Goal: Task Accomplishment & Management: Manage account settings

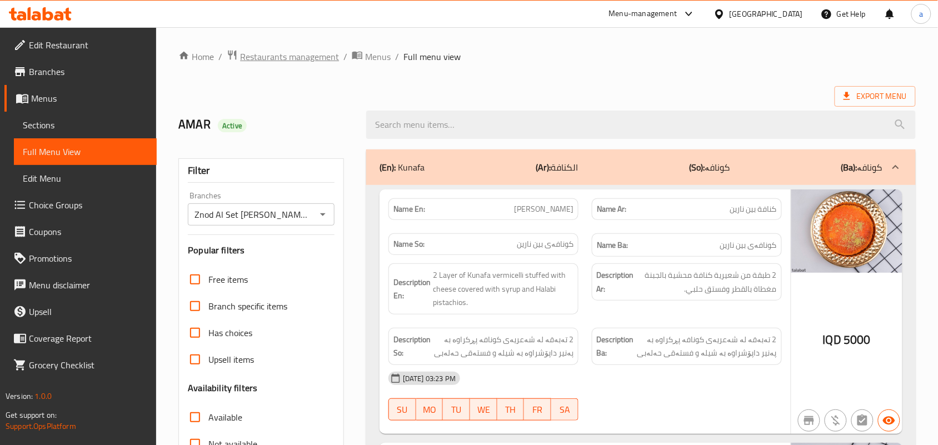
click at [292, 50] on span "Restaurants management" at bounding box center [289, 56] width 99 height 13
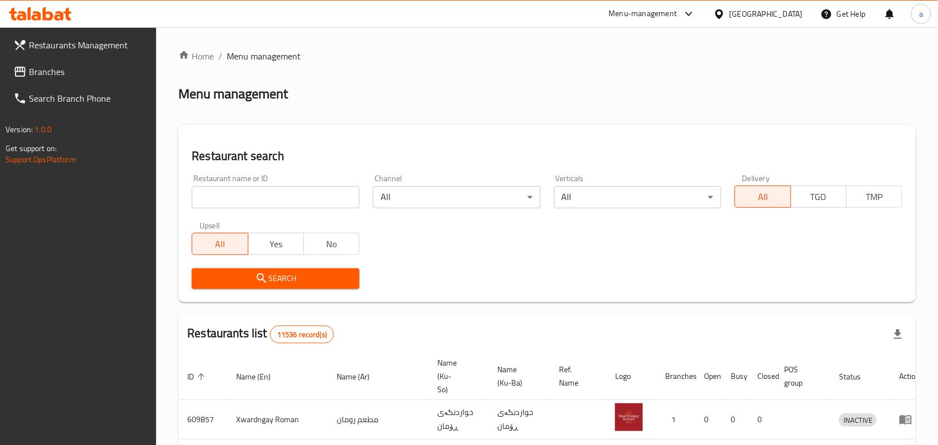
click at [258, 203] on input "search" at bounding box center [276, 197] width 168 height 22
paste input "VANILLY"
type input "VANILLY"
click button "Search" at bounding box center [276, 279] width 168 height 21
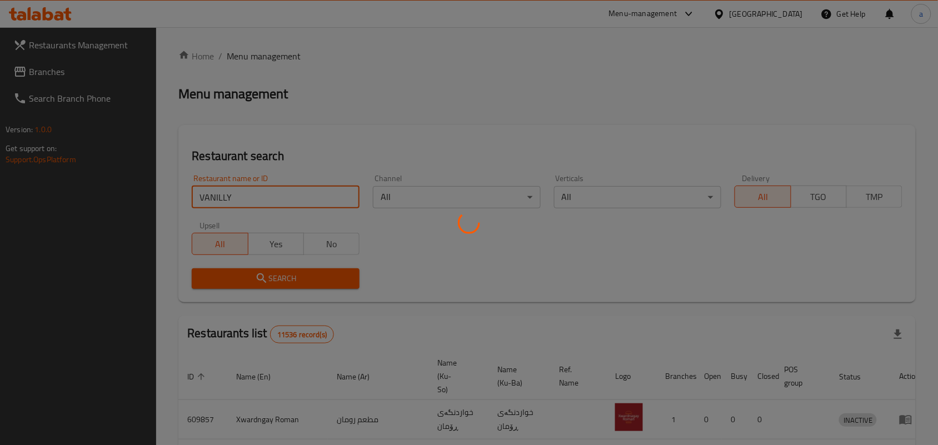
click button "Search" at bounding box center [276, 279] width 168 height 21
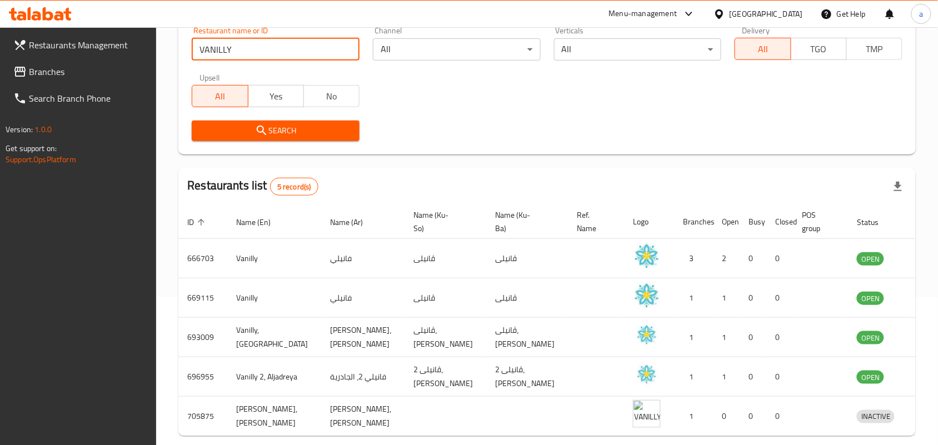
scroll to position [162, 0]
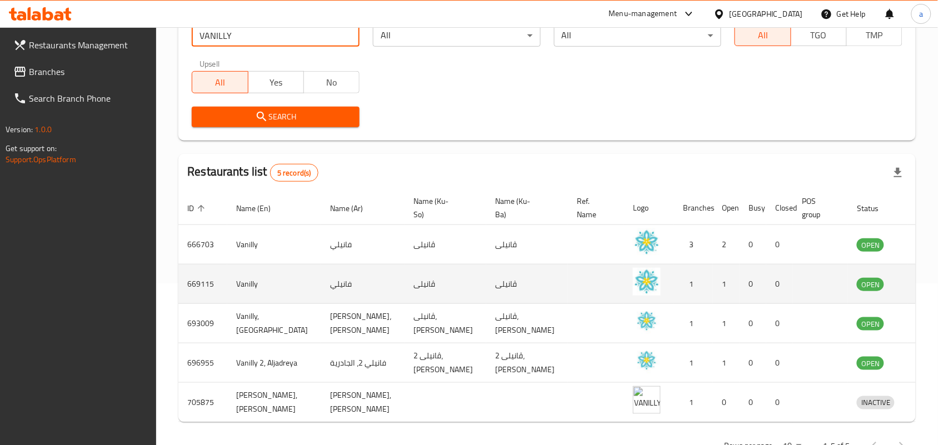
click at [329, 294] on td "فانيلي" at bounding box center [362, 284] width 83 height 39
copy td "فانيلي"
click at [409, 296] on td "ڤانیلی" at bounding box center [446, 284] width 82 height 39
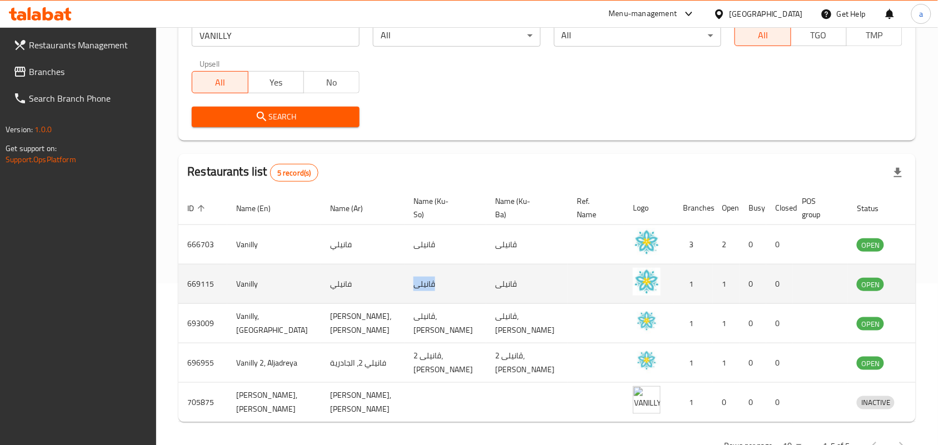
copy td "ڤانیلی"
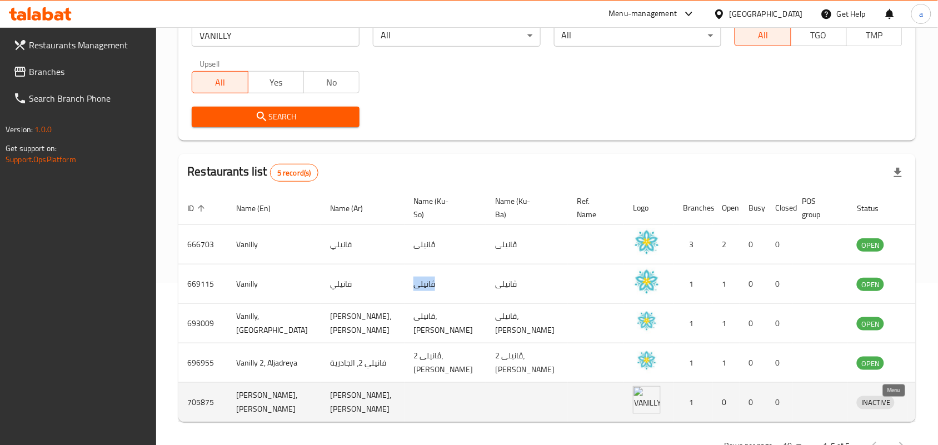
click at [924, 405] on icon "enhanced table" at bounding box center [926, 403] width 4 height 4
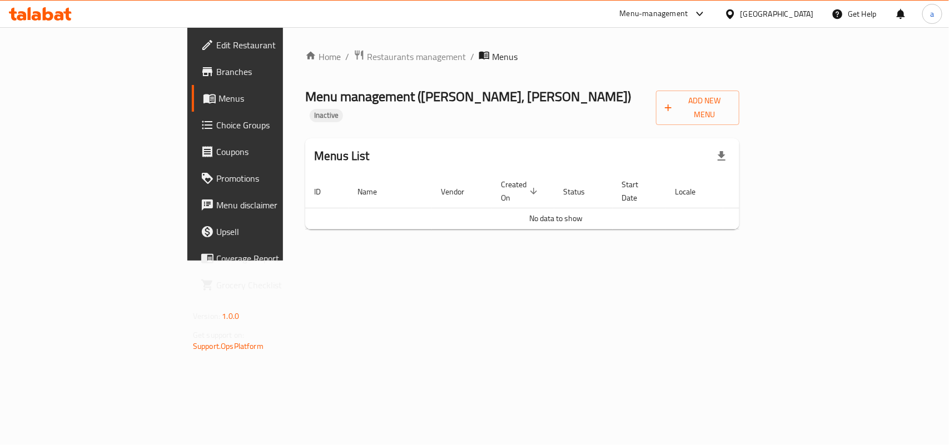
click at [216, 40] on span "Edit Restaurant" at bounding box center [276, 44] width 121 height 13
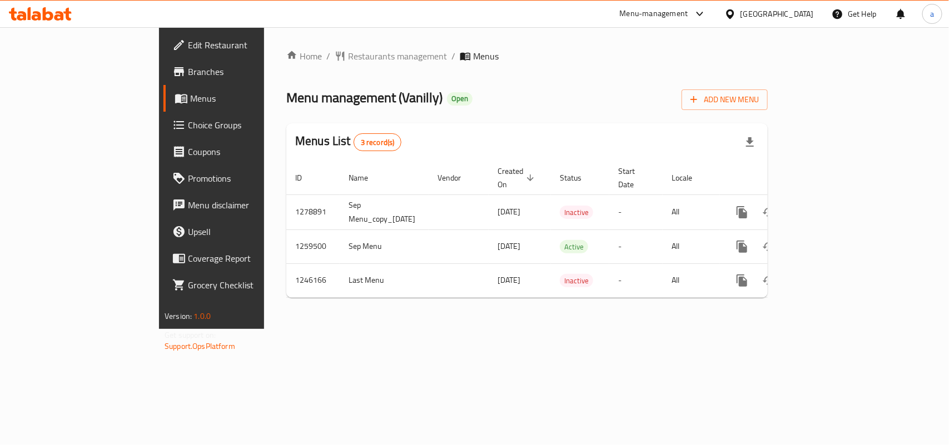
click at [188, 78] on span "Branches" at bounding box center [248, 71] width 121 height 13
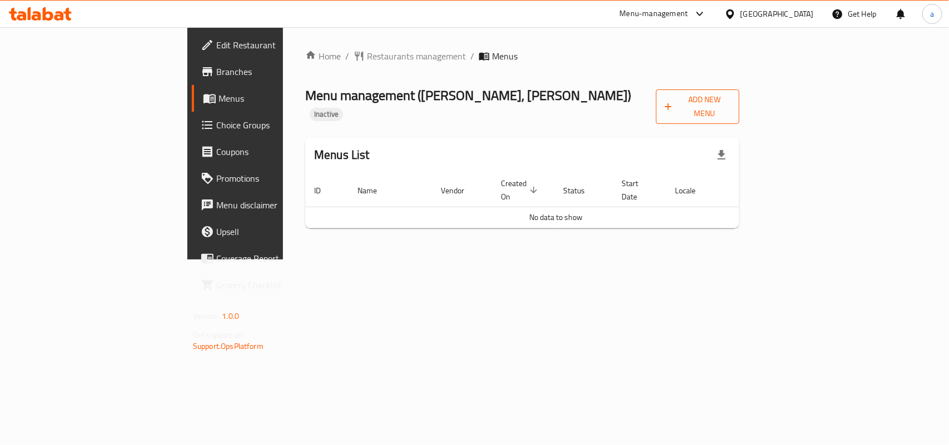
click at [730, 97] on span "Add New Menu" at bounding box center [698, 107] width 66 height 28
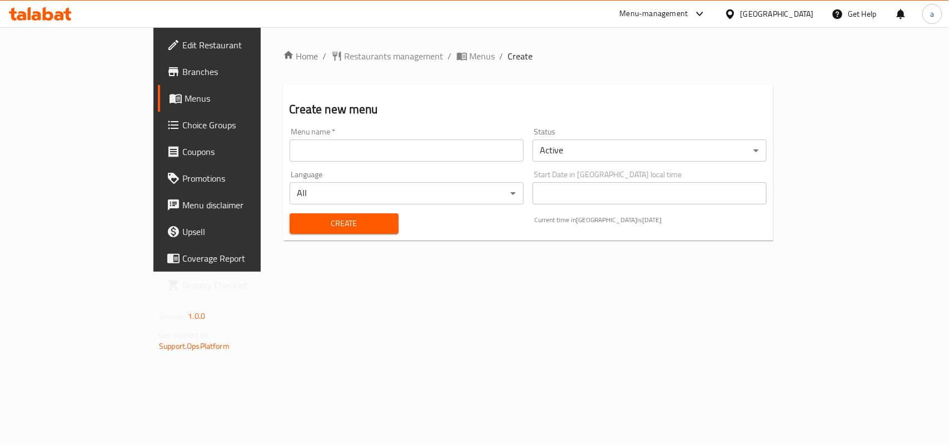
click at [290, 143] on input "text" at bounding box center [407, 151] width 234 height 22
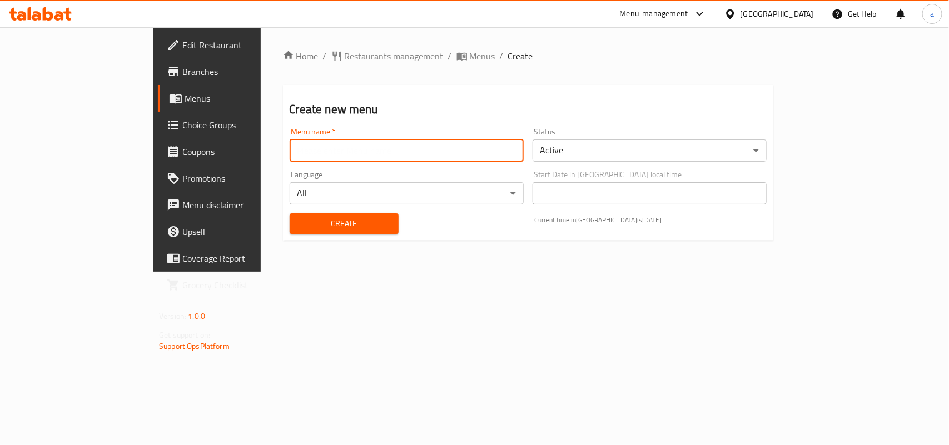
type input "AMAR"
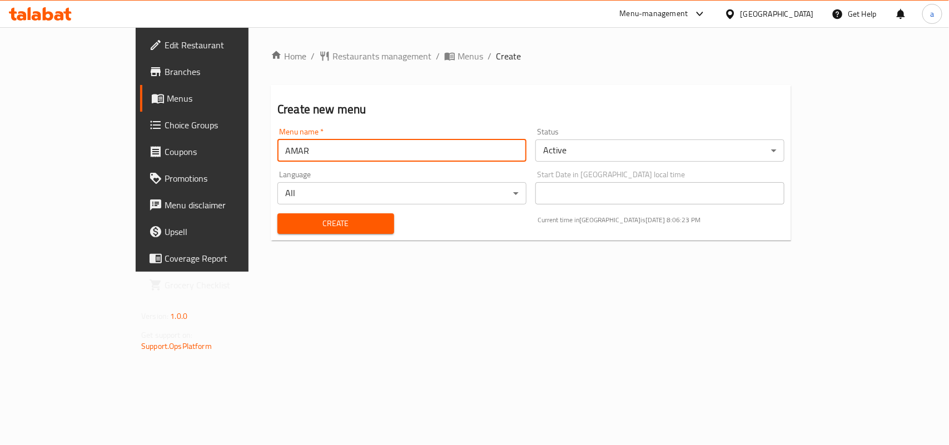
click at [286, 228] on span "Create" at bounding box center [335, 224] width 99 height 14
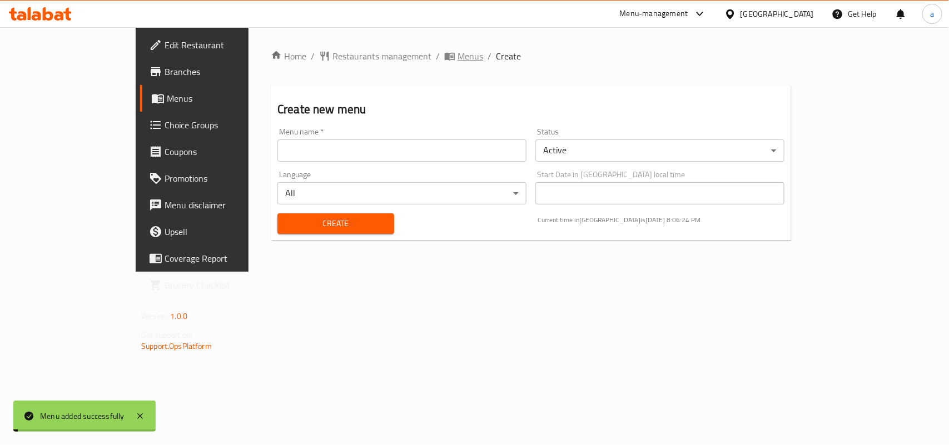
click at [458, 62] on span "Menus" at bounding box center [471, 55] width 26 height 13
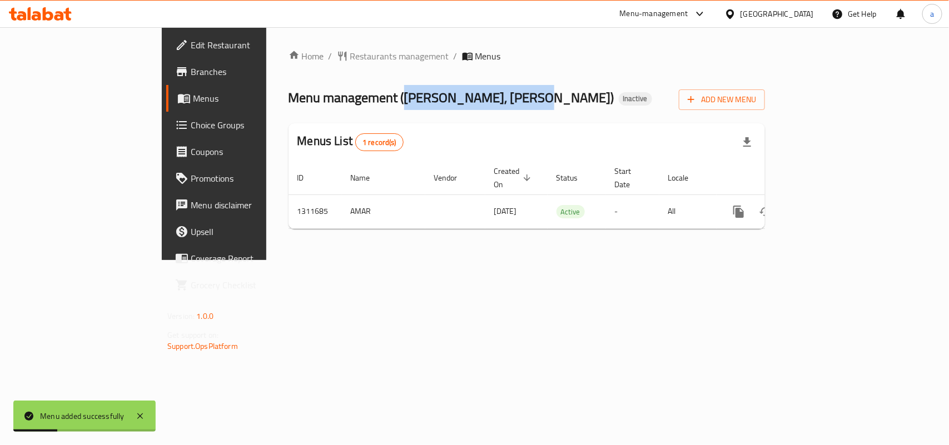
drag, startPoint x: 306, startPoint y: 103, endPoint x: 438, endPoint y: 103, distance: 132.3
click at [438, 103] on span "Menu management ( VANILLY, Al Aathameya )" at bounding box center [452, 97] width 326 height 25
copy span "[PERSON_NAME], [PERSON_NAME]"
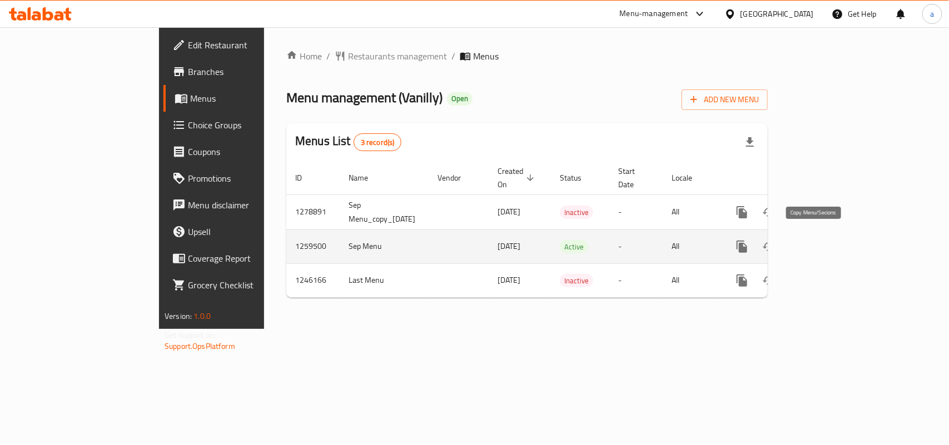
click at [747, 241] on icon "more" at bounding box center [742, 247] width 11 height 12
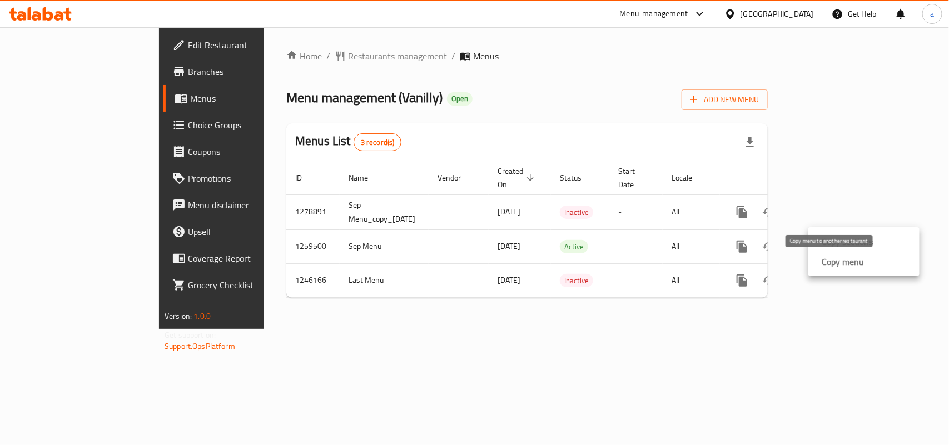
click at [828, 264] on strong "Copy menu" at bounding box center [843, 261] width 42 height 13
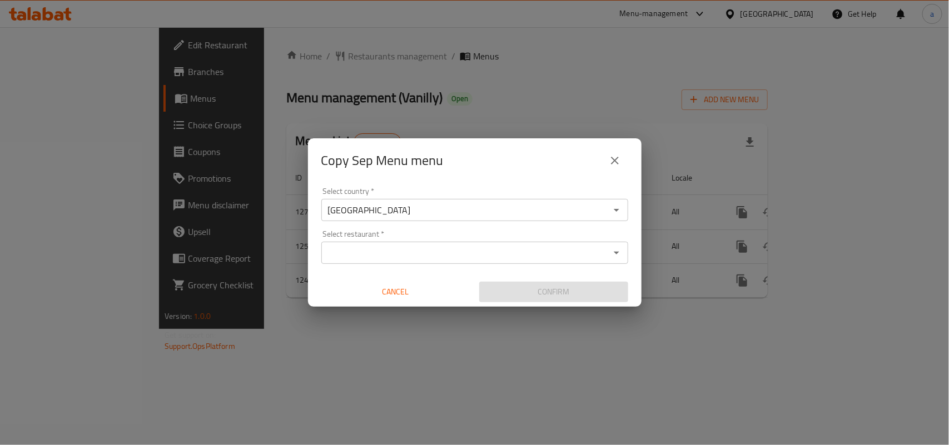
click at [367, 254] on input "Select restaurant   *" at bounding box center [466, 253] width 282 height 16
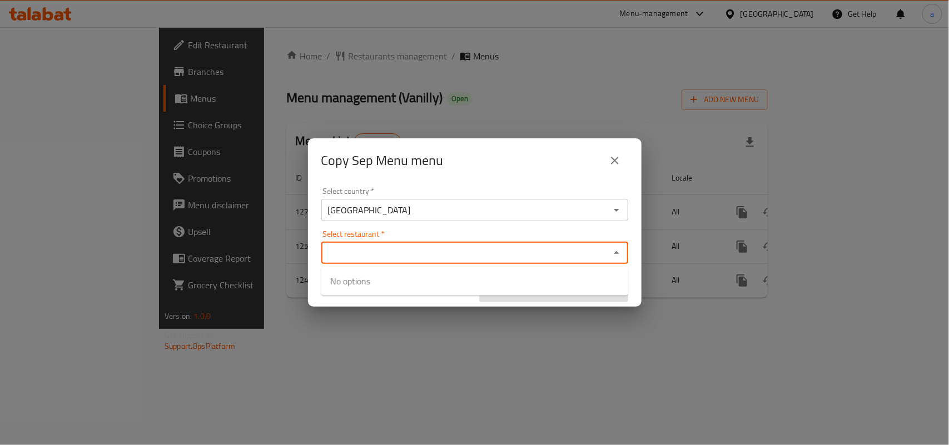
paste input "[PERSON_NAME], [PERSON_NAME]"
type input "[PERSON_NAME], [PERSON_NAME]"
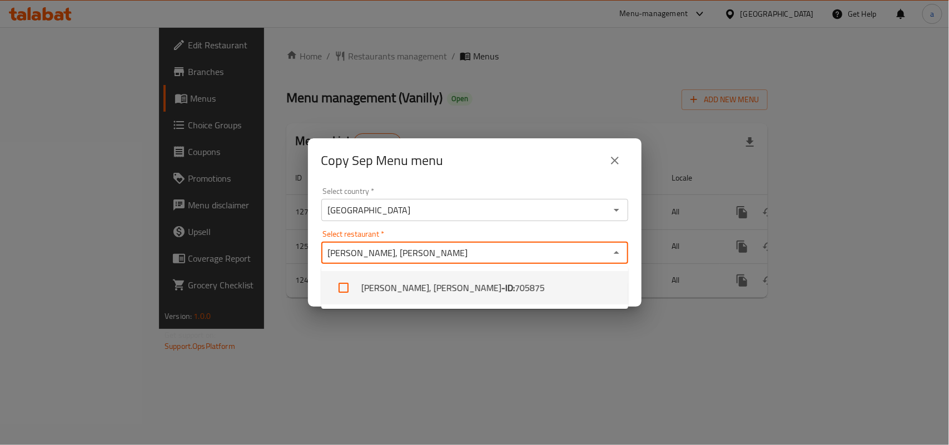
click at [366, 284] on li "VANILLY, Al Aathameya - ID: 705875" at bounding box center [474, 287] width 307 height 33
checkbox input "true"
click at [632, 285] on div "Confirm" at bounding box center [554, 291] width 158 height 29
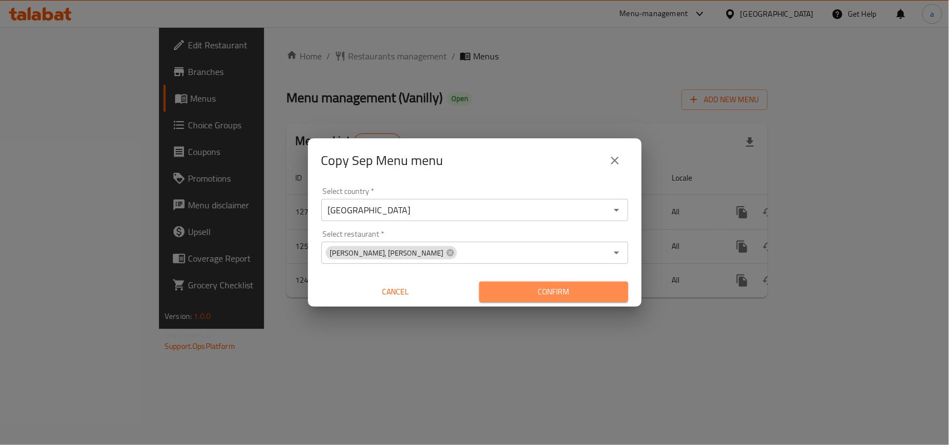
click at [571, 289] on span "Confirm" at bounding box center [553, 292] width 131 height 14
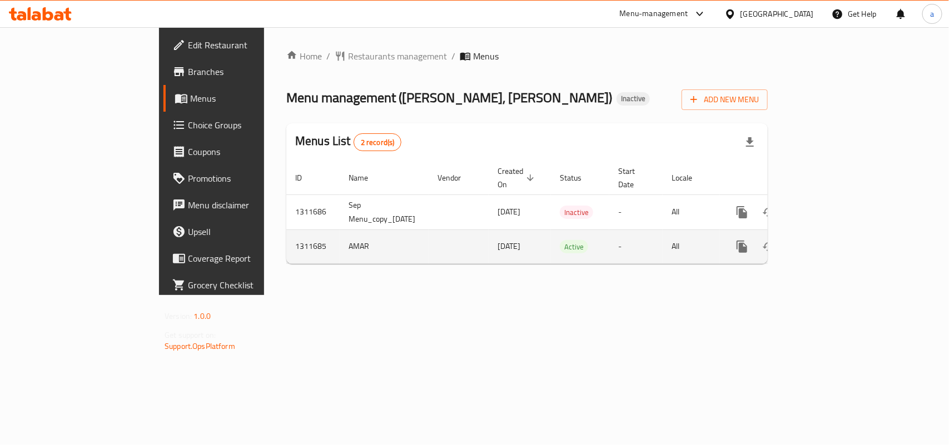
click at [799, 242] on icon "enhanced table" at bounding box center [796, 247] width 8 height 10
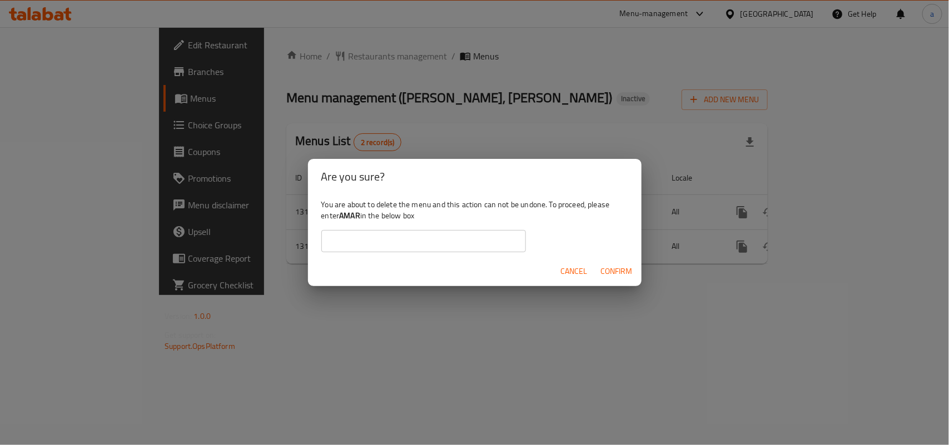
click at [360, 217] on b "AMAR" at bounding box center [349, 215] width 21 height 14
copy div "AMAR"
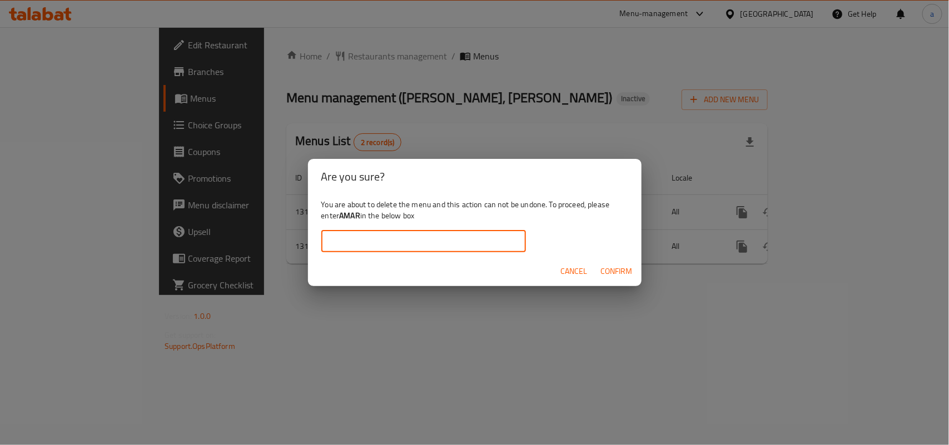
click at [357, 238] on input "text" at bounding box center [423, 241] width 205 height 22
paste input "AMAR"
type input "AMAR"
click at [610, 278] on span "Confirm" at bounding box center [617, 272] width 32 height 14
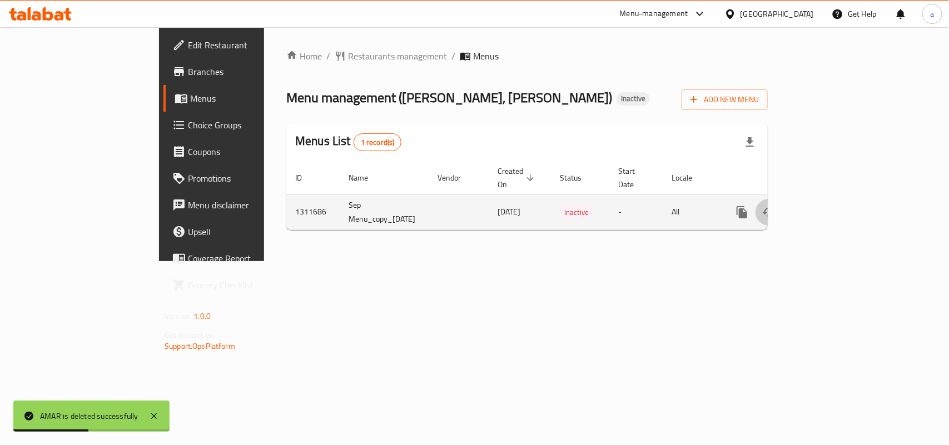
click at [775, 208] on icon "enhanced table" at bounding box center [769, 212] width 12 height 9
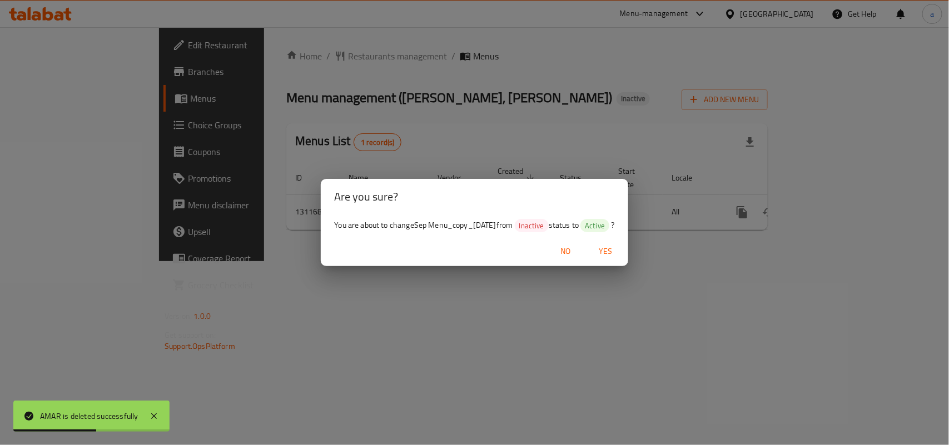
click at [619, 258] on span "Yes" at bounding box center [606, 252] width 27 height 14
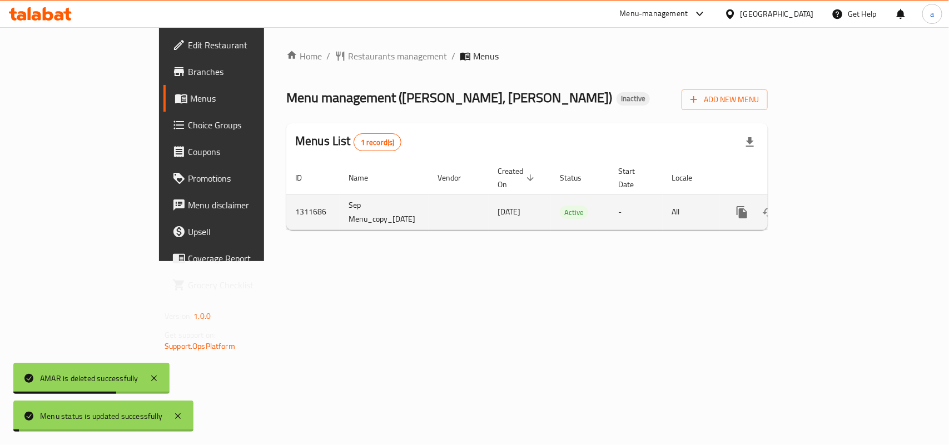
click at [836, 212] on link "enhanced table" at bounding box center [822, 212] width 27 height 27
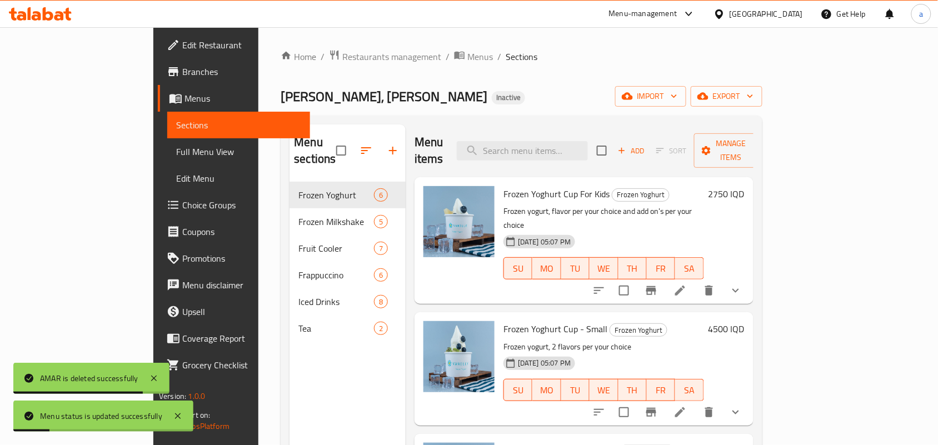
click at [176, 158] on span "Full Menu View" at bounding box center [238, 151] width 125 height 13
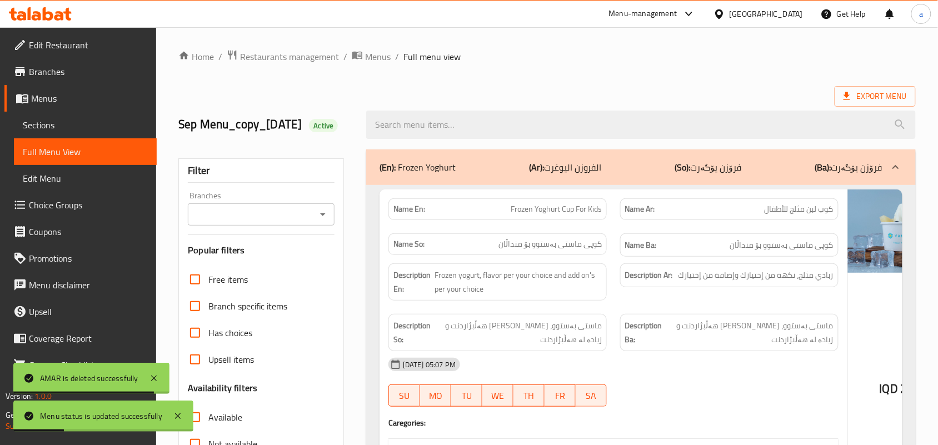
click at [324, 221] on icon "Open" at bounding box center [322, 214] width 13 height 13
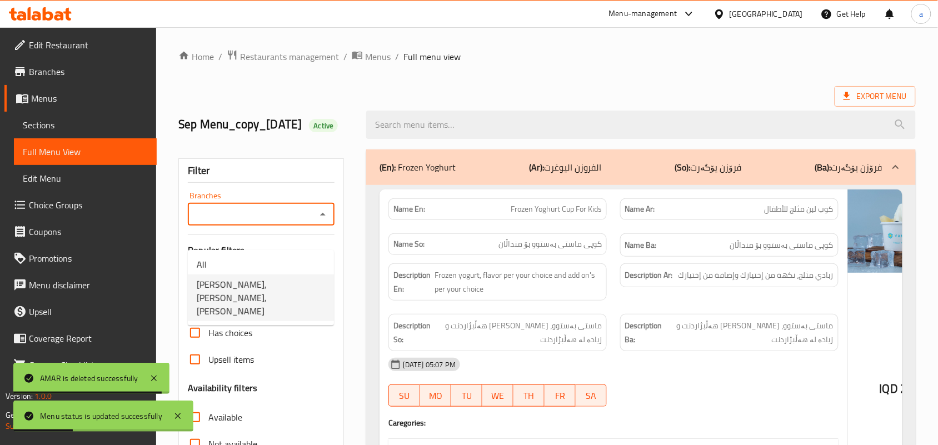
click at [287, 285] on span "VANILLY, Al Aathameya, Al aathameya" at bounding box center [261, 298] width 128 height 40
type input "VANILLY, Al Aathameya, Al aathameya"
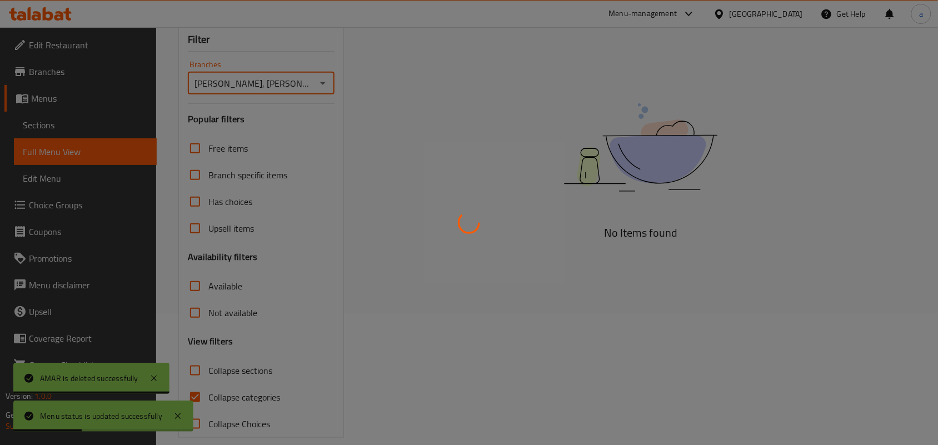
scroll to position [162, 0]
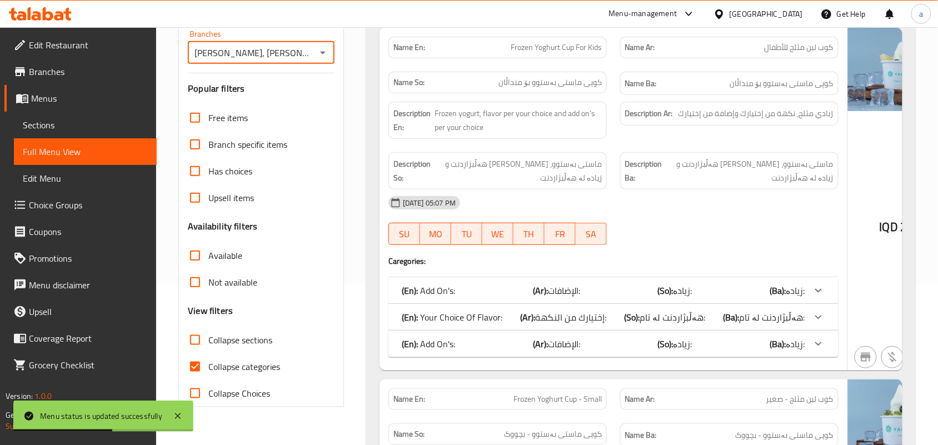
click at [231, 374] on span "Collapse categories" at bounding box center [244, 366] width 72 height 13
click at [208, 380] on input "Collapse categories" at bounding box center [195, 367] width 27 height 27
checkbox input "false"
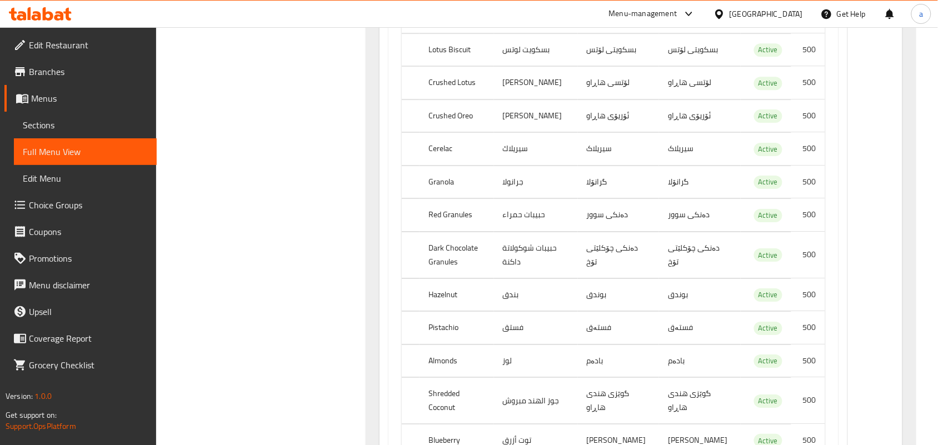
scroll to position [0, 0]
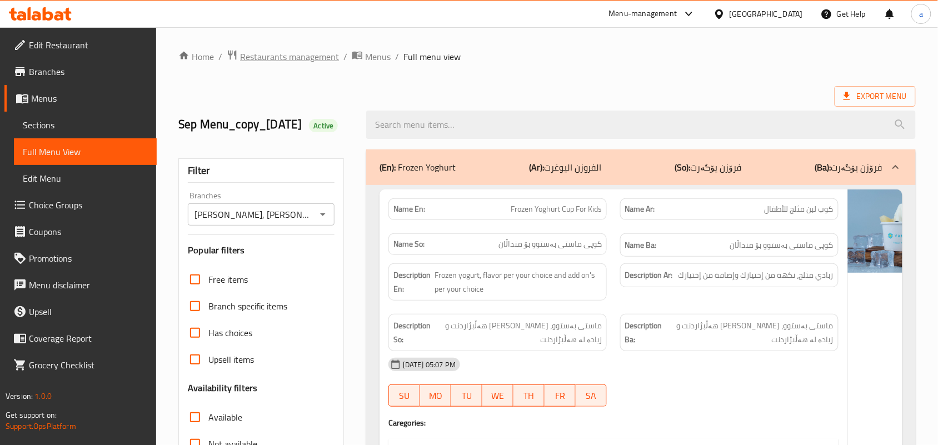
click at [248, 59] on span "Restaurants management" at bounding box center [289, 56] width 99 height 13
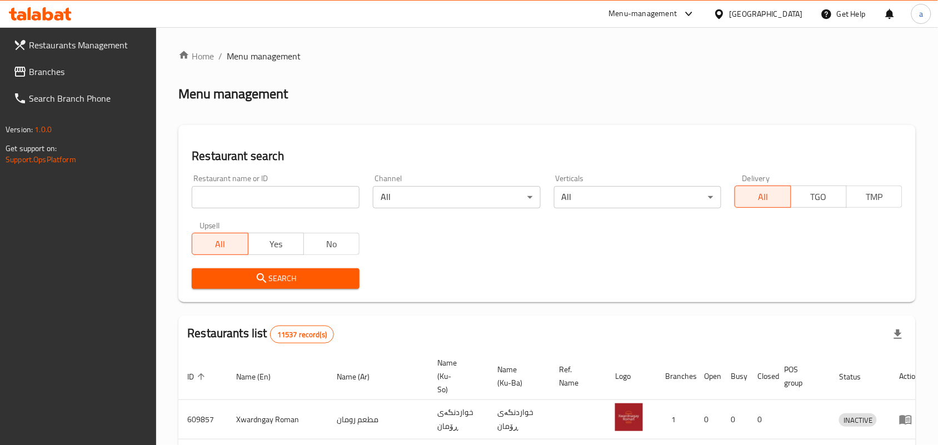
click at [281, 196] on input "search" at bounding box center [276, 197] width 168 height 22
paste input "Account Name Dejaj Abu Hussein"
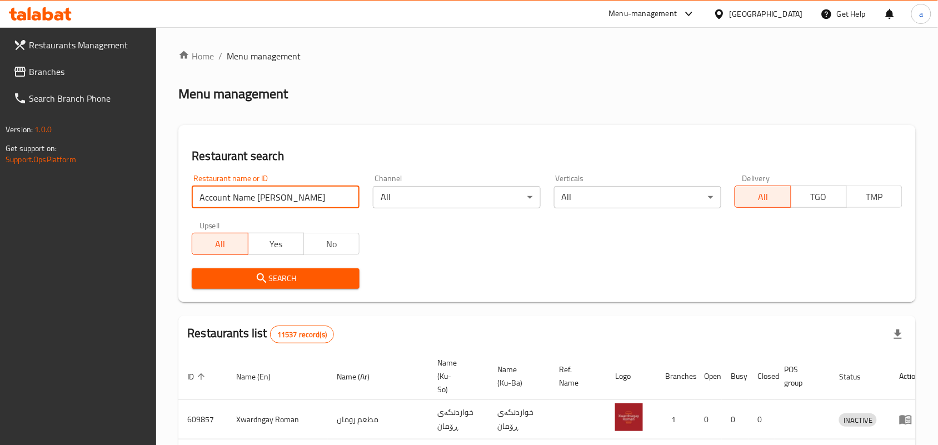
click button "Search" at bounding box center [276, 279] width 168 height 21
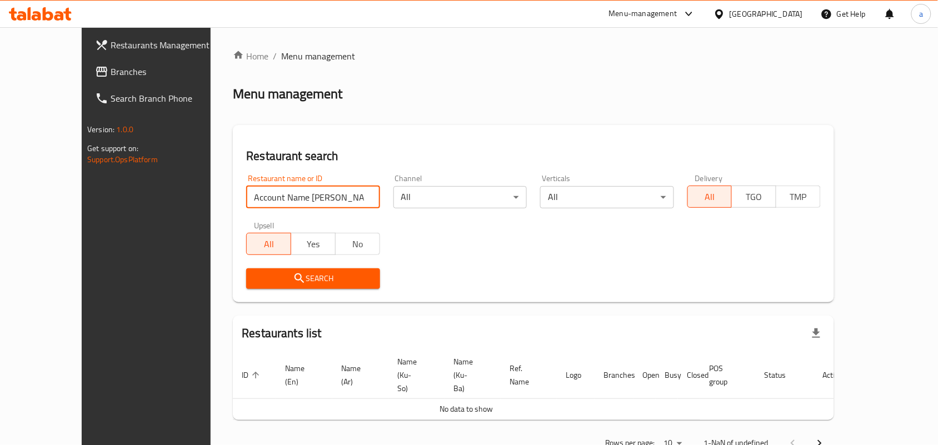
drag, startPoint x: 261, startPoint y: 207, endPoint x: 123, endPoint y: 203, distance: 137.9
click at [123, 203] on div "Restaurants Management Branches Search Branch Phone Version: 1.0.0 Get support …" at bounding box center [469, 253] width 775 height 453
type input "[PERSON_NAME]"
click button "Search" at bounding box center [312, 279] width 133 height 21
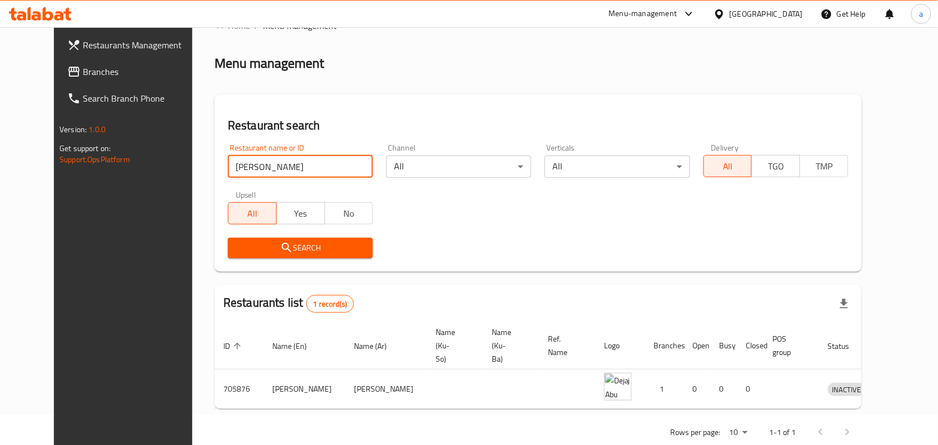
scroll to position [32, 0]
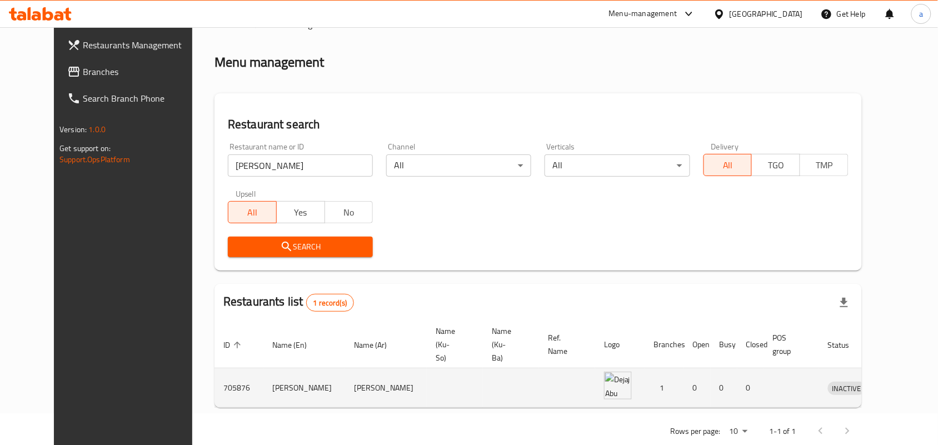
click at [893, 381] on icon "enhanced table" at bounding box center [894, 387] width 13 height 13
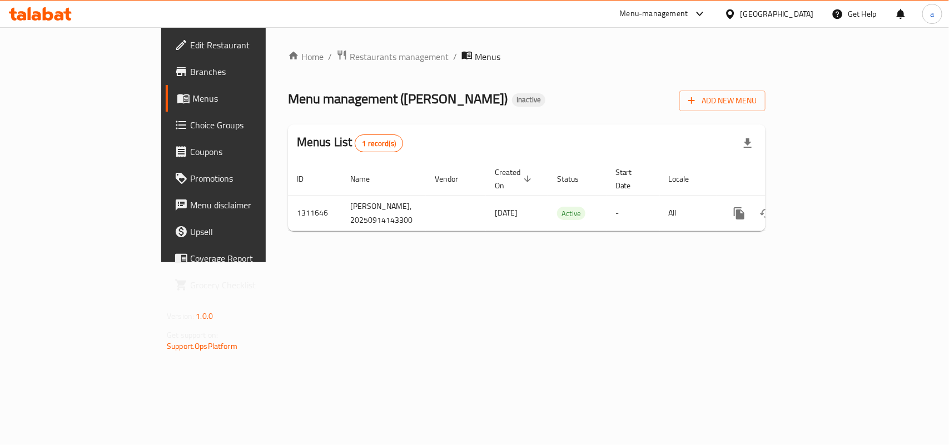
click at [190, 42] on span "Edit Restaurant" at bounding box center [250, 44] width 121 height 13
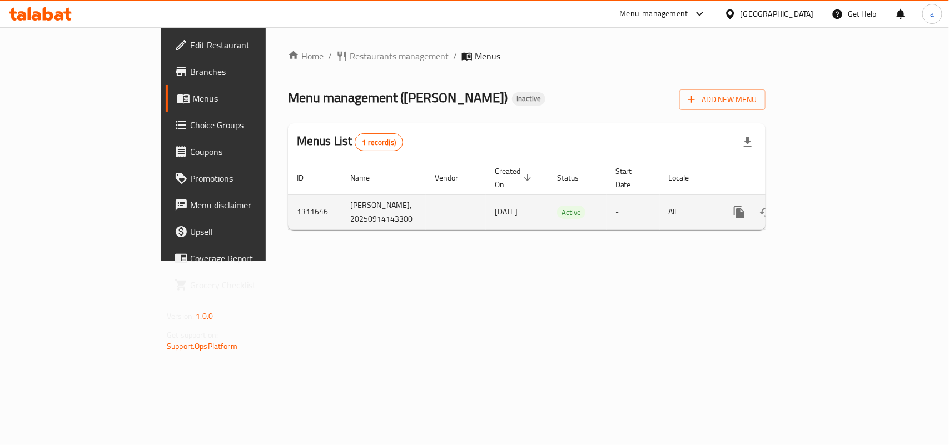
click at [797, 207] on icon "enhanced table" at bounding box center [793, 212] width 8 height 10
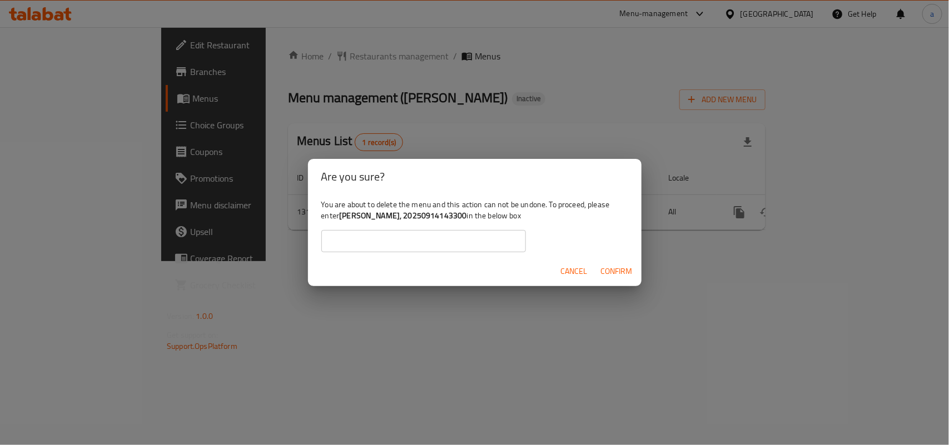
drag, startPoint x: 368, startPoint y: 218, endPoint x: 501, endPoint y: 217, distance: 132.9
click at [501, 217] on div "You are about to delete the menu and this action can not be undone. To proceed,…" at bounding box center [475, 226] width 334 height 62
copy b "[PERSON_NAME], 20250914143300"
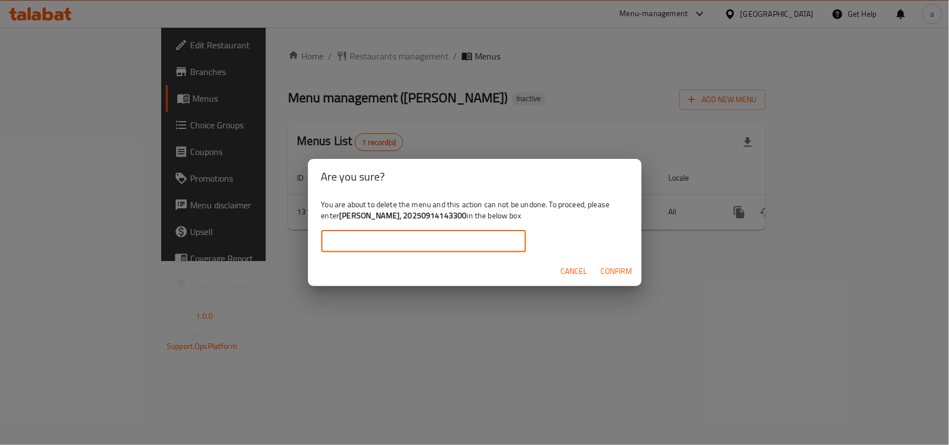
click at [452, 236] on input "text" at bounding box center [423, 241] width 205 height 22
paste input "[PERSON_NAME], 20250914143300"
type input "[PERSON_NAME], 20250914143300"
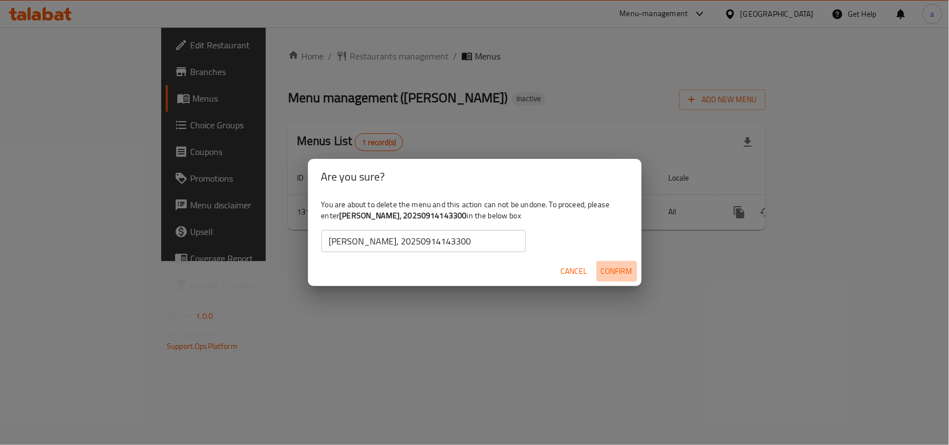
click at [613, 278] on span "Confirm" at bounding box center [617, 272] width 32 height 14
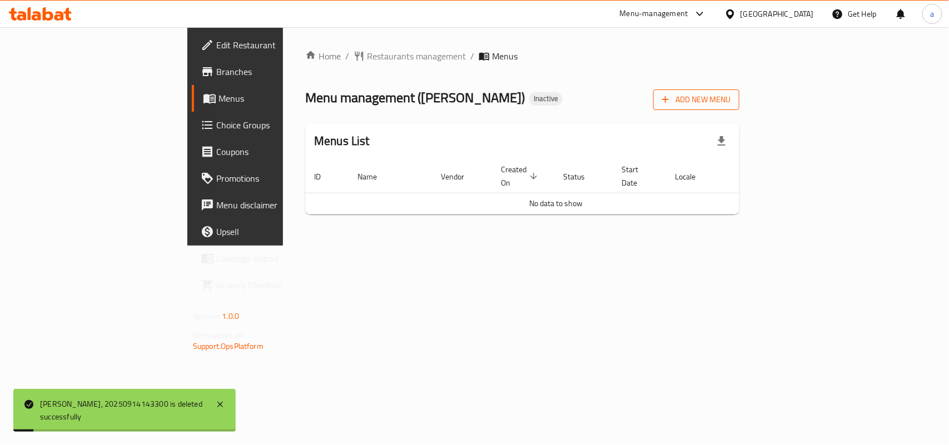
click at [671, 105] on icon "button" at bounding box center [665, 99] width 11 height 11
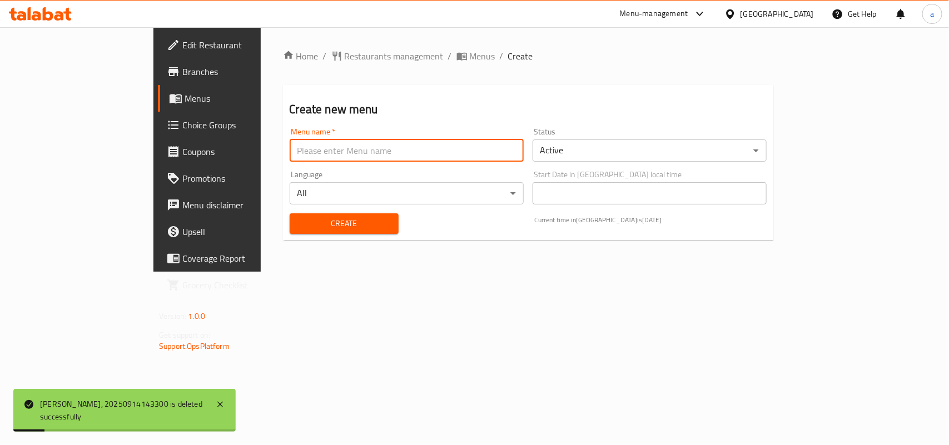
click at [440, 148] on input "text" at bounding box center [407, 151] width 234 height 22
type input "AMAR"
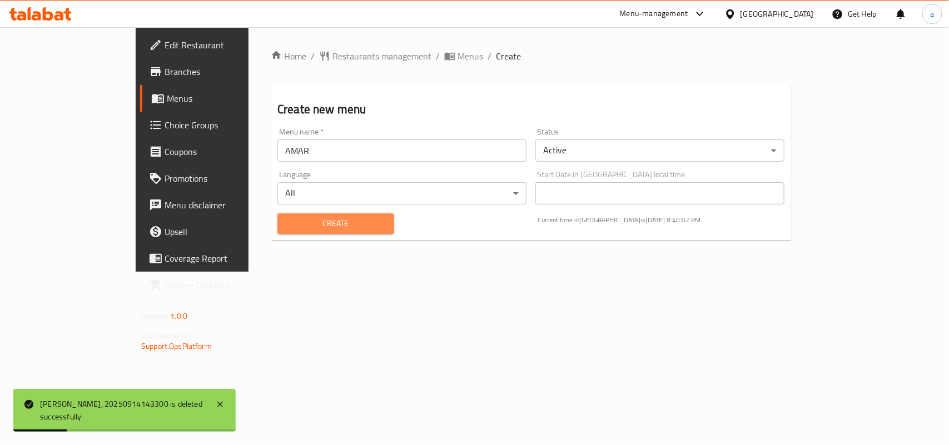
click at [286, 223] on span "Create" at bounding box center [335, 224] width 99 height 14
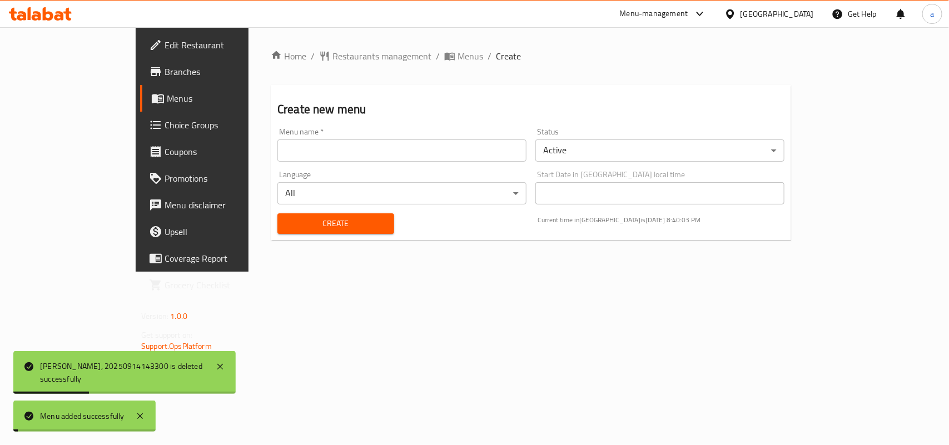
click at [458, 60] on span "Menus" at bounding box center [471, 55] width 26 height 13
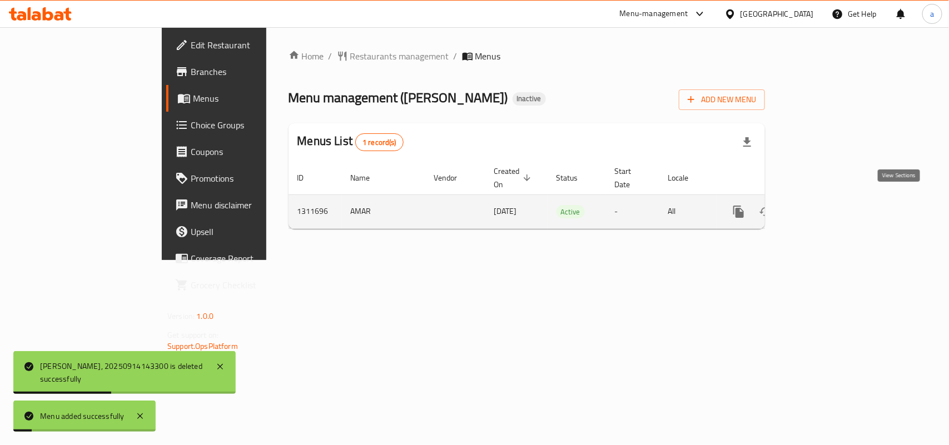
click at [826, 205] on icon "enhanced table" at bounding box center [818, 211] width 13 height 13
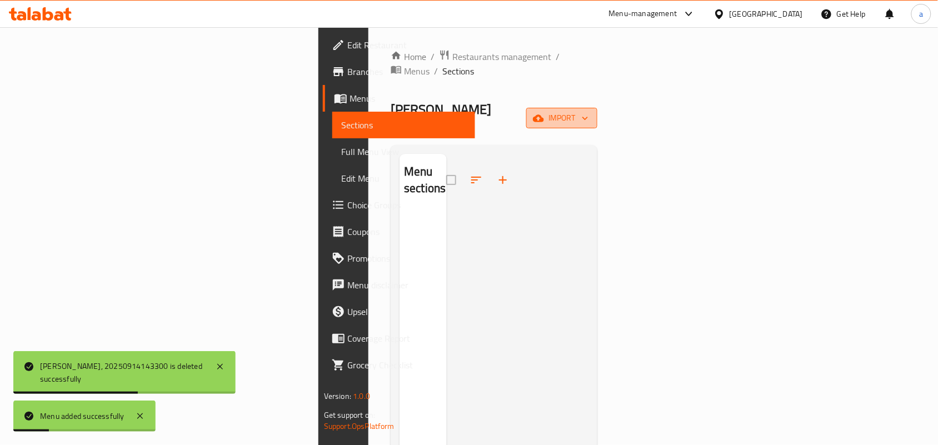
click at [589, 111] on span "import" at bounding box center [561, 118] width 53 height 14
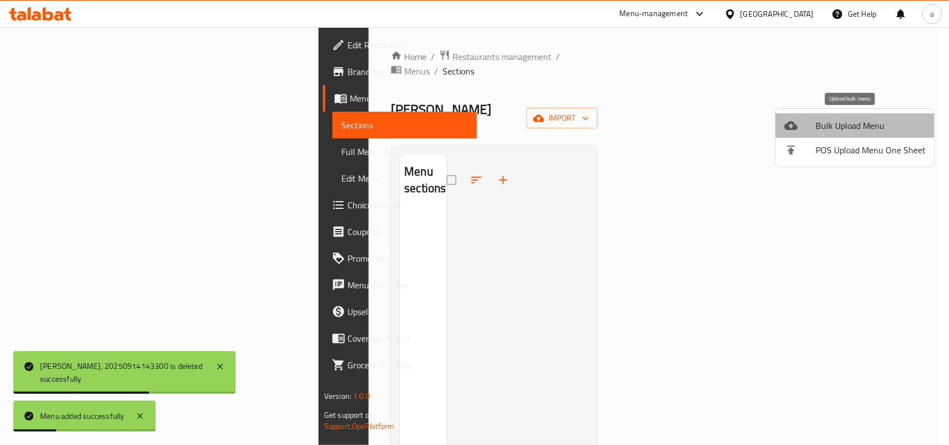
click at [828, 128] on span "Bulk Upload Menu" at bounding box center [871, 125] width 110 height 13
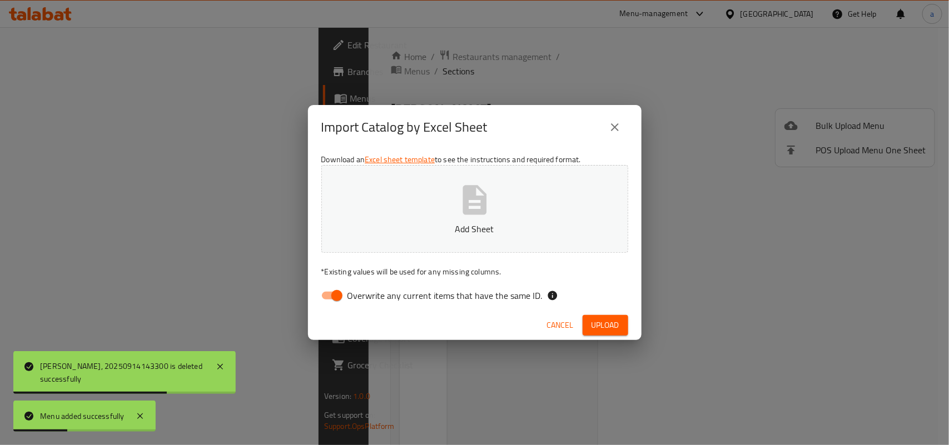
click at [332, 303] on input "Overwrite any current items that have the same ID." at bounding box center [336, 295] width 63 height 21
checkbox input "false"
click at [422, 233] on p "Add Sheet" at bounding box center [475, 228] width 272 height 13
click at [599, 336] on button "Upload" at bounding box center [606, 325] width 46 height 21
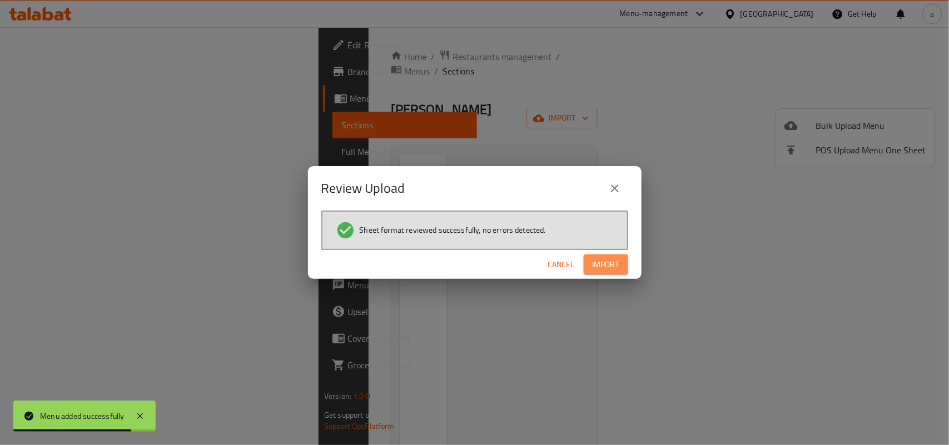
click at [615, 271] on span "Import" at bounding box center [606, 265] width 27 height 14
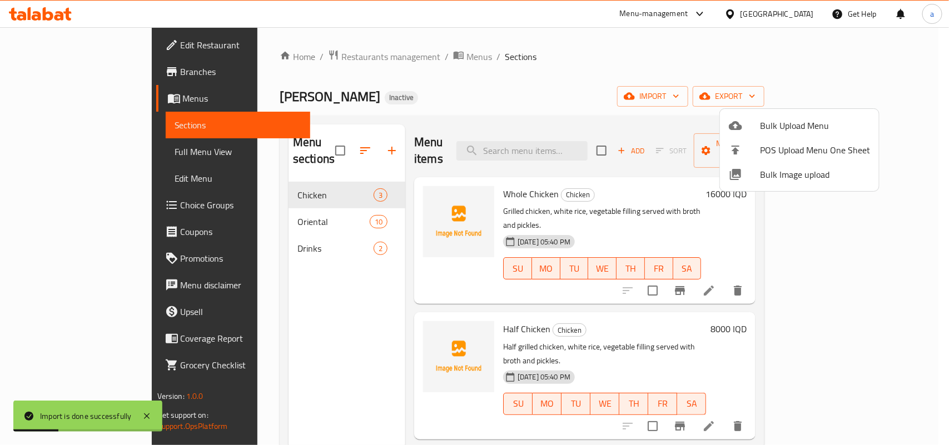
click at [286, 321] on div at bounding box center [474, 222] width 949 height 445
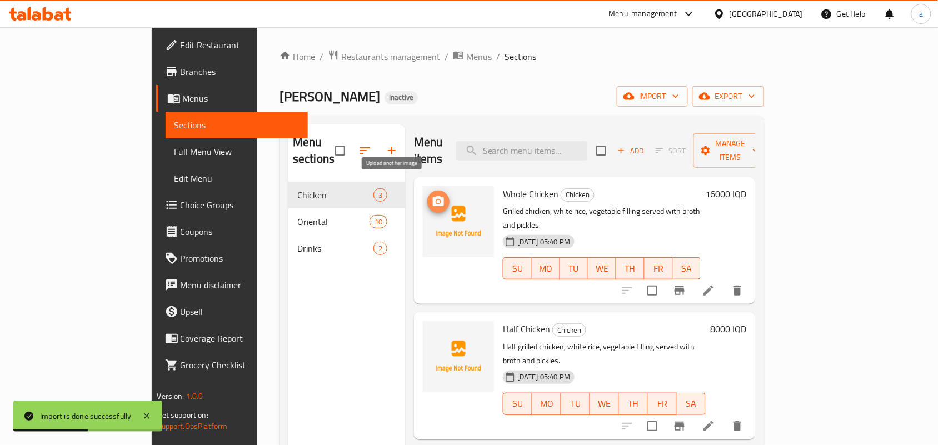
click at [433, 196] on icon "upload picture" at bounding box center [438, 201] width 11 height 10
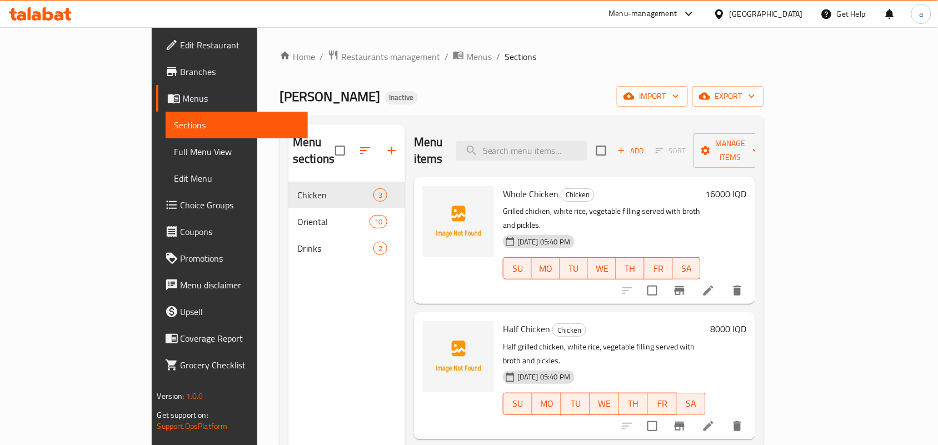
click at [503, 186] on span "Whole Chicken" at bounding box center [531, 194] width 56 height 17
drag, startPoint x: 495, startPoint y: 183, endPoint x: 474, endPoint y: 238, distance: 58.2
click at [503, 186] on span "Whole Chicken" at bounding box center [531, 194] width 56 height 17
copy h6 "Whole Chicken"
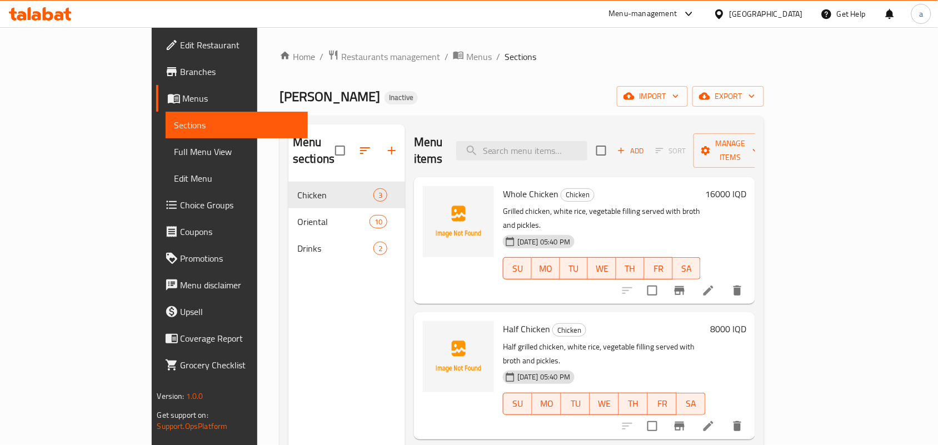
click at [593, 312] on div "Half Chicken Chicken Half grilled chicken, white rice, vegetable filling served…" at bounding box center [584, 375] width 341 height 127
click at [499, 317] on div "Half Chicken Chicken Half grilled chicken, white rice, vegetable filling served…" at bounding box center [605, 376] width 212 height 118
click at [503, 321] on span "Half Chicken" at bounding box center [526, 329] width 47 height 17
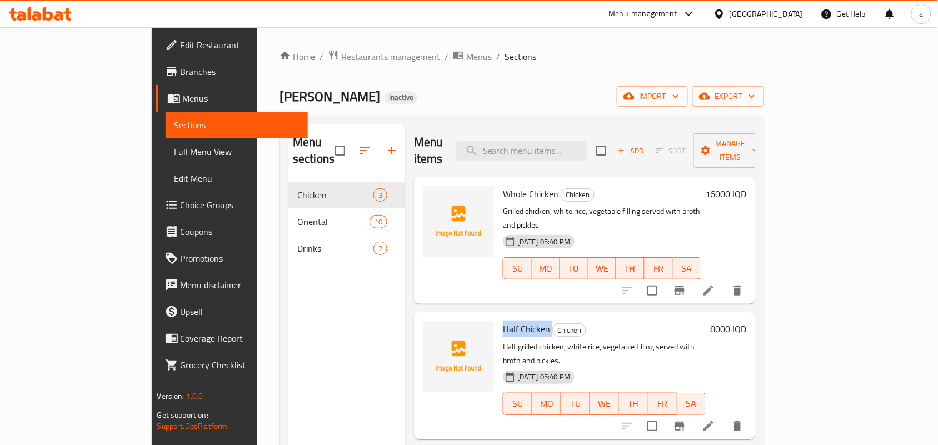
copy h6 "Half Chicken"
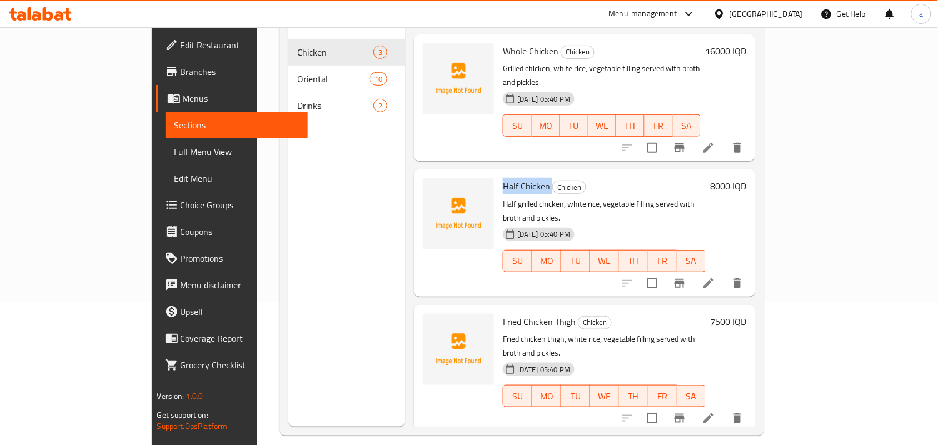
scroll to position [157, 0]
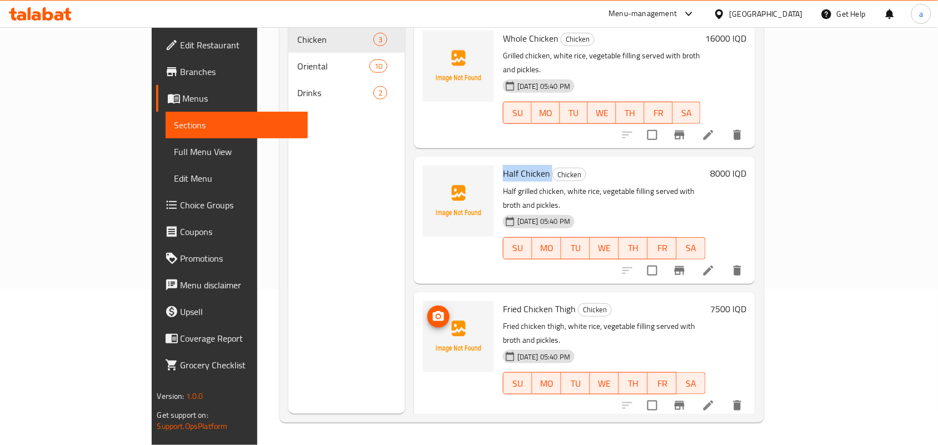
click at [427, 310] on span "upload picture" at bounding box center [438, 316] width 22 height 13
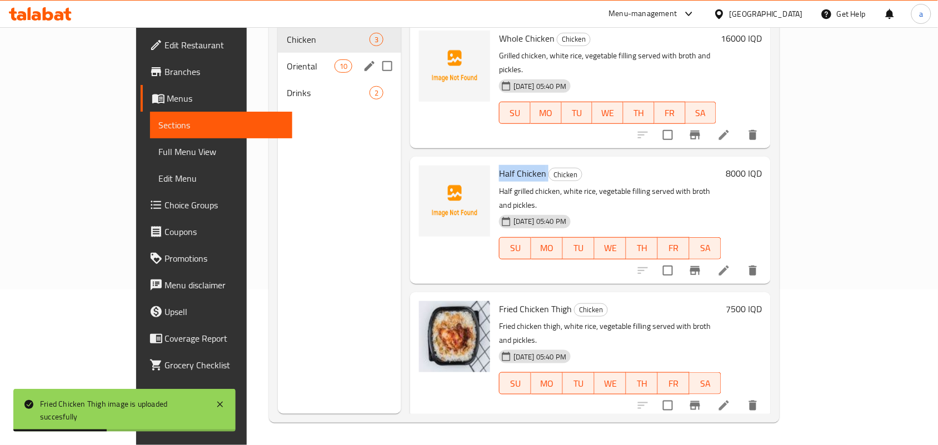
drag, startPoint x: 234, startPoint y: 56, endPoint x: 345, endPoint y: 95, distance: 117.6
click at [287, 59] on span "Oriental" at bounding box center [310, 65] width 47 height 13
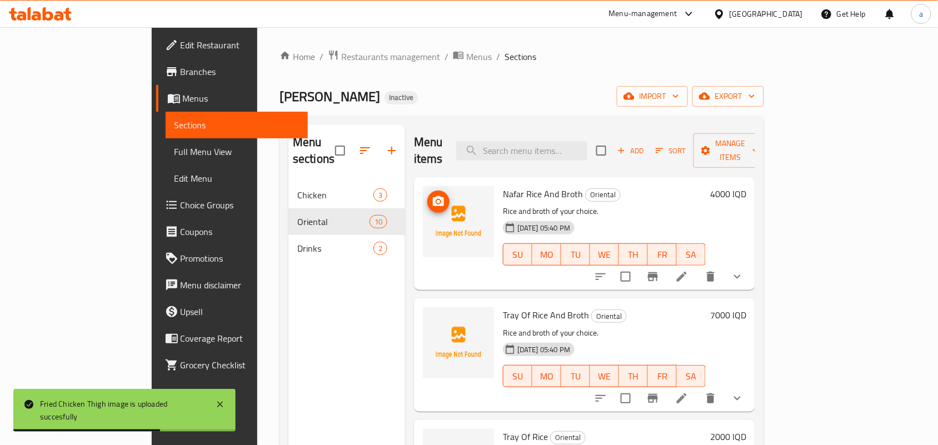
drag, startPoint x: 410, startPoint y: 199, endPoint x: 435, endPoint y: 201, distance: 25.7
click at [423, 199] on img at bounding box center [458, 221] width 71 height 71
click at [432, 195] on icon "upload picture" at bounding box center [438, 201] width 13 height 13
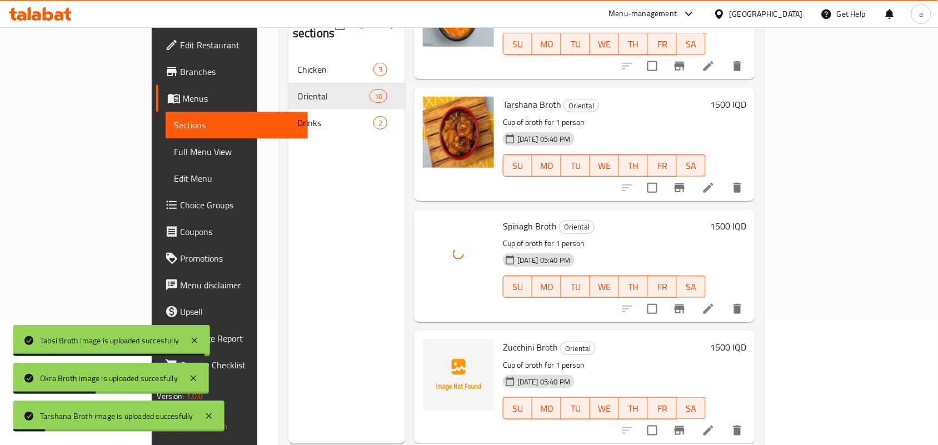
scroll to position [157, 0]
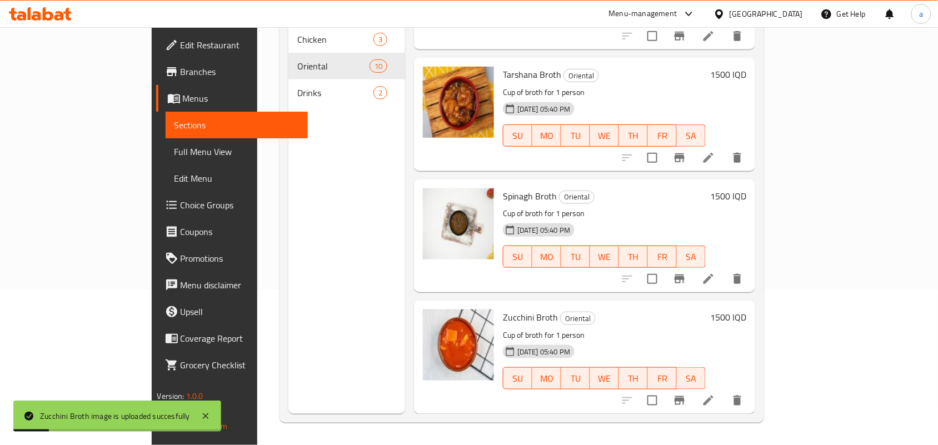
drag, startPoint x: 268, startPoint y: 90, endPoint x: 276, endPoint y: 92, distance: 8.1
click at [289, 90] on div "Drinks 2" at bounding box center [347, 92] width 117 height 27
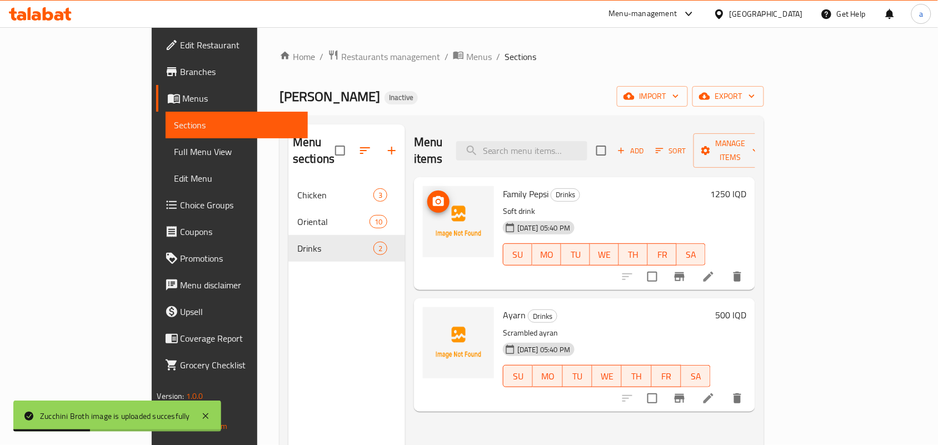
click at [433, 196] on icon "upload picture" at bounding box center [438, 201] width 11 height 10
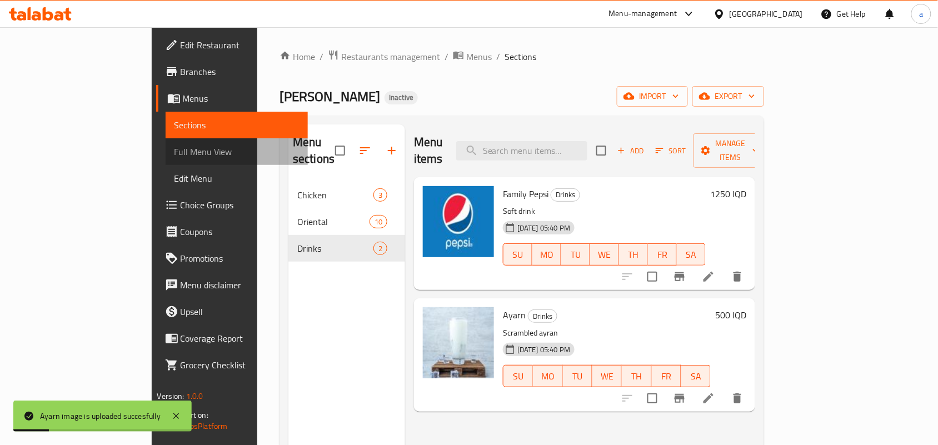
click at [166, 143] on link "Full Menu View" at bounding box center [237, 151] width 143 height 27
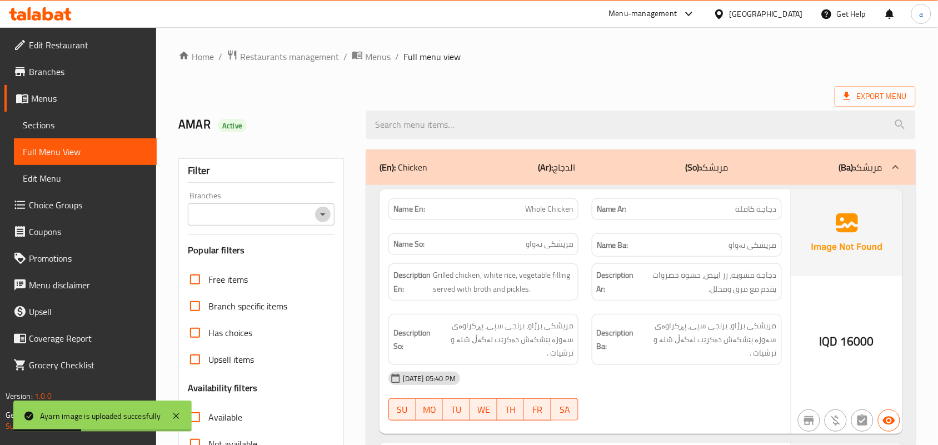
click at [320, 213] on icon "Open" at bounding box center [322, 214] width 13 height 13
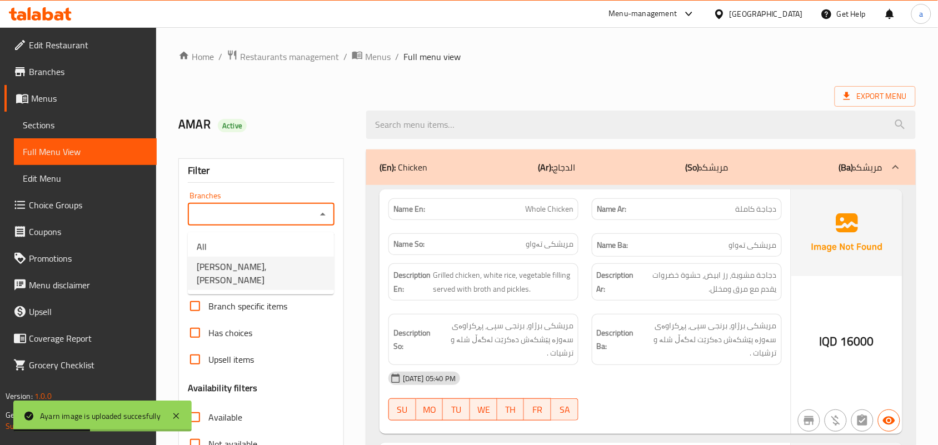
click at [284, 273] on span "[PERSON_NAME], [PERSON_NAME]" at bounding box center [261, 273] width 128 height 27
type input "[PERSON_NAME], [PERSON_NAME]"
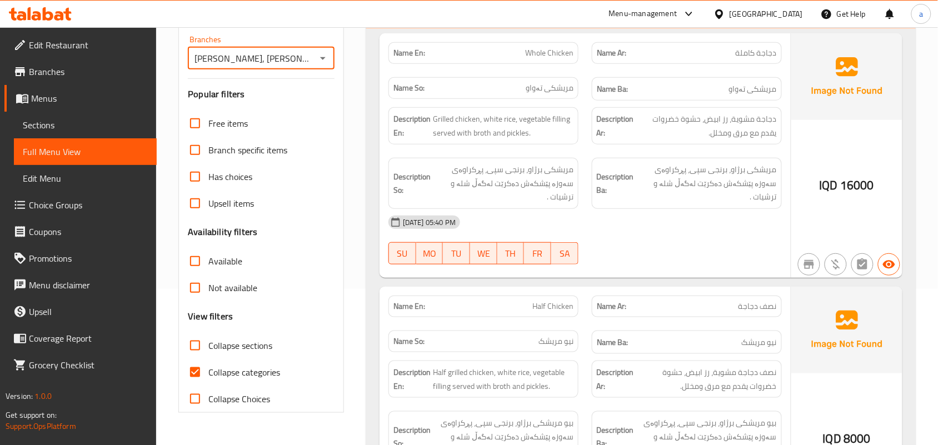
scroll to position [150, 0]
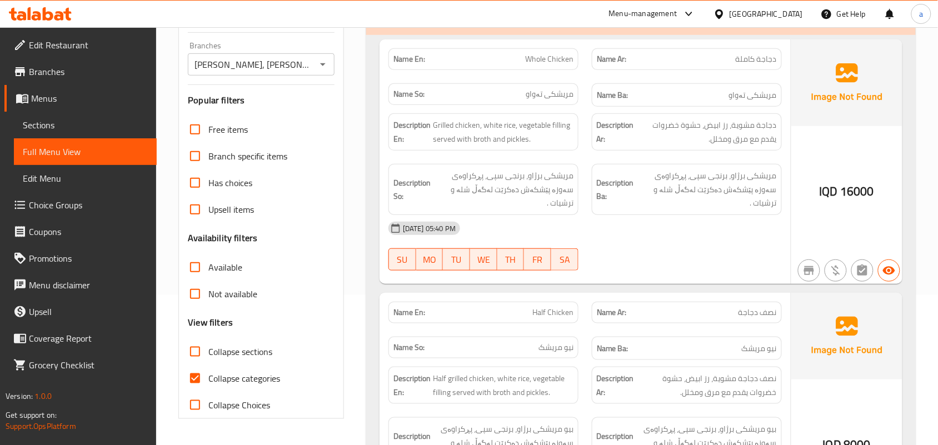
click at [539, 74] on div "Name En: Whole Chicken" at bounding box center [483, 59] width 203 height 35
click at [539, 65] on span "Whole Chicken" at bounding box center [549, 59] width 48 height 12
copy span "Whole Chicken"
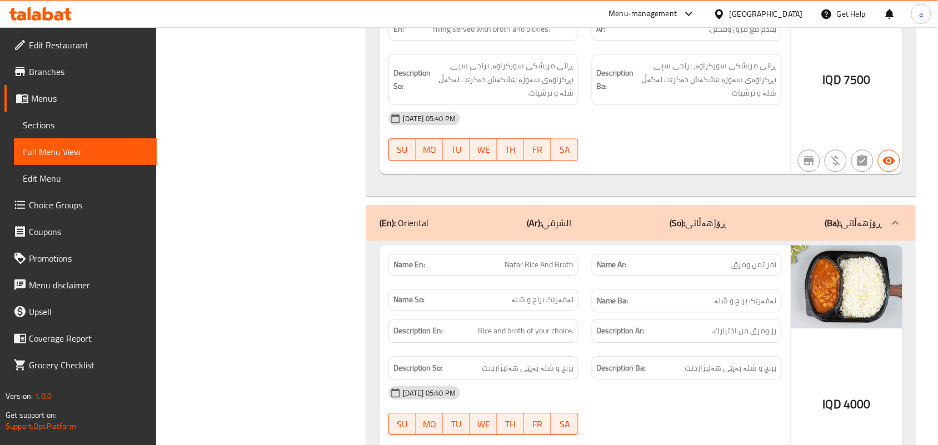
scroll to position [798, 0]
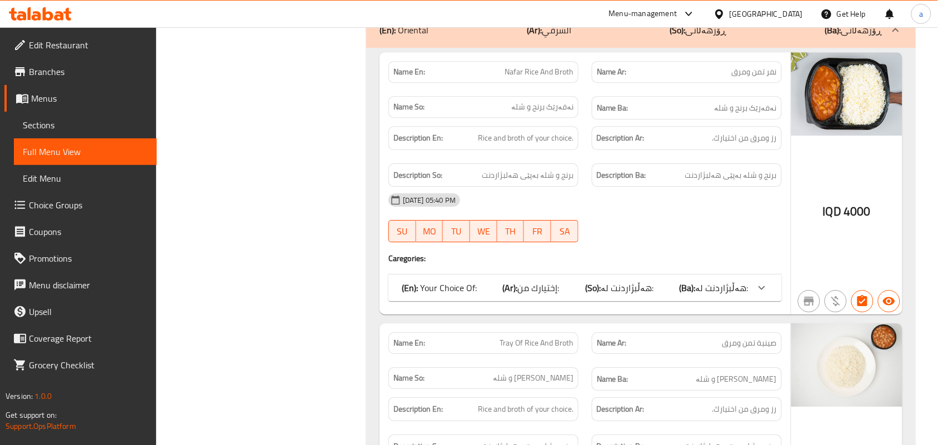
click at [682, 280] on b "(Ba):" at bounding box center [688, 288] width 16 height 17
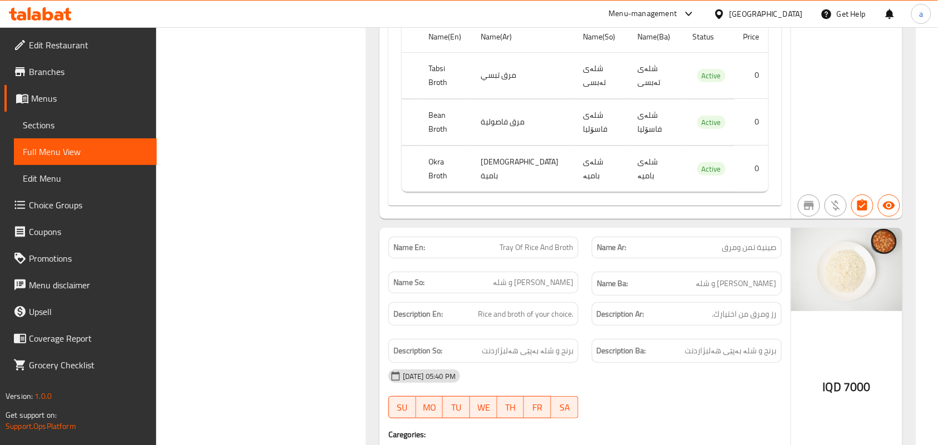
scroll to position [1285, 0]
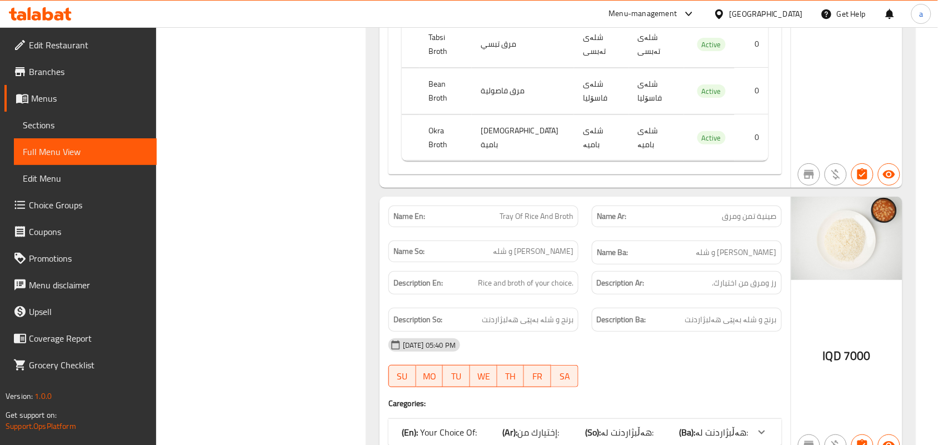
click at [676, 426] on div "(En): Your Choice Of: (Ar): إختيارك من: (So): هەڵبژاردنت لە: (Ba): هەڵبژاردنت ل…" at bounding box center [575, 432] width 347 height 13
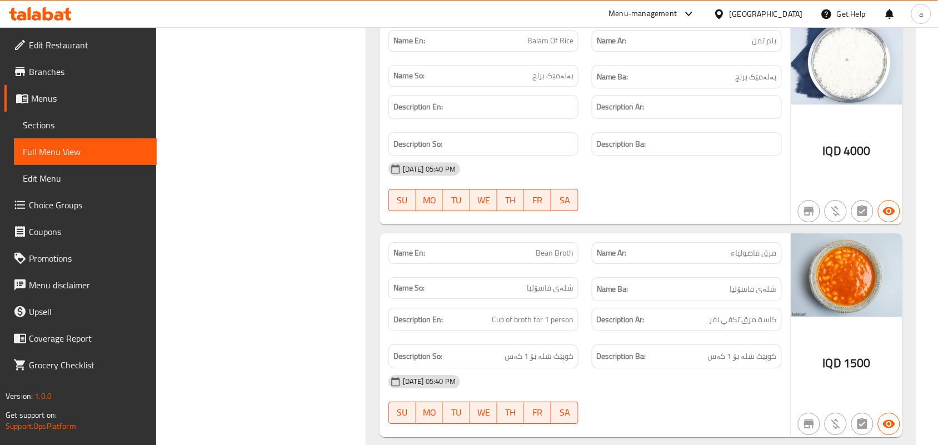
scroll to position [2258, 0]
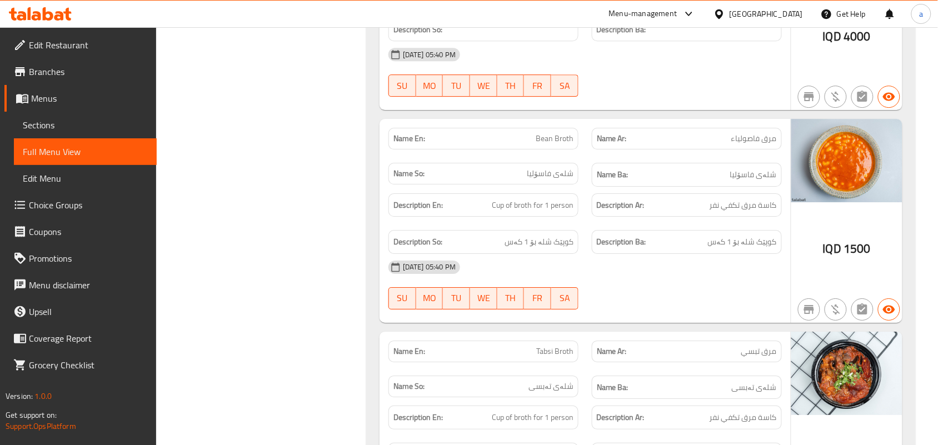
click at [554, 133] on span "Bean Broth" at bounding box center [555, 139] width 38 height 12
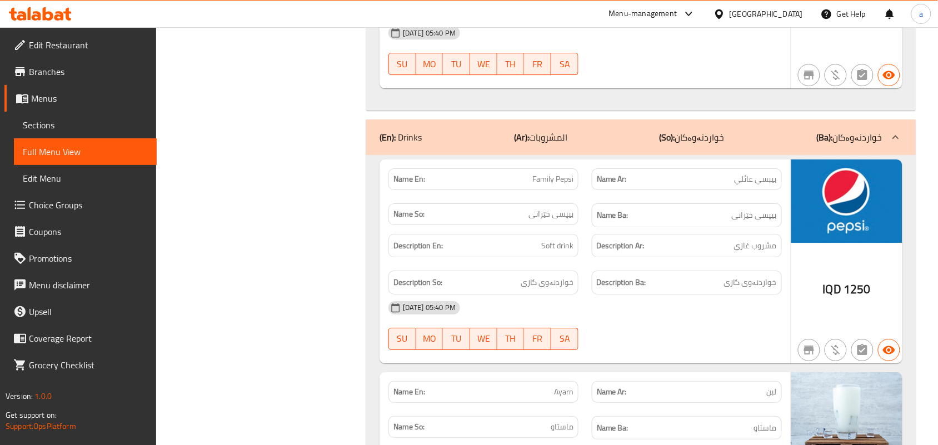
scroll to position [3656, 0]
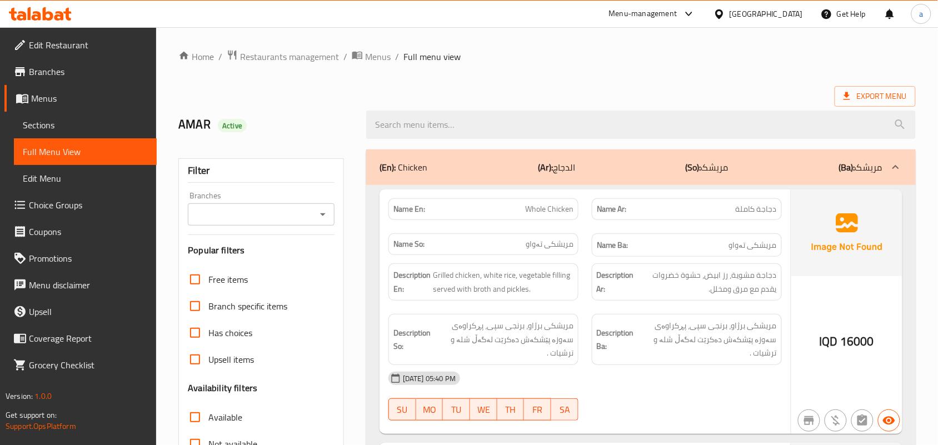
click at [71, 129] on span "Sections" at bounding box center [85, 124] width 125 height 13
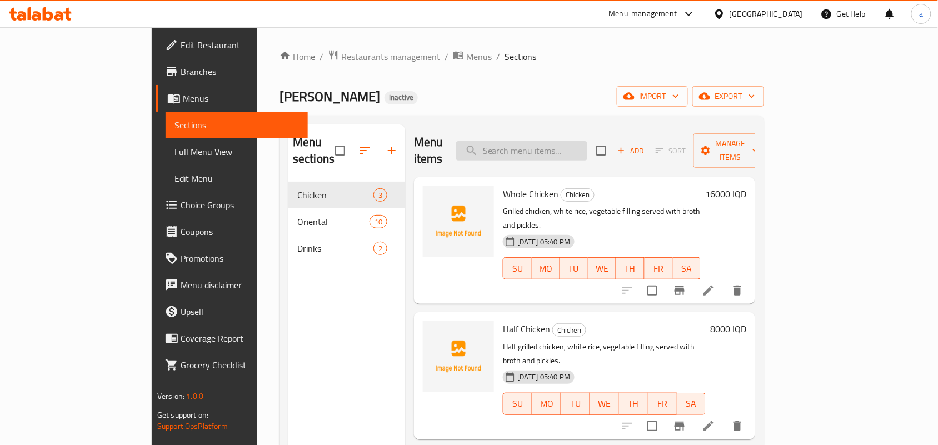
click at [515, 153] on input "search" at bounding box center [521, 150] width 131 height 19
paste input "Whole Chicken"
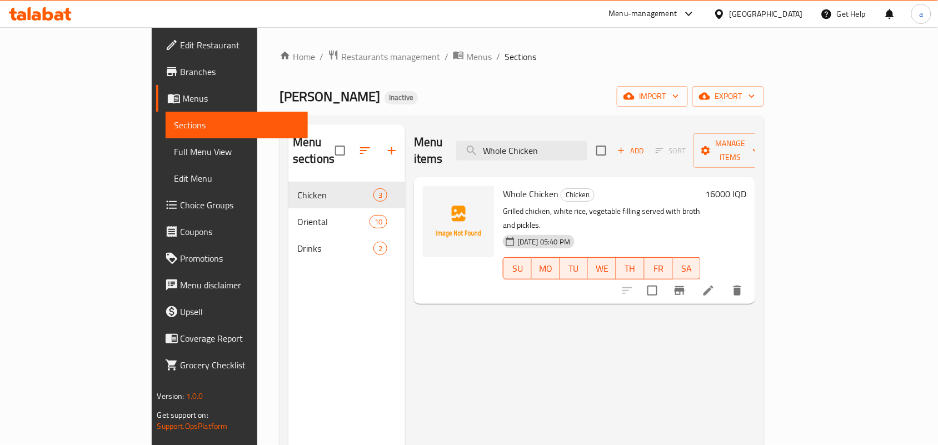
type input "Whole Chicken"
click at [715, 284] on icon at bounding box center [708, 290] width 13 height 13
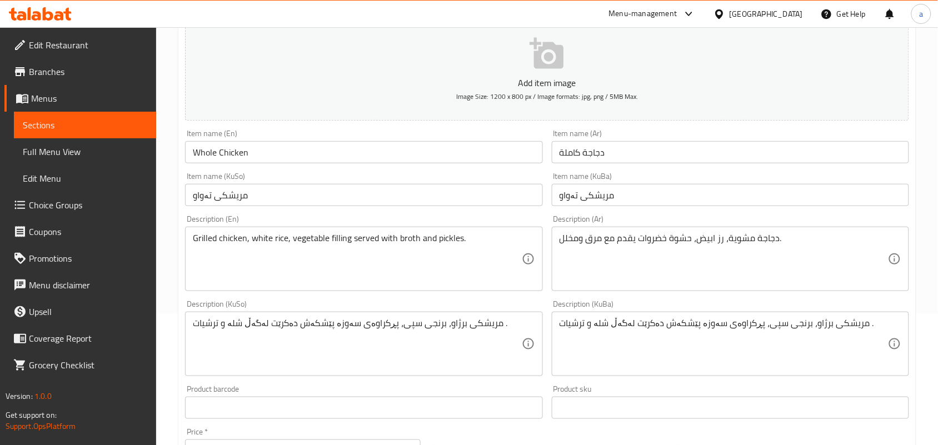
scroll to position [162, 0]
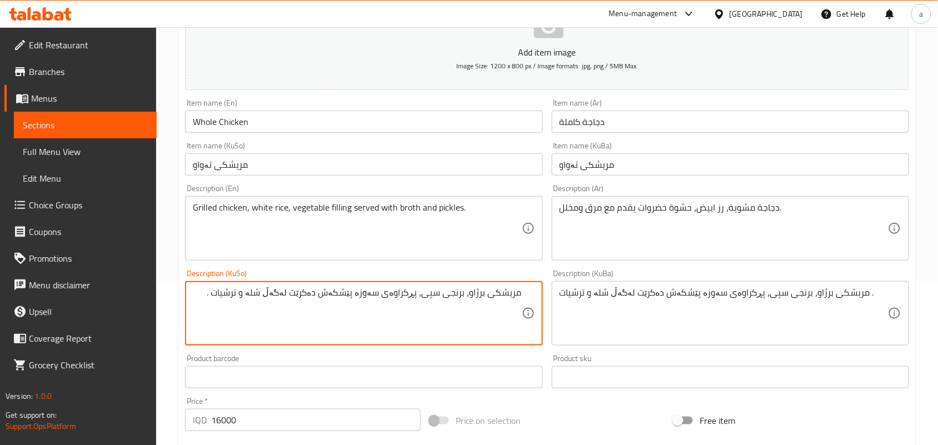
drag, startPoint x: 353, startPoint y: 310, endPoint x: 381, endPoint y: 339, distance: 40.5
click at [354, 311] on textarea "مریشکی برژاو، برنجی سپی، پڕکراوەی سەوزە پێشکەش دەکرێت لەگەڵ شلە و ترشیات ." at bounding box center [357, 313] width 329 height 53
click at [381, 310] on textarea "مریشکی برژاو، برنجی سپی، پڕکراوەی سەوزەوات پێشکەش دەکرێت لەگەڵ شلە و ترشیات ." at bounding box center [357, 313] width 329 height 53
type textarea "مریشکی برژاو، برنجی سپی، پڕکراوەی سەوزەوات پێشکەش دەکرێت لەگەڵ شلە و ترشیات ."
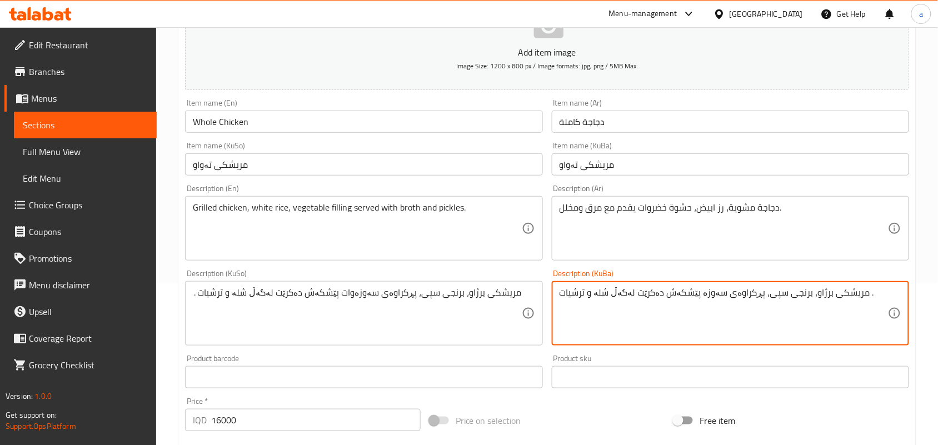
paste textarea "وات"
type textarea "مریشکی برژاو، برنجی سپی، پڕکراوەی سەوزەوات پێشکەش دەکرێت لەگەڵ شلە و ترشیات ."
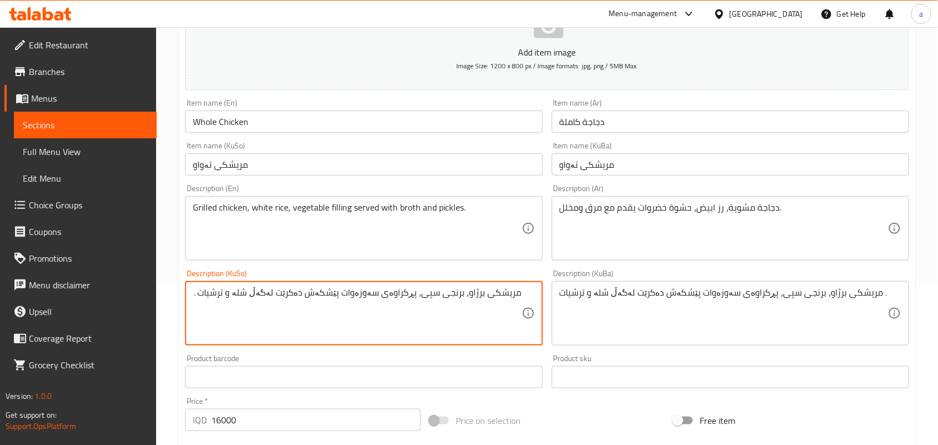
click at [360, 310] on textarea "مریشکی برژاو، برنجی سپی، پڕکراوەی سەوزەوات پێشکەش دەکرێت لەگەڵ شلە و ترشیات ." at bounding box center [357, 313] width 329 height 53
click at [287, 133] on input "Whole Chicken" at bounding box center [363, 122] width 357 height 22
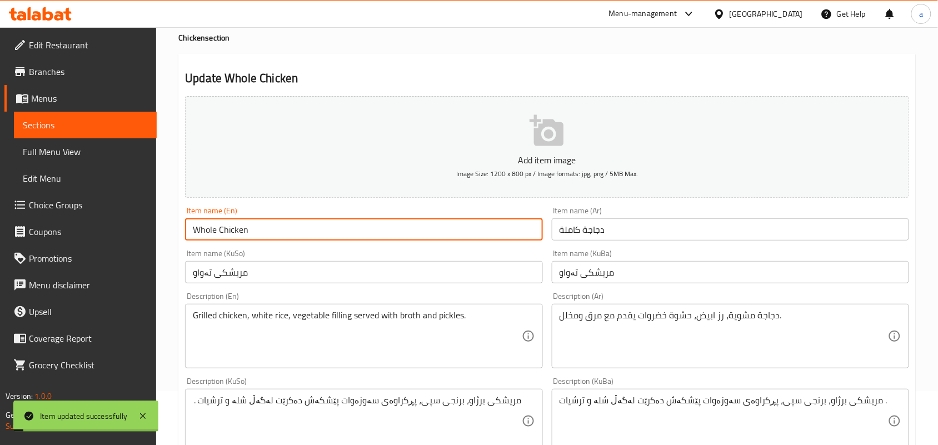
scroll to position [0, 0]
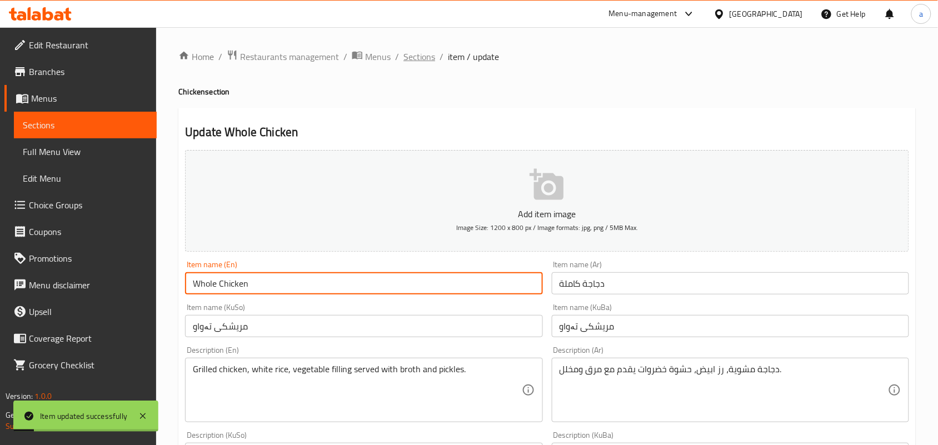
click at [434, 61] on span "Sections" at bounding box center [420, 56] width 32 height 13
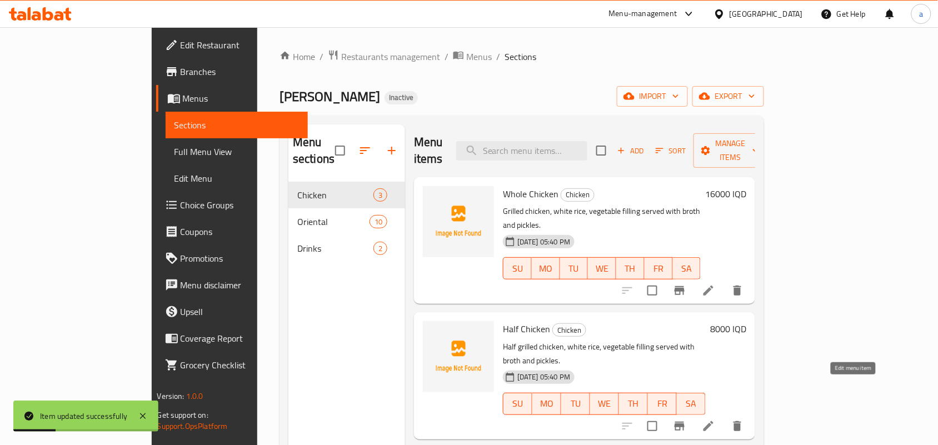
click at [714, 421] on icon at bounding box center [709, 426] width 10 height 10
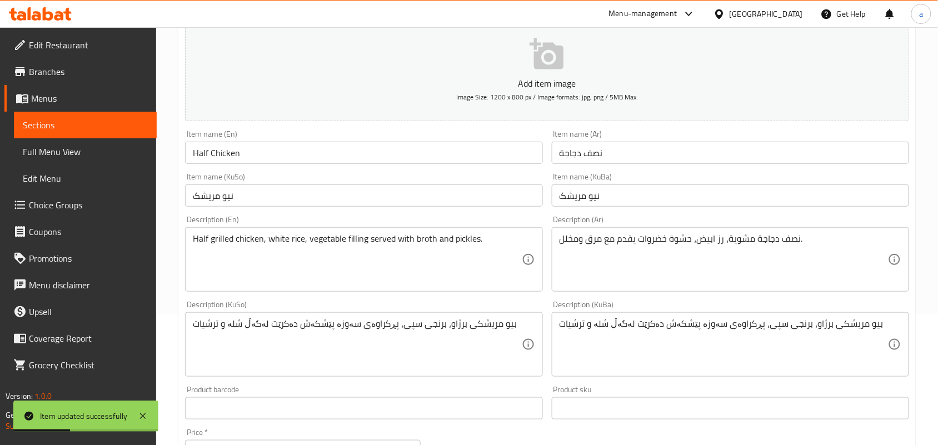
scroll to position [162, 0]
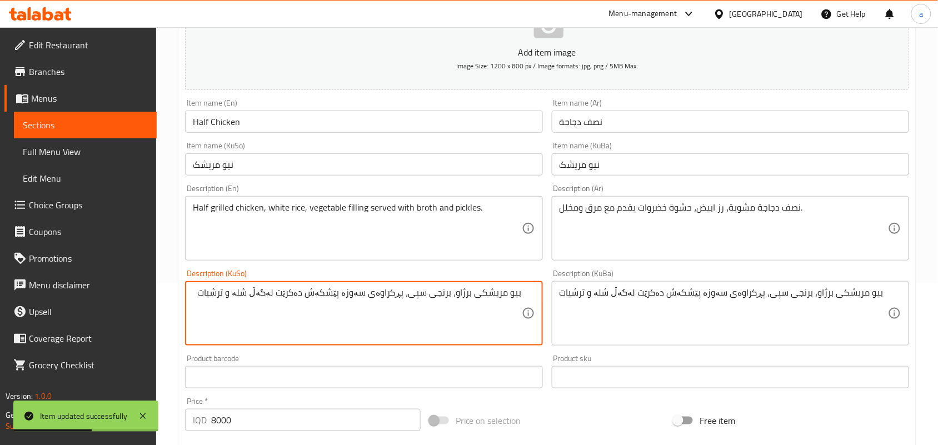
click at [351, 307] on textarea "بیو مریشکی برژاو، برنجی سپی، پڕکراوەی سەوزە پێشکەش دەکرێت لەگەڵ شلە و ترشیات" at bounding box center [357, 313] width 329 height 53
paste textarea "وات"
click at [359, 309] on textarea "بیو مریشکی برژاو، برنجی سپی، پڕکراوەی سەوزەوات پێشکەش دەکرێت لەگەڵ شلە و ترشیات" at bounding box center [357, 313] width 329 height 53
type textarea "بیو مریشکی برژاو، برنجی سپی، پڕکراوەی سەوزەوات پێشکەش دەکرێت لەگەڵ شلە و ترشیات"
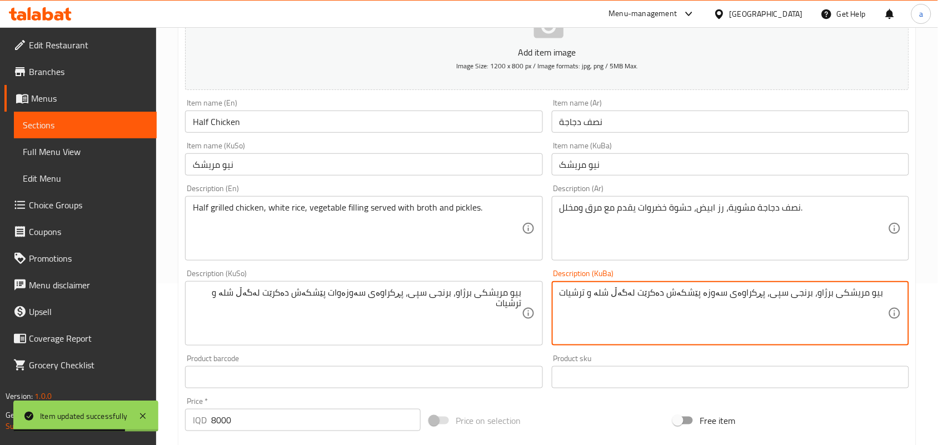
paste textarea "وات"
type textarea "بیو مریشکی برژاو، برنجی سپی، پڕکراوەی سەوزەوات پێشکەش دەکرێت لەگەڵ شلە و ترشیات"
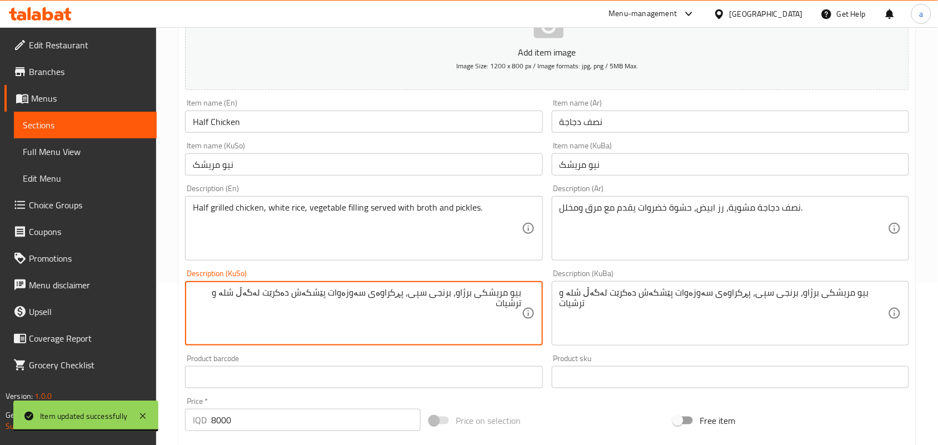
click at [498, 323] on textarea "بیو مریشکی برژاو، برنجی سپی، پڕکراوەی سەوزەوات پێشکەش دەکرێت لەگەڵ شلە و ترشیات" at bounding box center [357, 313] width 329 height 53
click at [521, 307] on textarea "بیو مریشکی برژاو، برنجی سپی، پڕکراوەی سەوزەوات پێشکەش دەکرێت لەگەڵ شلە و ترشیات" at bounding box center [357, 313] width 329 height 53
click at [495, 307] on textarea "نیو مریشکی برژاو، برنجی سپی، پڕکراوەی سەوزەوات پێشکەش دەکرێت لەگەڵ شلە و ترشیات" at bounding box center [357, 313] width 329 height 53
type textarea "نیو مریشکی برژاو، برنجی سپی، پڕکراوەی سەوزەوات پێشکەش دەکرێت لەگەڵ شلە و ترشیات"
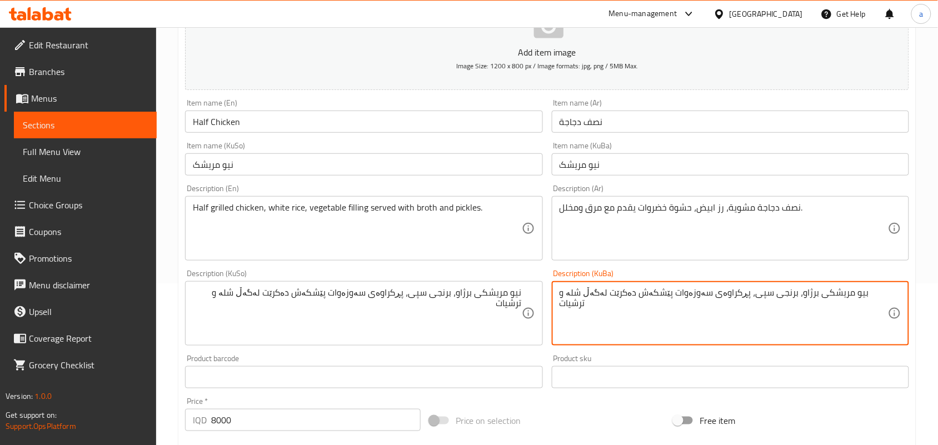
paste textarea "ن"
type textarea "نیو مریشکی برژاو، برنجی سپی، پڕکراوەی سەوزەوات پێشکەش دەکرێت لەگەڵ شلە و ترشیات"
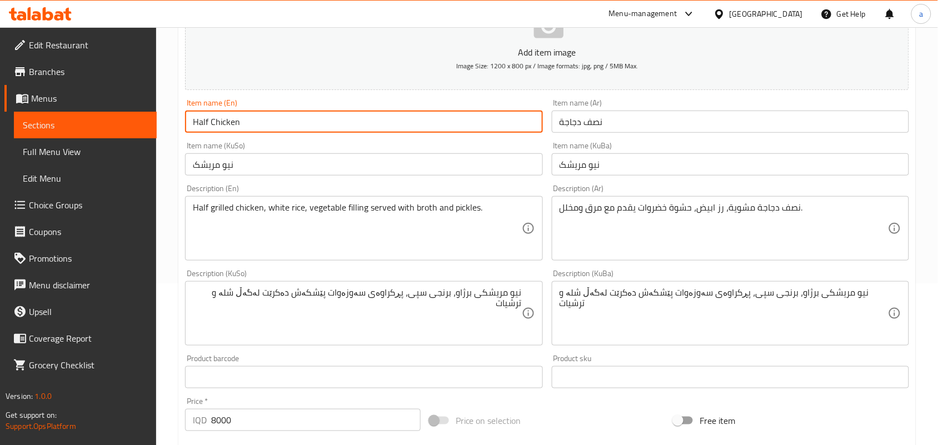
click at [320, 133] on input "Half Chicken" at bounding box center [363, 122] width 357 height 22
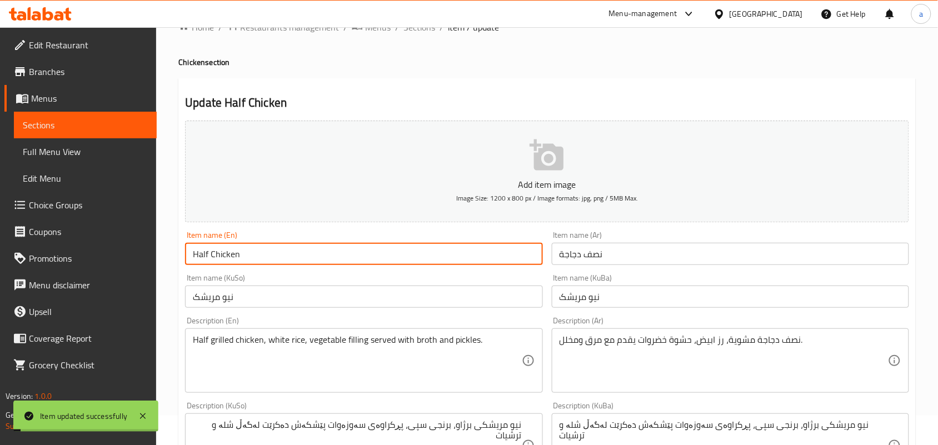
scroll to position [0, 0]
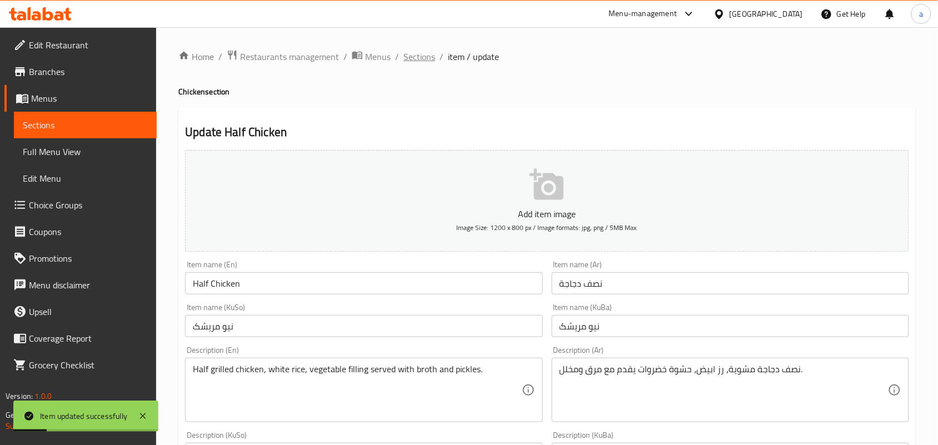
click at [429, 61] on span "Sections" at bounding box center [420, 56] width 32 height 13
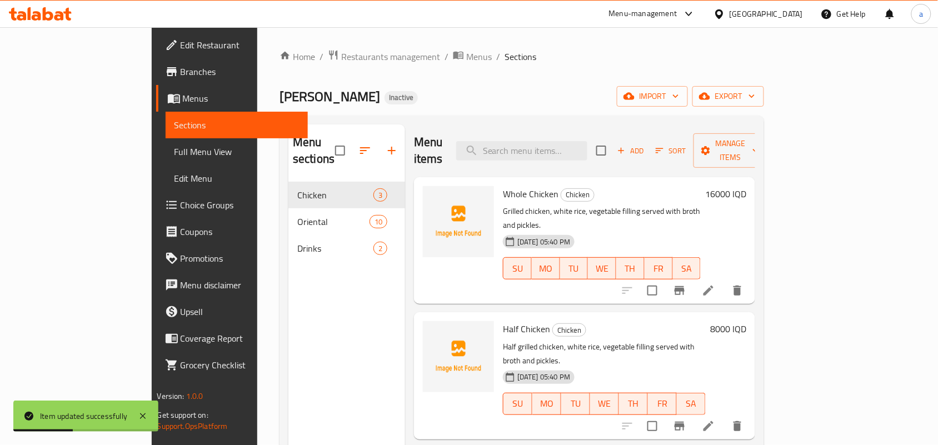
scroll to position [157, 0]
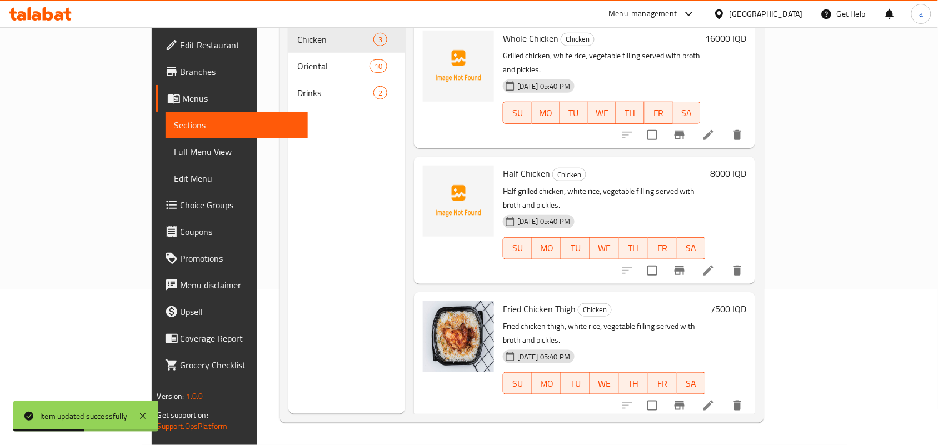
click at [715, 399] on icon at bounding box center [708, 405] width 13 height 13
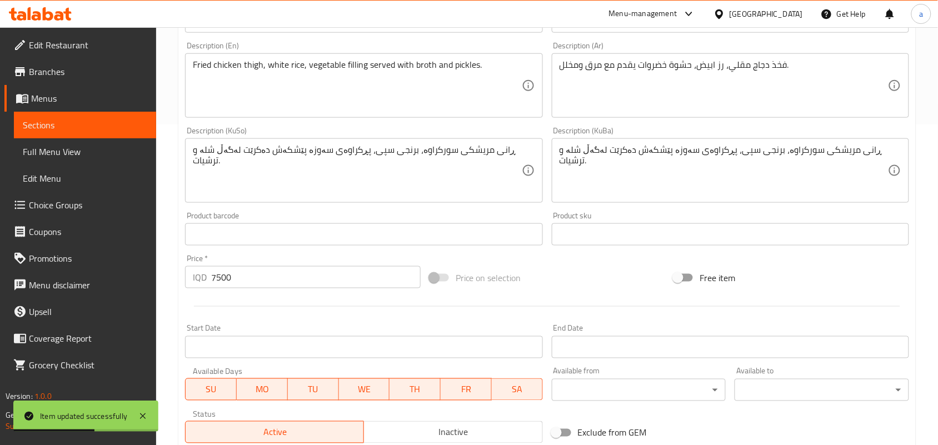
scroll to position [324, 0]
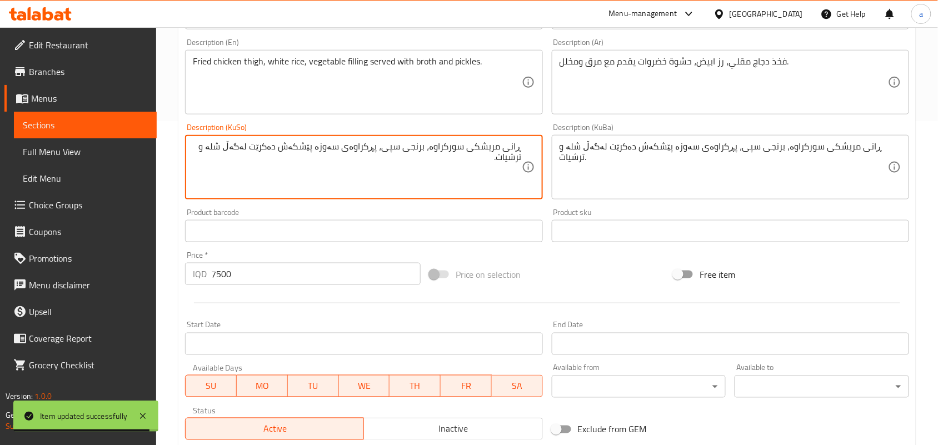
click at [329, 161] on textarea "ڕانی مریشکی سورکراوە، برنجی سپی، پڕکراوەی سەوزە پێشکەش دەکرێت لەگەڵ شلە و ترشیا…" at bounding box center [357, 167] width 329 height 53
paste textarea "وات"
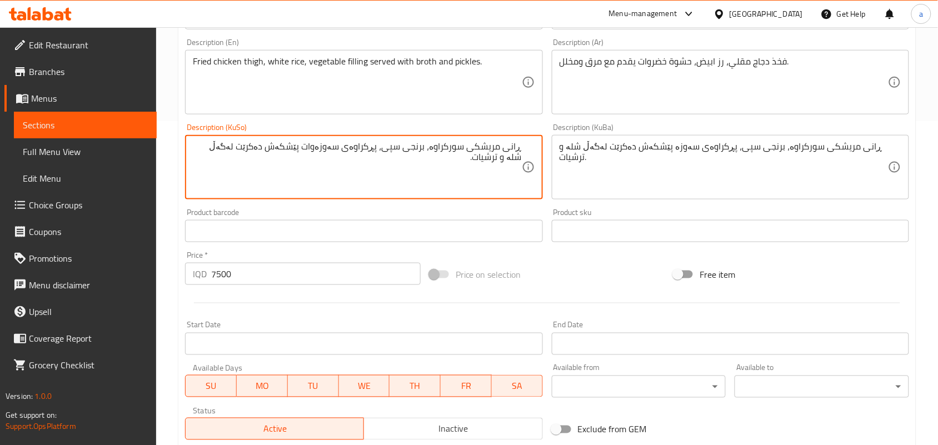
click at [365, 159] on textarea "ڕانی مریشکی سورکراوە، برنجی سپی، پڕکراوەی سەوزەوات پێشکەش دەکرێت لەگەڵ شلە و تر…" at bounding box center [357, 167] width 329 height 53
type textarea "ڕانی مریشکی سورکراوە، برنجی سپی، پڕکراوەی سەوزەوات پێشکەش دەکرێت لەگەڵ شلە و تر…"
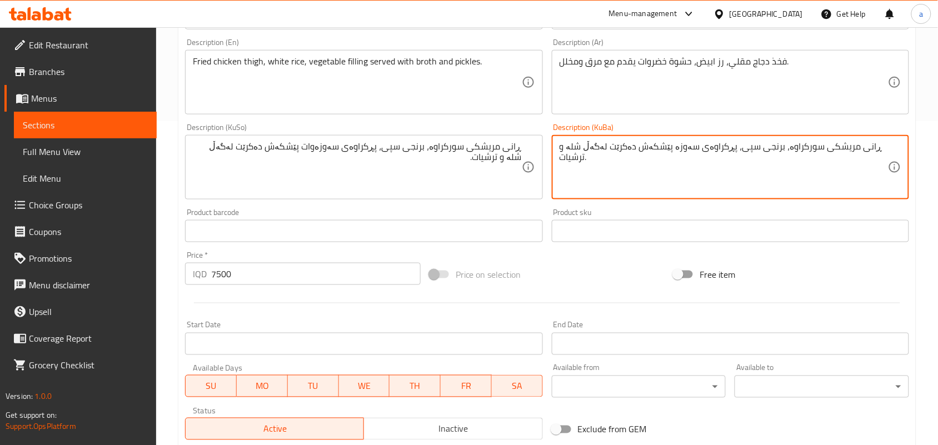
paste textarea "وات"
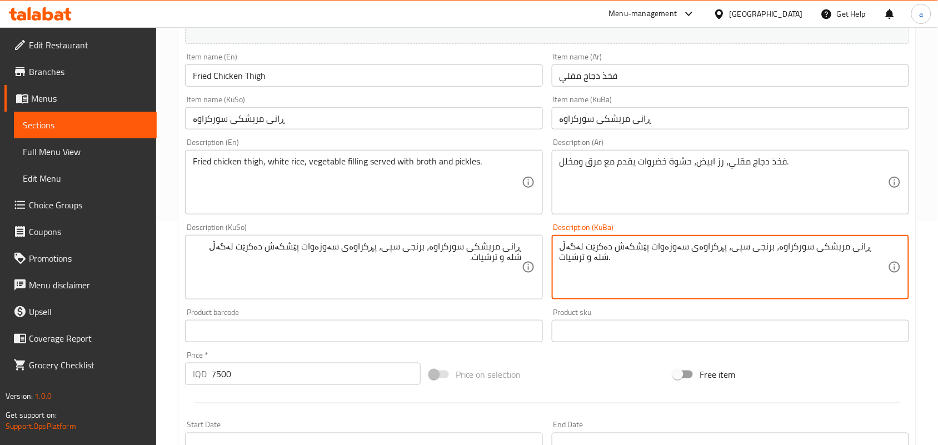
scroll to position [0, 0]
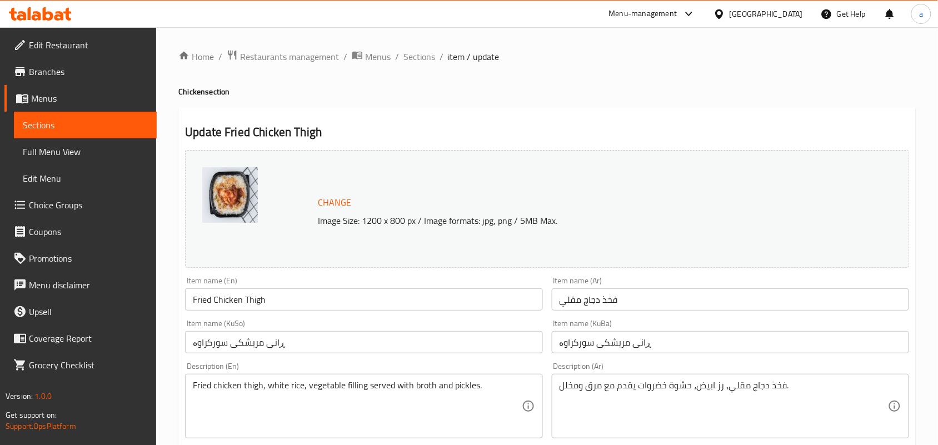
type textarea "ڕانی مریشکی سورکراوە، برنجی سپی، پڕکراوەی سەوزەوات پێشکەش دەکرێت لەگەڵ شلە و تر…"
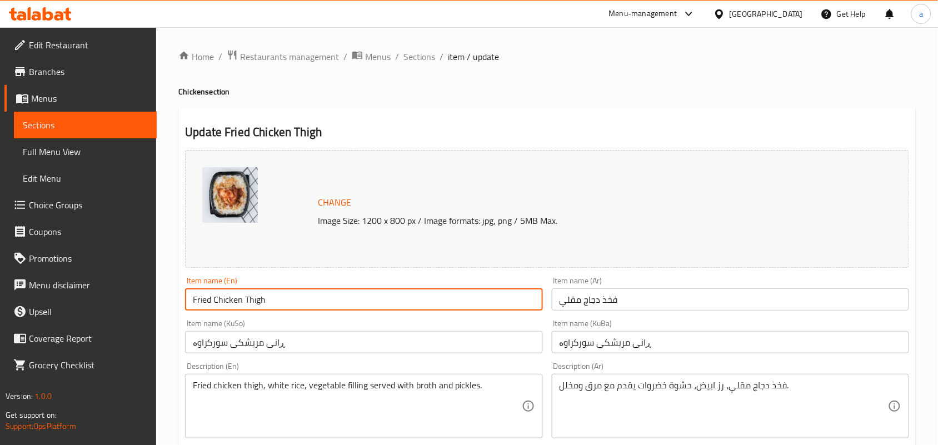
click at [324, 306] on input "Fried Chicken Thigh" at bounding box center [363, 300] width 357 height 22
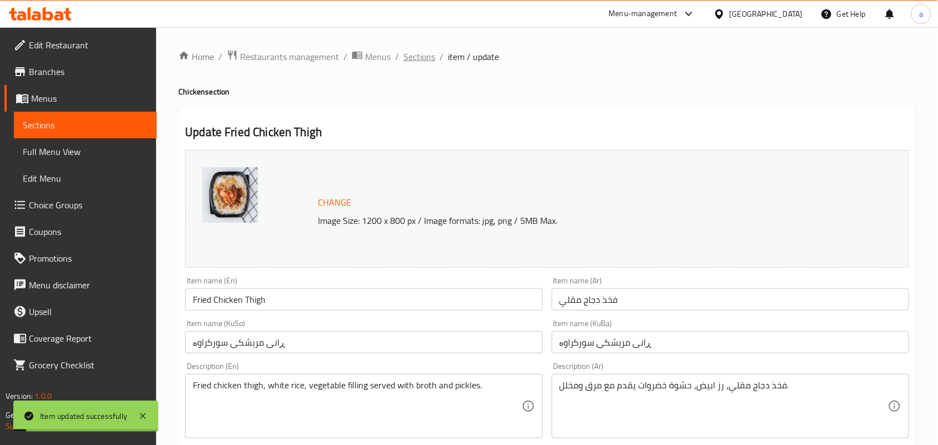
click at [429, 54] on span "Sections" at bounding box center [420, 56] width 32 height 13
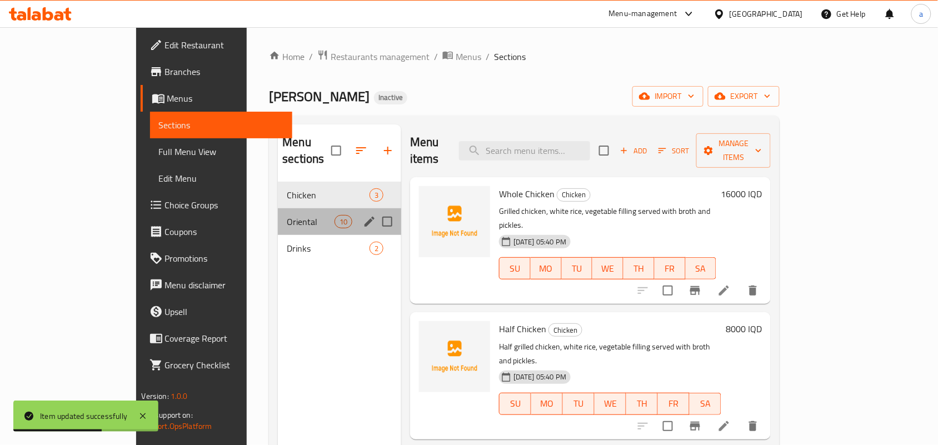
click at [278, 208] on div "Oriental 10" at bounding box center [339, 221] width 123 height 27
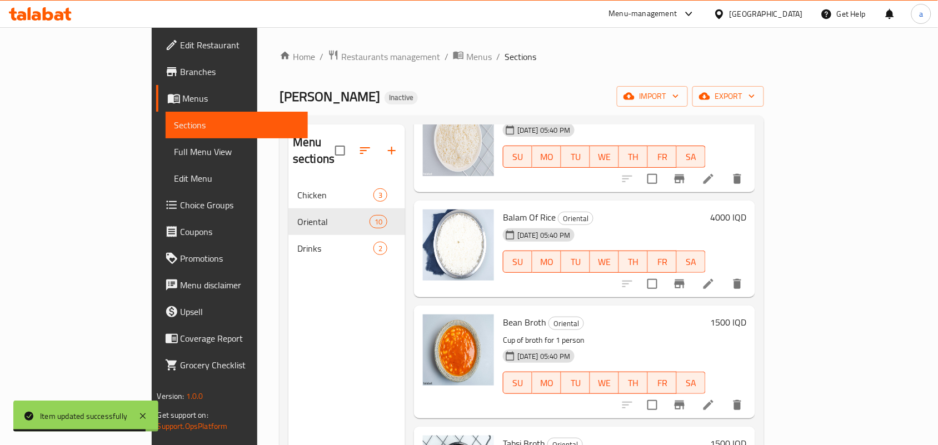
scroll to position [486, 0]
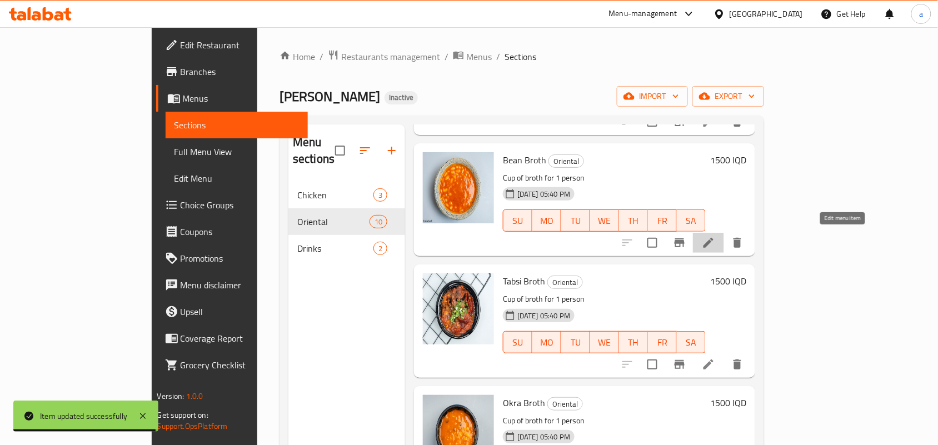
click at [715, 241] on icon at bounding box center [708, 242] width 13 height 13
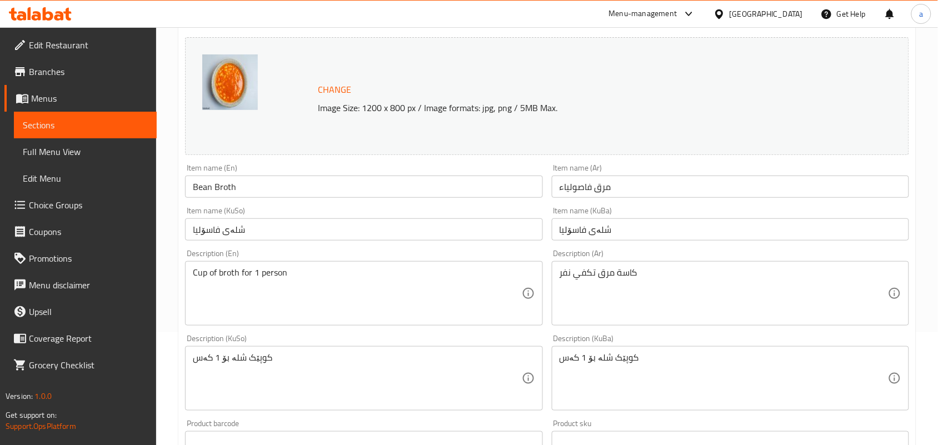
scroll to position [162, 0]
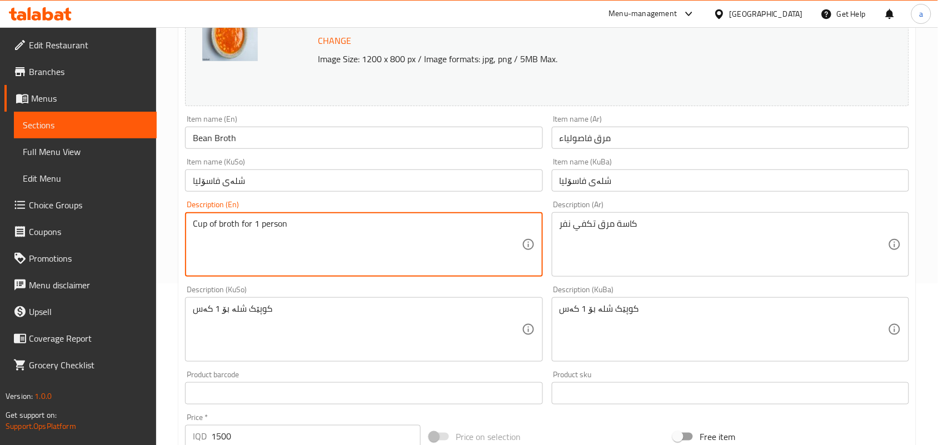
click at [282, 241] on textarea "Cup of broth for 1 person" at bounding box center [357, 244] width 329 height 53
click at [266, 233] on textarea "Cup of broth for 1 Nafar" at bounding box center [357, 244] width 329 height 53
type textarea "Cup of broth for 1 nafar"
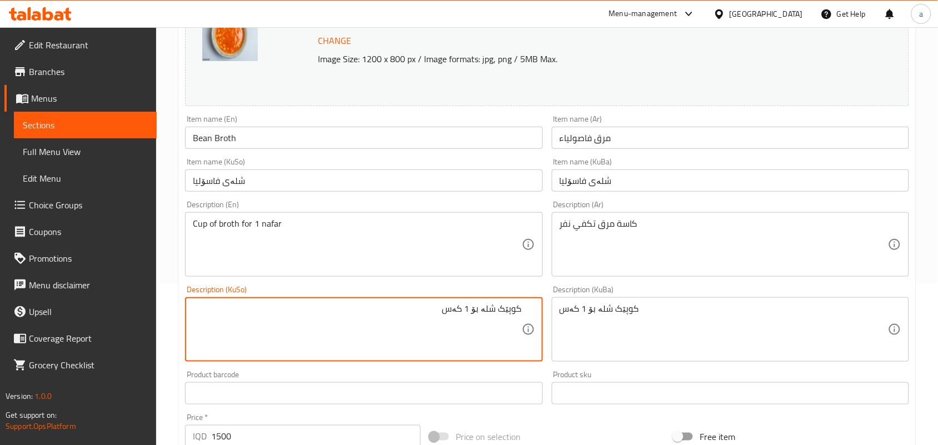
click at [451, 324] on textarea "کوپێک شلە بۆ 1 کەس" at bounding box center [357, 330] width 329 height 53
click at [451, 324] on textarea "کوپێک شلە بۆ 1 نەفەر" at bounding box center [357, 330] width 329 height 53
type textarea "کوپێک شلە بۆ 1 نەفەر"
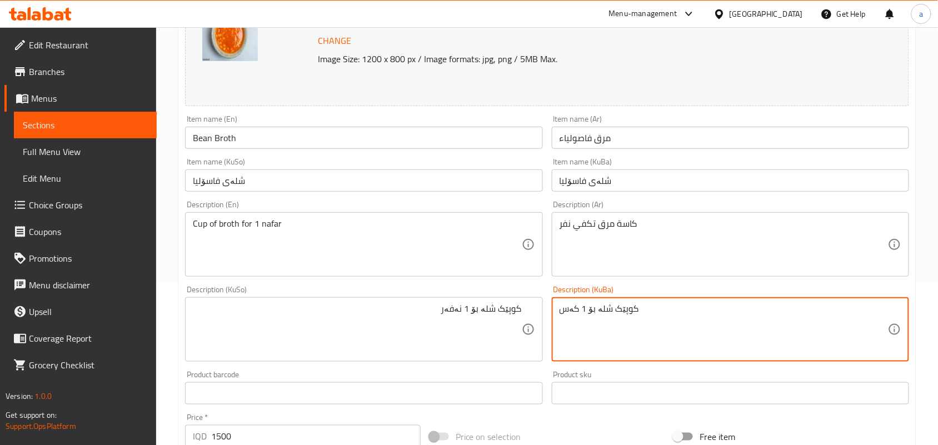
paste textarea "نەفەر"
type textarea "کوپێک شلە بۆ 1 نەفەر"
click at [255, 145] on input "Bean Broth" at bounding box center [363, 138] width 357 height 22
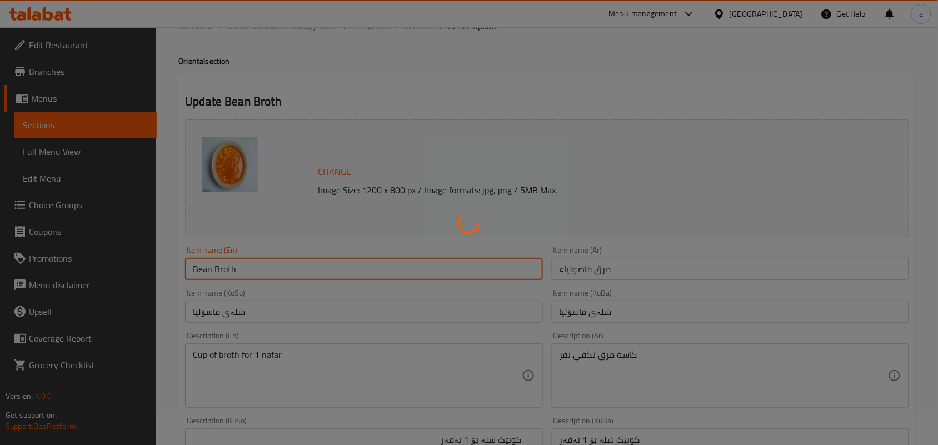
scroll to position [0, 0]
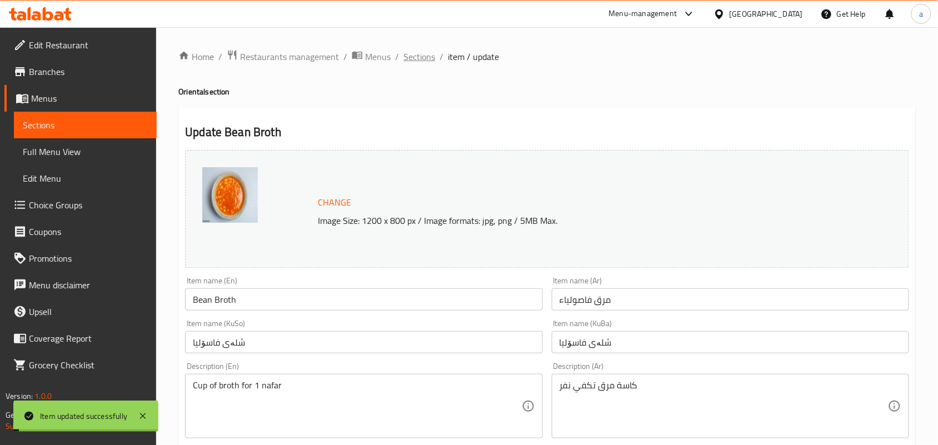
click at [429, 53] on span "Sections" at bounding box center [420, 56] width 32 height 13
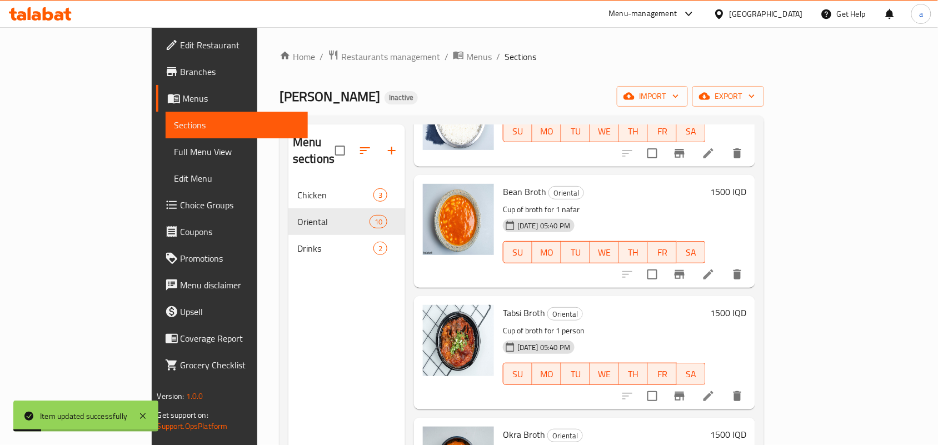
scroll to position [486, 0]
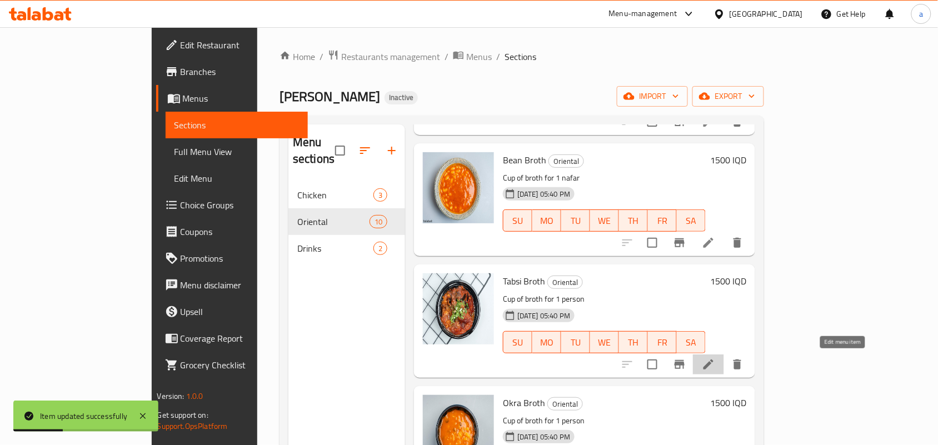
click at [715, 367] on icon at bounding box center [708, 364] width 13 height 13
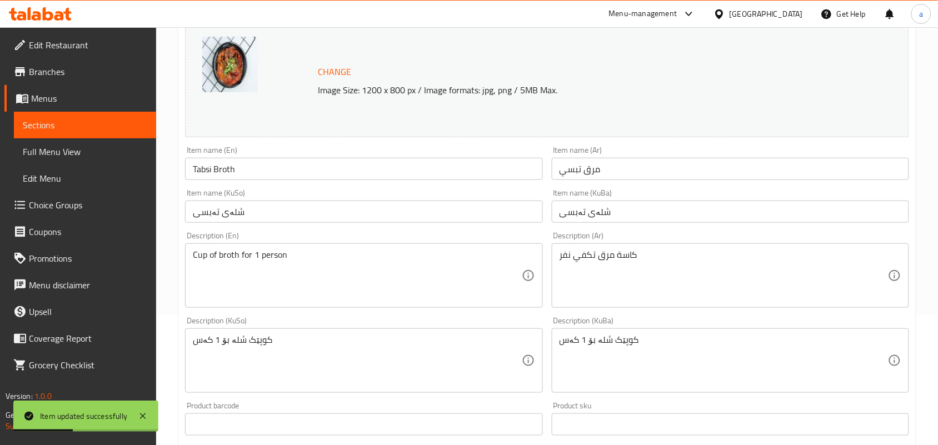
scroll to position [162, 0]
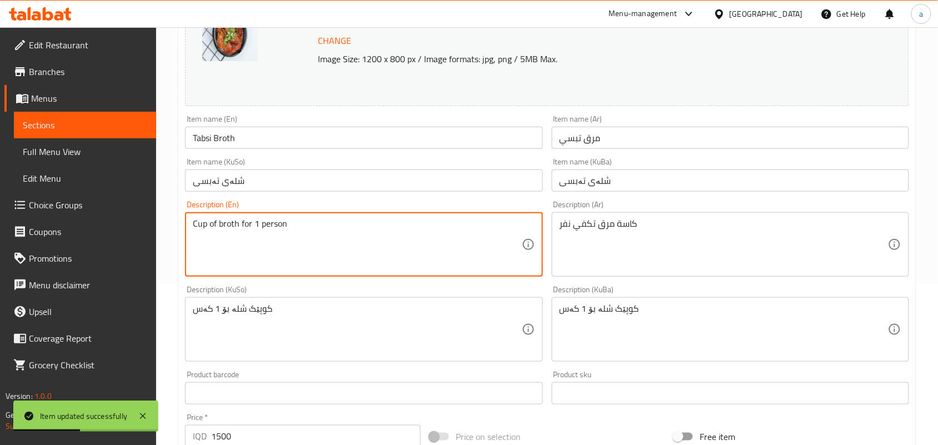
click at [281, 228] on textarea "Cup of broth for 1 person" at bounding box center [357, 244] width 329 height 53
click at [277, 236] on textarea "Cup of broth for 1 nafar" at bounding box center [357, 244] width 329 height 53
click at [281, 251] on textarea "Cup of broth for 1 nafar" at bounding box center [357, 244] width 329 height 53
type textarea "Cup of broth for 1 nafar"
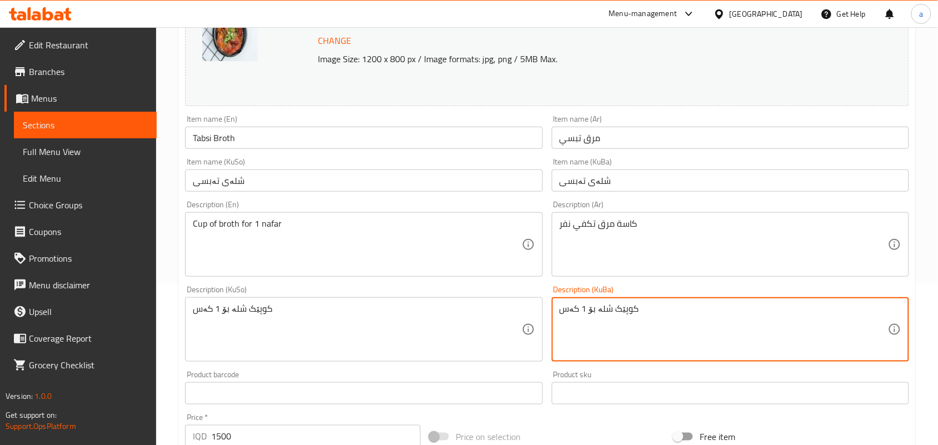
drag, startPoint x: 328, startPoint y: 106, endPoint x: 326, endPoint y: 128, distance: 22.3
click at [328, 106] on div "Change Image Size: 1200 x 800 px / Image formats: jpg, png / 5MB Max." at bounding box center [547, 47] width 724 height 118
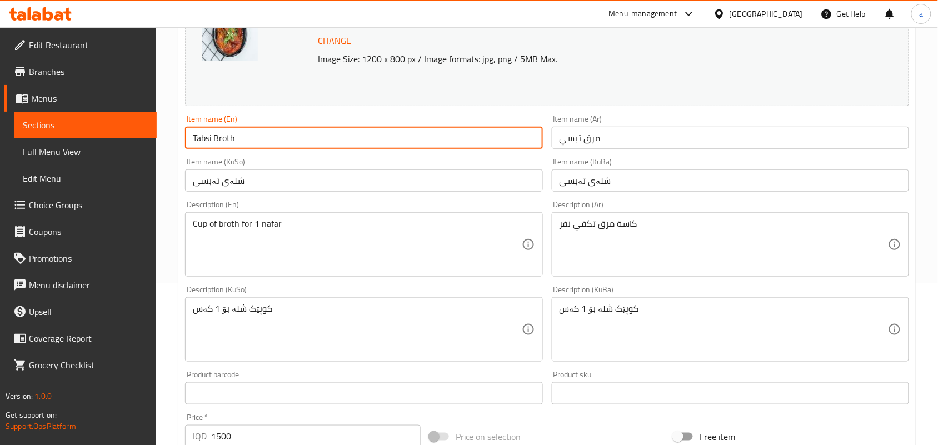
click at [325, 131] on input "Tabsi Broth" at bounding box center [363, 138] width 357 height 22
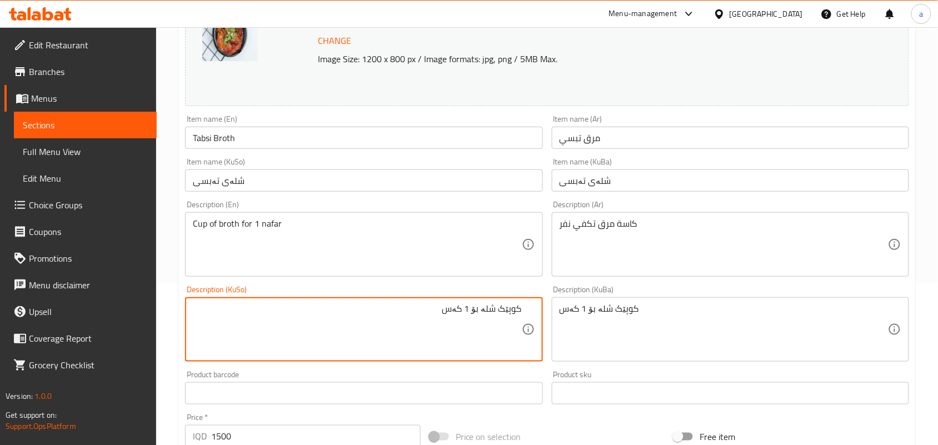
click at [456, 323] on textarea "کوپێک شلە بۆ 1 کەس" at bounding box center [357, 330] width 329 height 53
click at [456, 323] on textarea "کوپێک شلە بۆ 1 نەفەر" at bounding box center [357, 330] width 329 height 53
type textarea "کوپێک شلە بۆ 1 نەفەر"
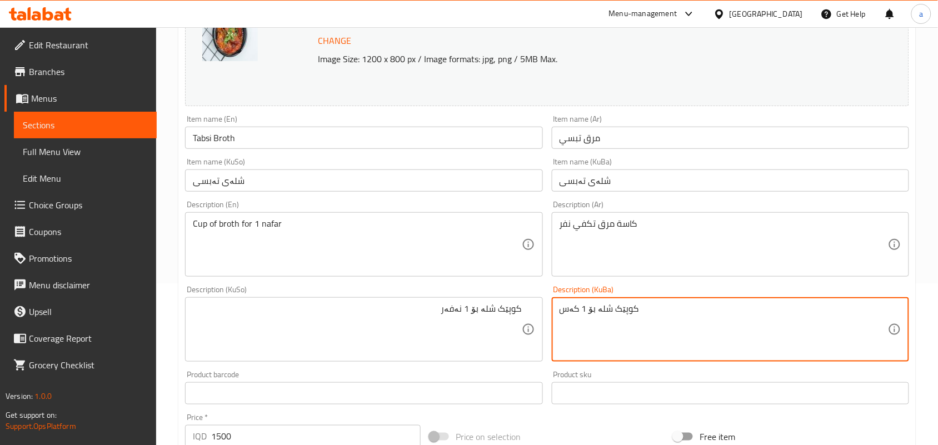
paste textarea "نەفەر"
type textarea "کوپێک شلە بۆ 1 نەفەر"
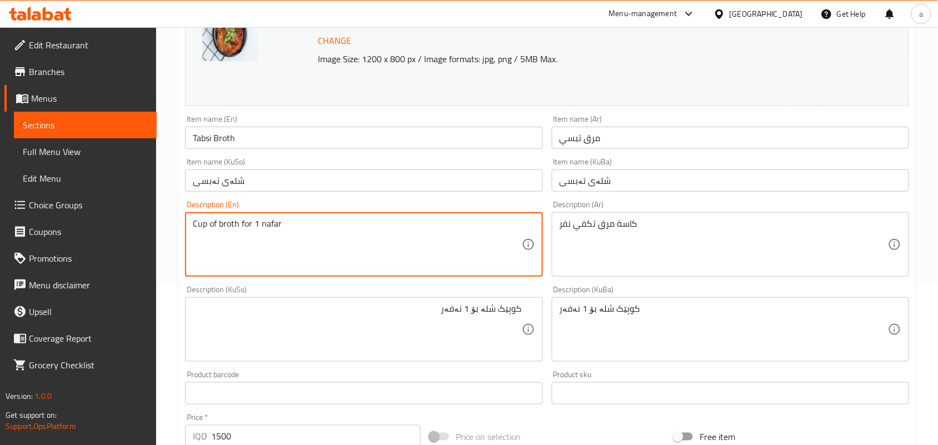
click at [260, 140] on input "Tabsi Broth" at bounding box center [363, 138] width 357 height 22
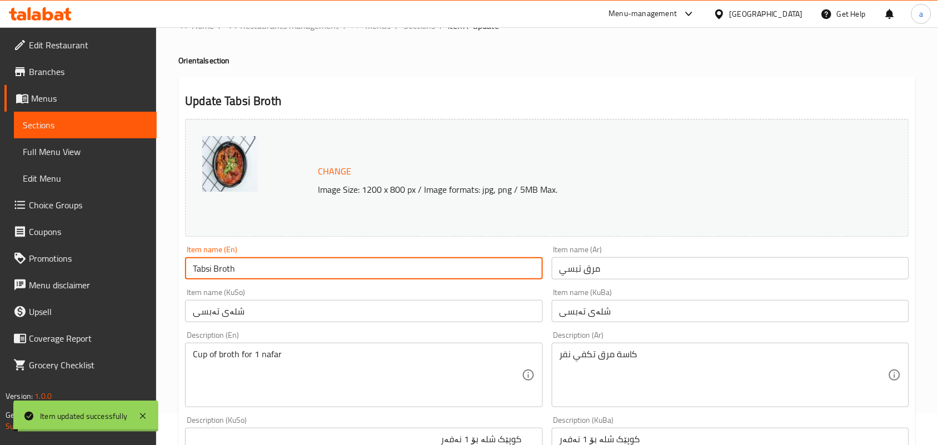
scroll to position [0, 0]
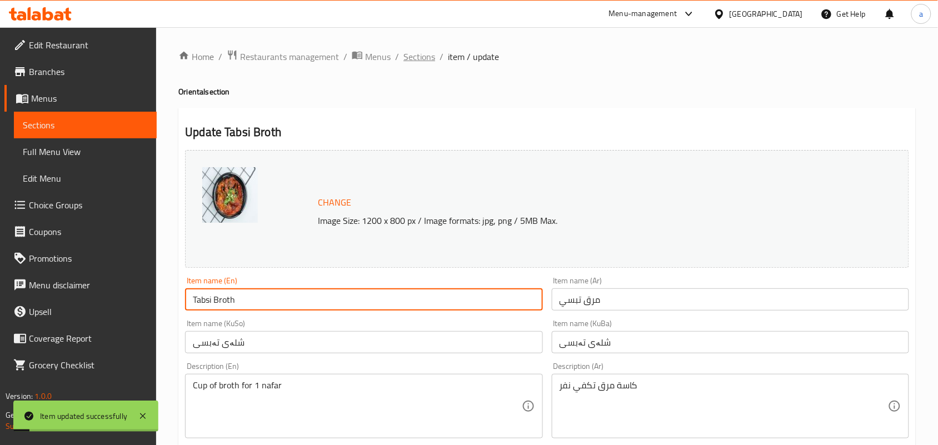
click at [435, 58] on span "Sections" at bounding box center [420, 56] width 32 height 13
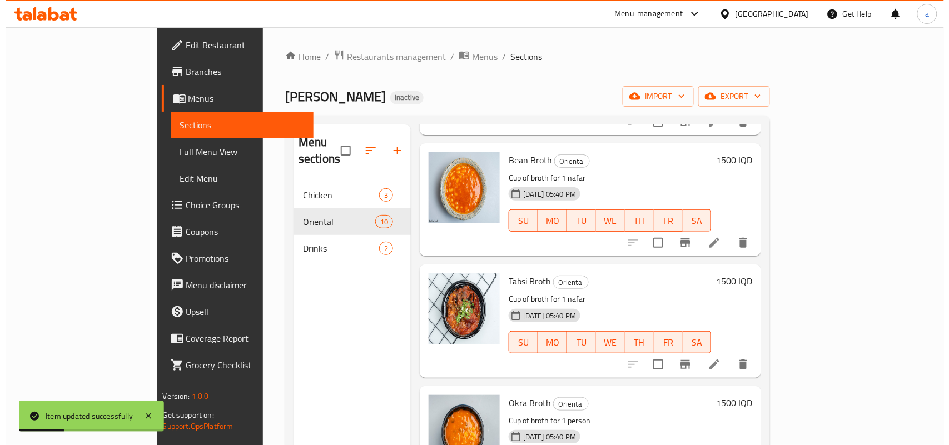
scroll to position [648, 0]
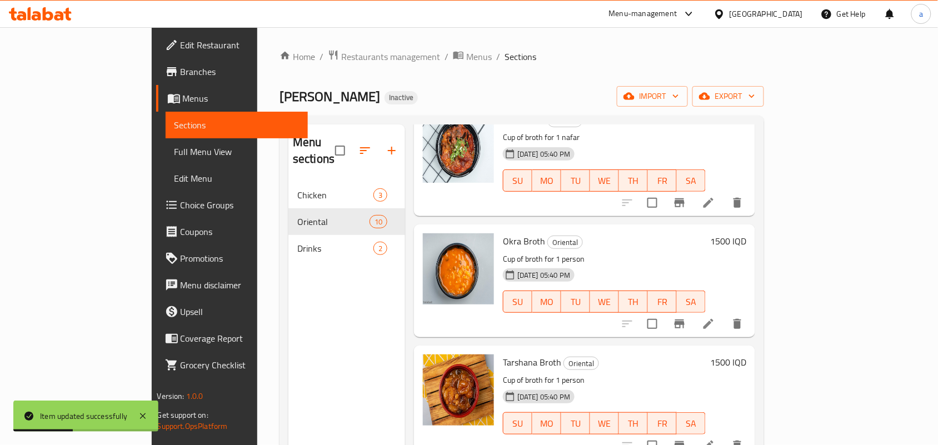
click at [714, 326] on icon at bounding box center [709, 324] width 10 height 10
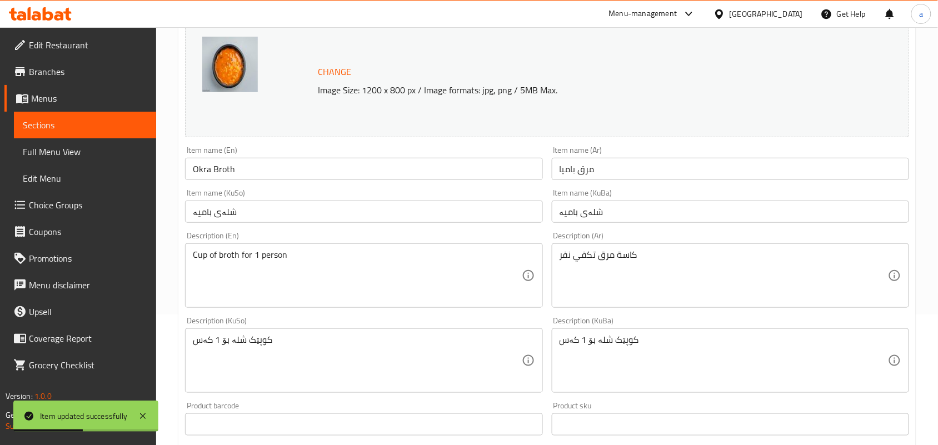
scroll to position [162, 0]
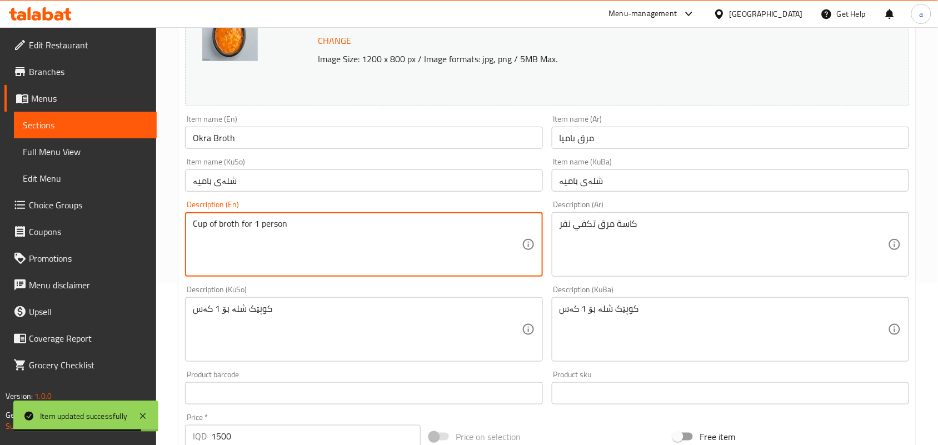
paste textarea "nafar"
type textarea "Cup of broth for 1 nafar"
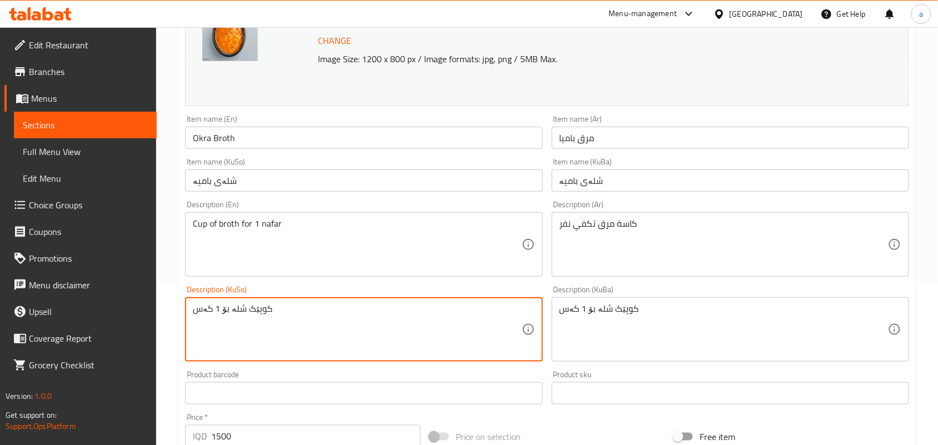
paste textarea "نەفەر"
type textarea "کوپێک شلە بۆ 1 نەفەر"
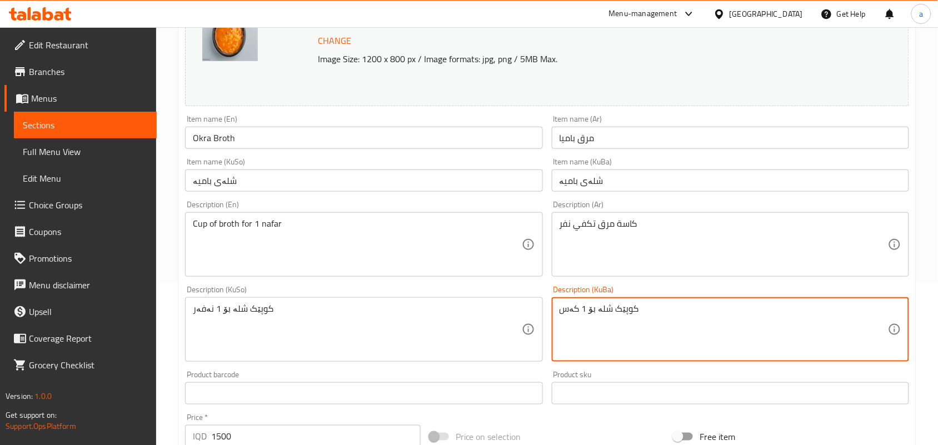
paste textarea "نەفەر"
type textarea "کوپێک شلە بۆ 1 نەفەر"
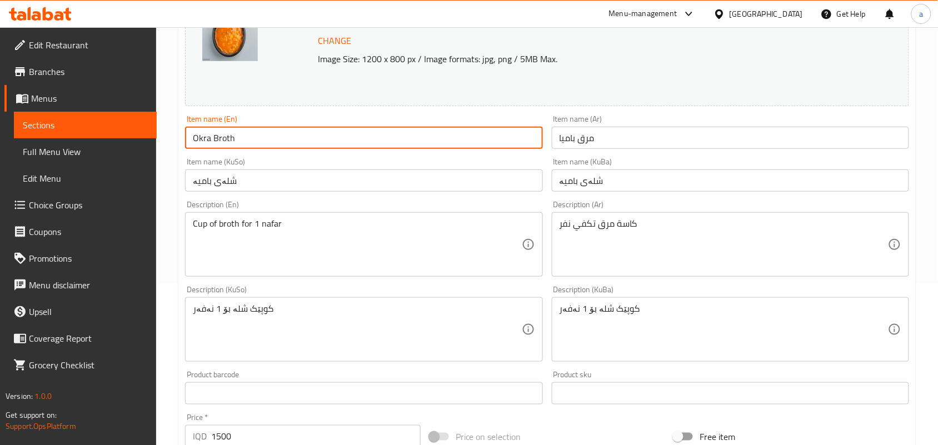
drag, startPoint x: 255, startPoint y: 131, endPoint x: 256, endPoint y: 137, distance: 6.2
click at [256, 135] on input "Okra Broth" at bounding box center [363, 138] width 357 height 22
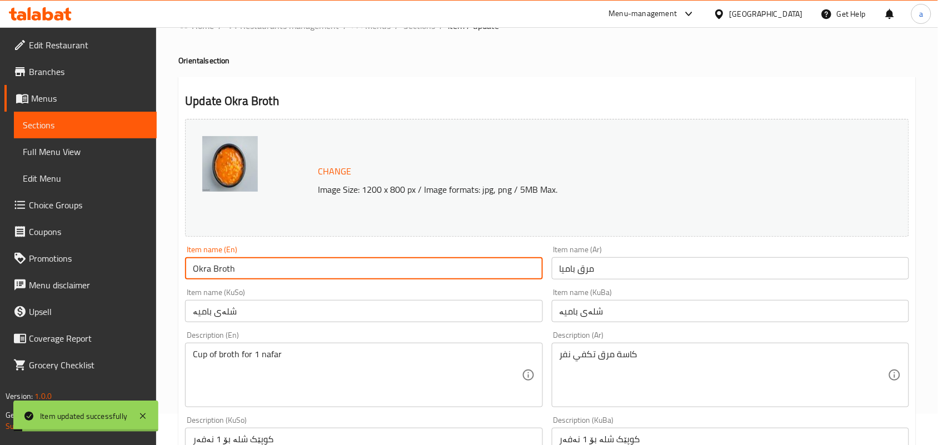
scroll to position [0, 0]
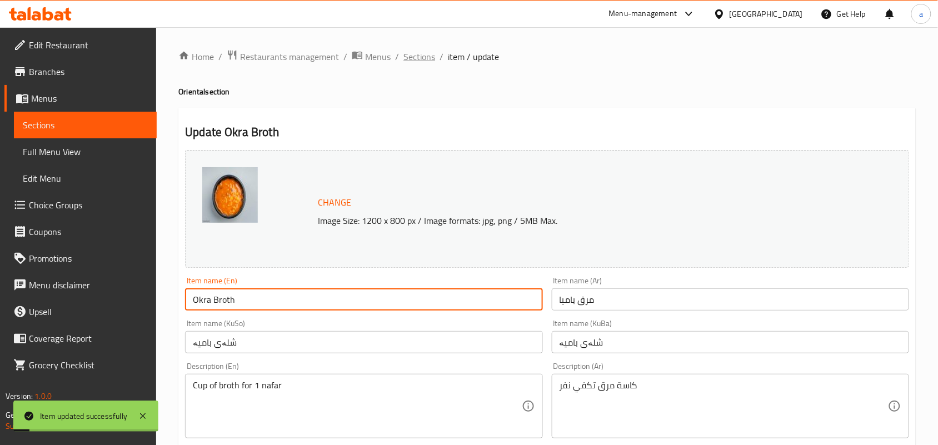
click at [421, 63] on span "Sections" at bounding box center [420, 56] width 32 height 13
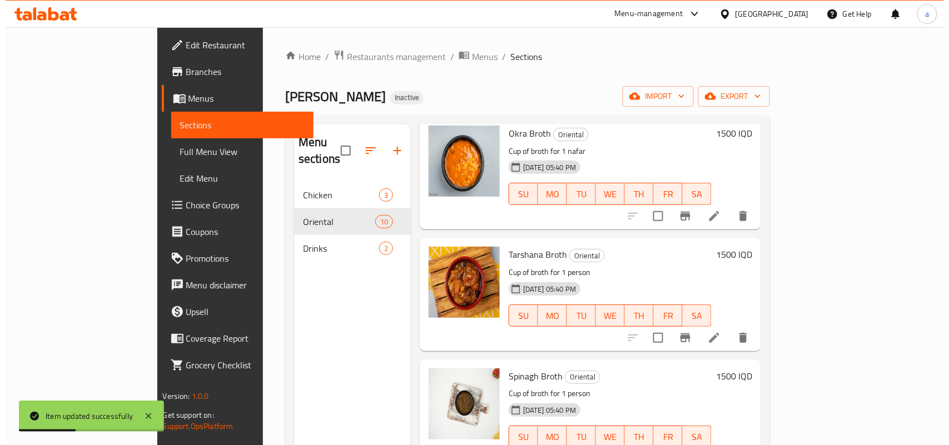
scroll to position [788, 0]
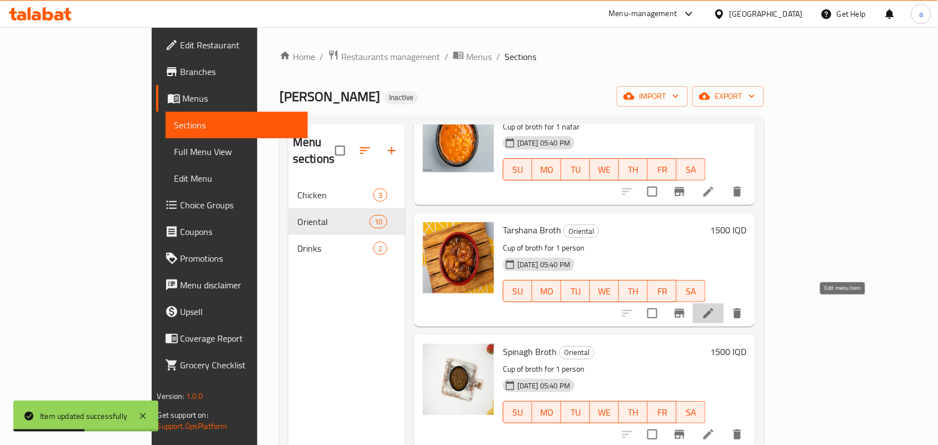
click at [715, 311] on icon at bounding box center [708, 313] width 13 height 13
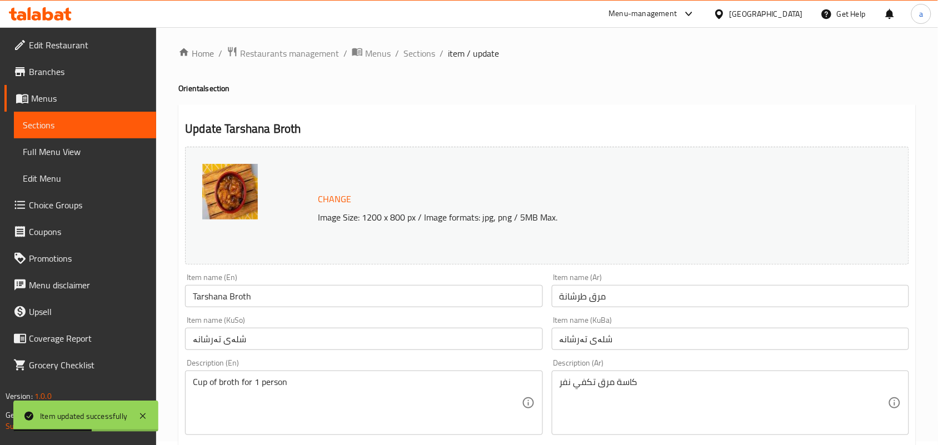
scroll to position [162, 0]
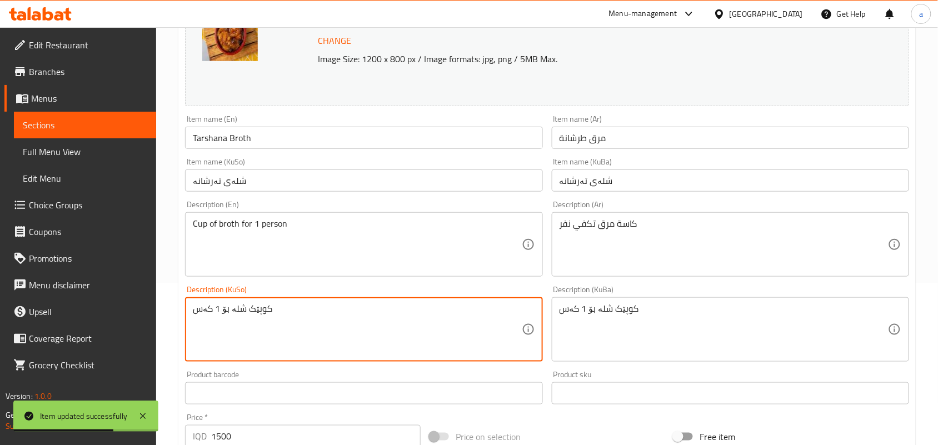
paste textarea "نەفەر"
type textarea "کوپێک شلە بۆ 1 نەفەر"
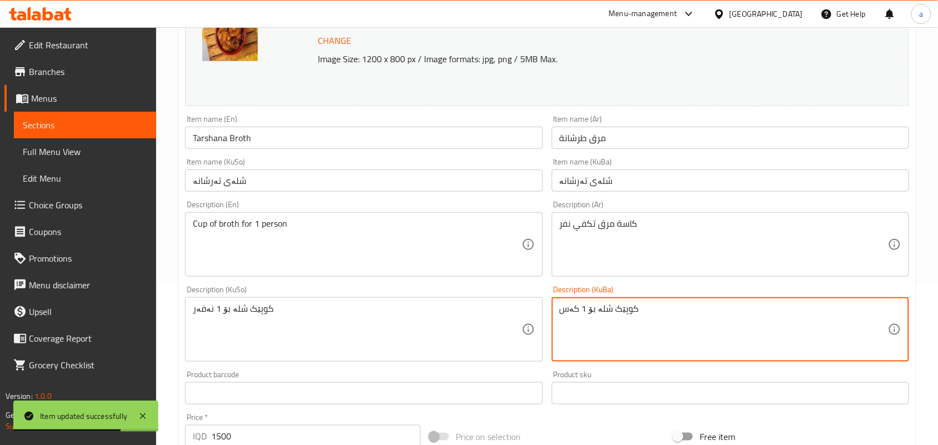
paste textarea "نەفەر"
type textarea "کوپێک شلە بۆ 1 نەفەر"
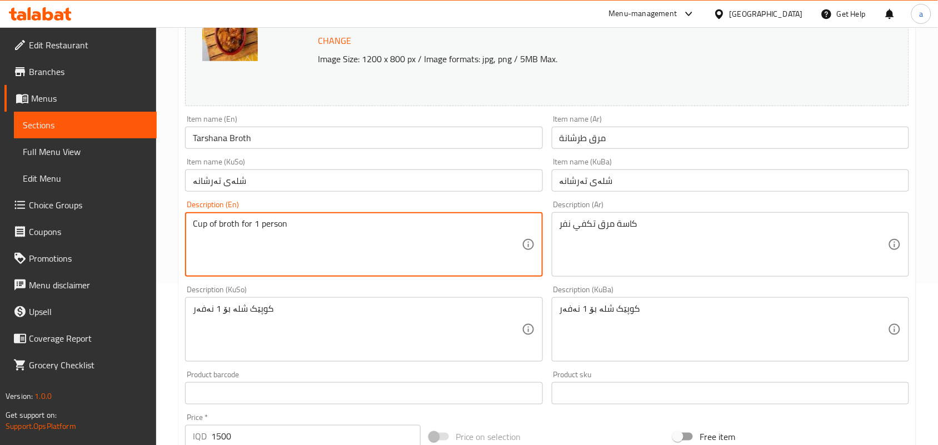
paste textarea "nafar"
type textarea "Cup of broth for 1 nafar"
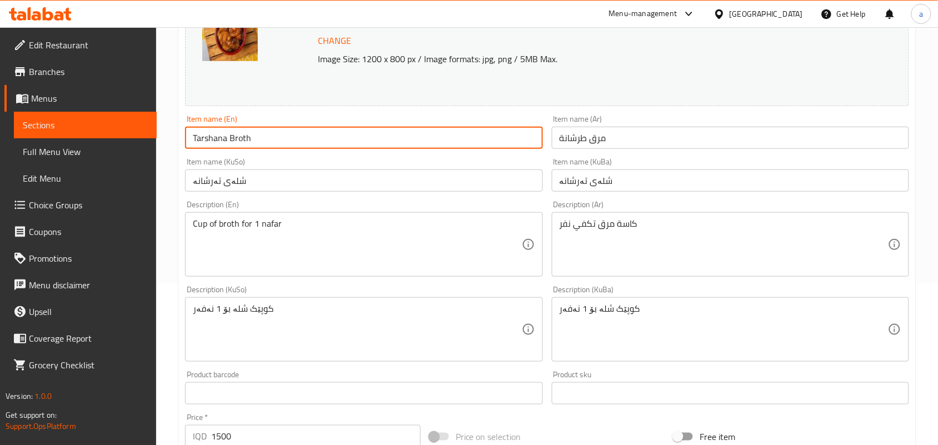
click at [290, 139] on input "Tarshana Broth" at bounding box center [363, 138] width 357 height 22
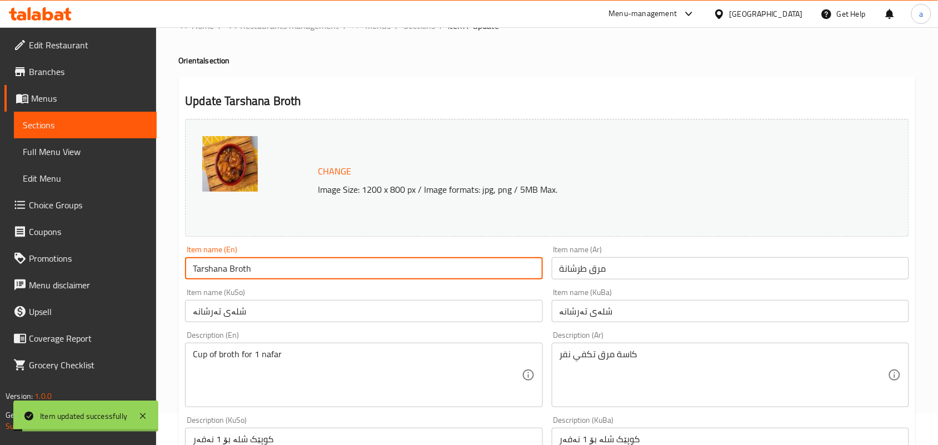
scroll to position [0, 0]
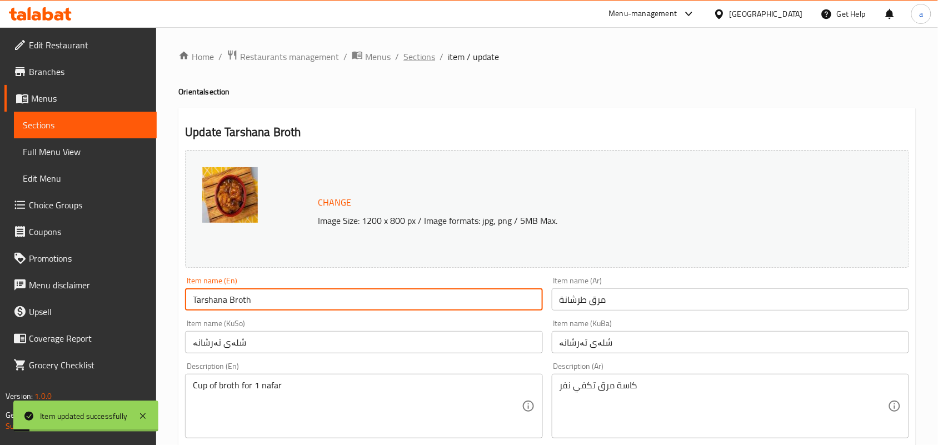
click at [426, 57] on span "Sections" at bounding box center [420, 56] width 32 height 13
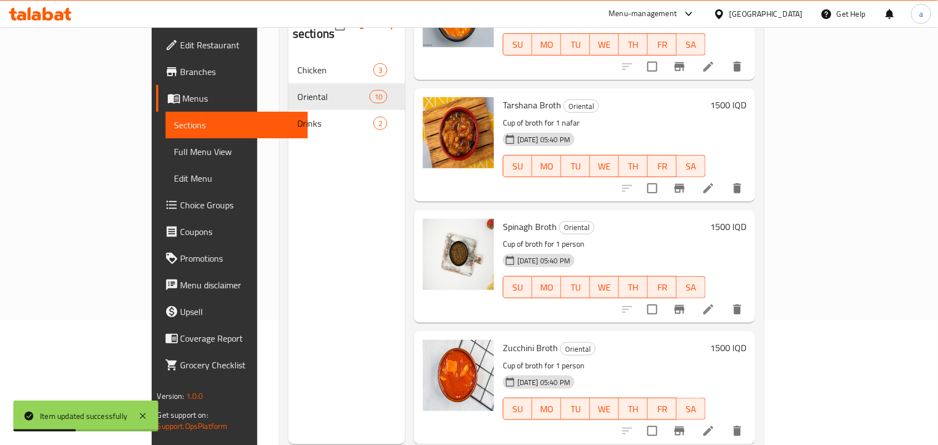
scroll to position [157, 0]
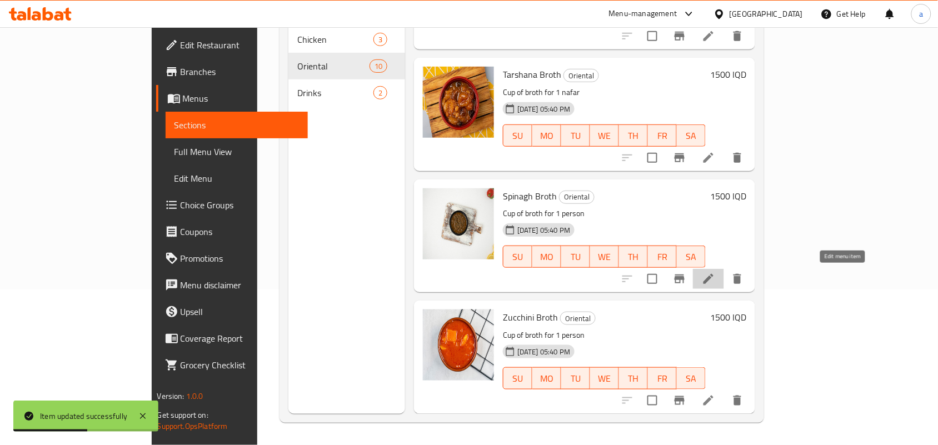
click at [714, 279] on icon at bounding box center [709, 279] width 10 height 10
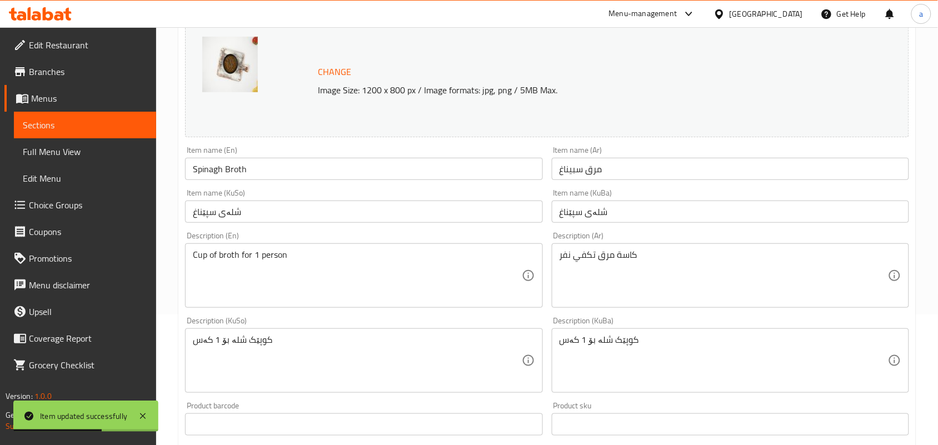
scroll to position [162, 0]
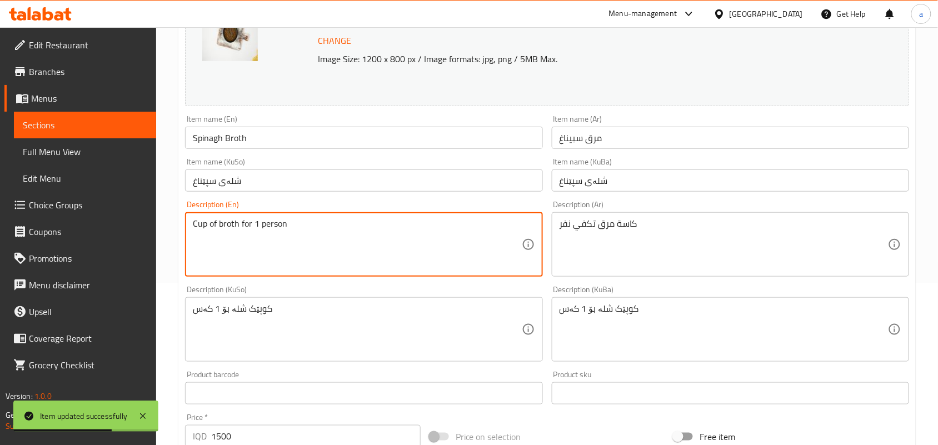
paste textarea "nafar"
type textarea "Cup of broth for 1 nafar"
click at [367, 310] on div "کوپێک شلە بۆ 1 کەس Description (KuSo)" at bounding box center [363, 329] width 357 height 64
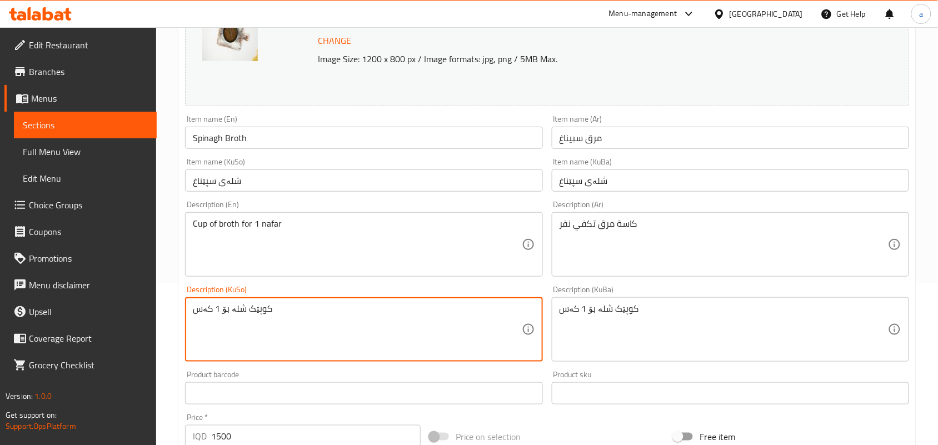
click at [364, 326] on textarea "کوپێک شلە بۆ 1 کەس" at bounding box center [357, 330] width 329 height 53
paste textarea "نەفەر"
type textarea "کوپێک شلە بۆ 1 نەفەر"
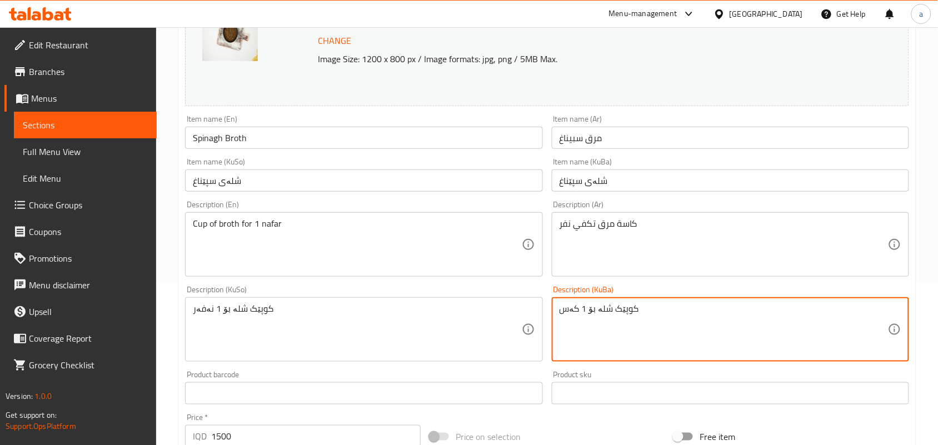
paste textarea "نەفەر"
type textarea "کوپێک شلە بۆ 1 نەفەر"
click at [299, 146] on input "Spinagh Broth" at bounding box center [363, 138] width 357 height 22
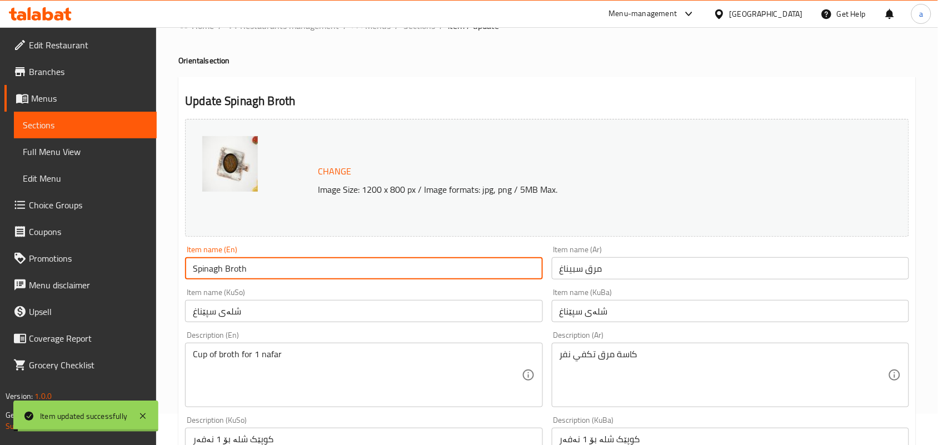
scroll to position [0, 0]
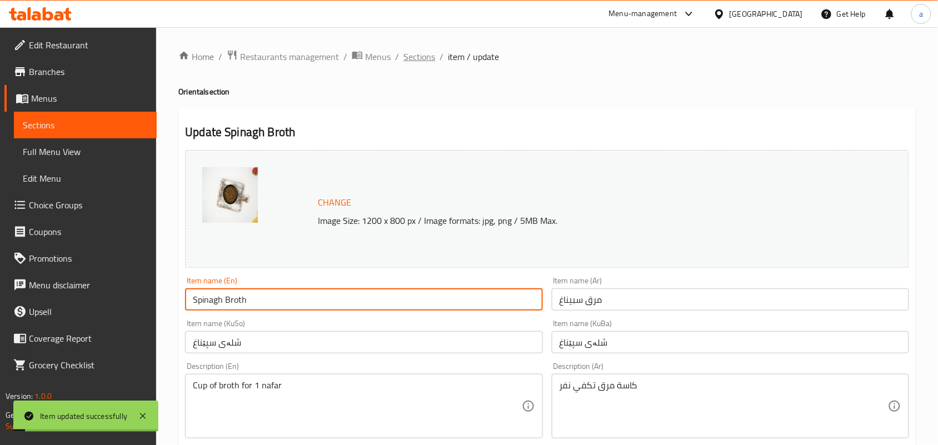
click at [429, 61] on span "Sections" at bounding box center [420, 56] width 32 height 13
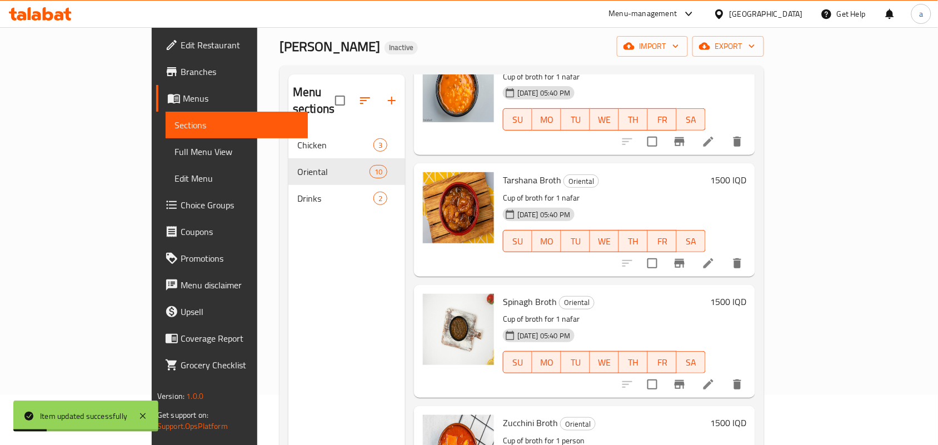
scroll to position [157, 0]
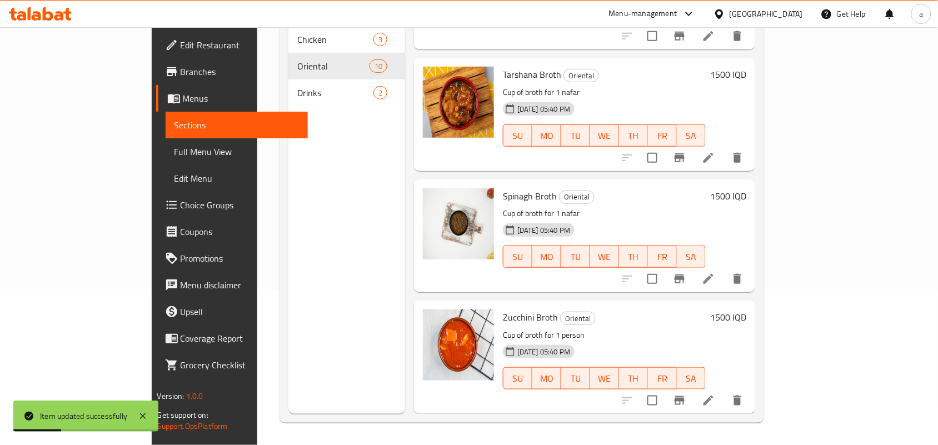
click at [715, 404] on icon at bounding box center [708, 400] width 13 height 13
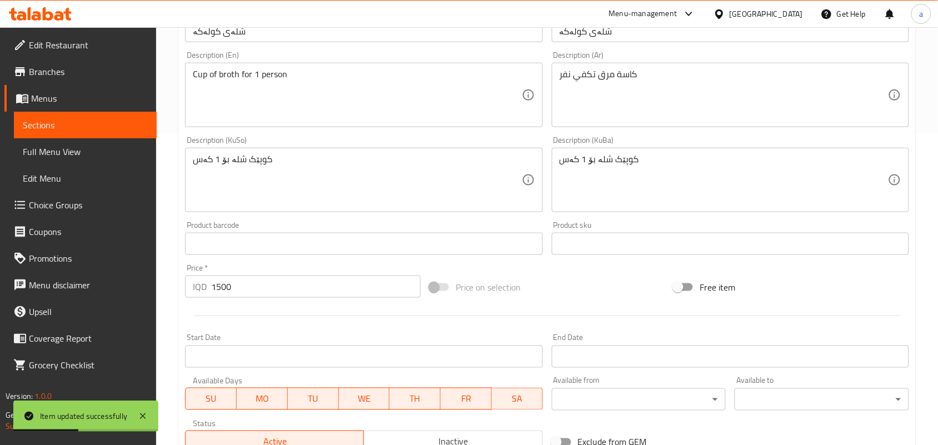
click at [387, 329] on div "Change Image Size: 1200 x 800 px / Image formats: jpg, png / 5MB Max. Item name…" at bounding box center [547, 145] width 733 height 623
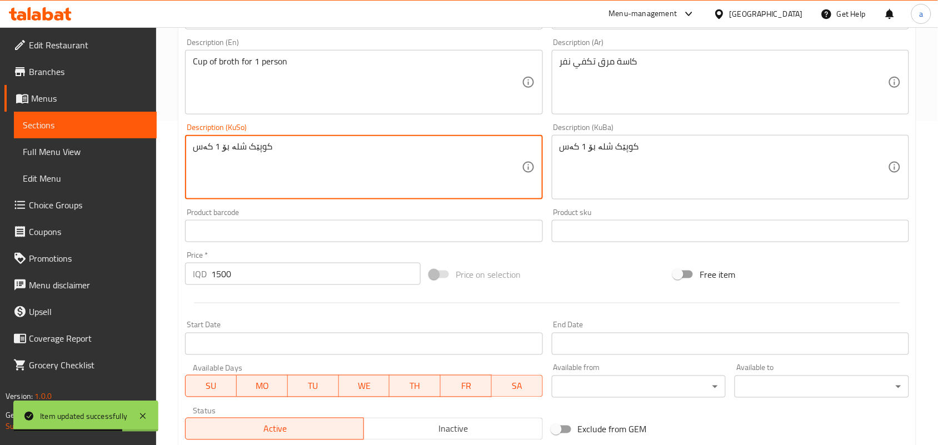
paste textarea "نەفەر"
type textarea "کوپێک شلە بۆ 1 نەفەر"
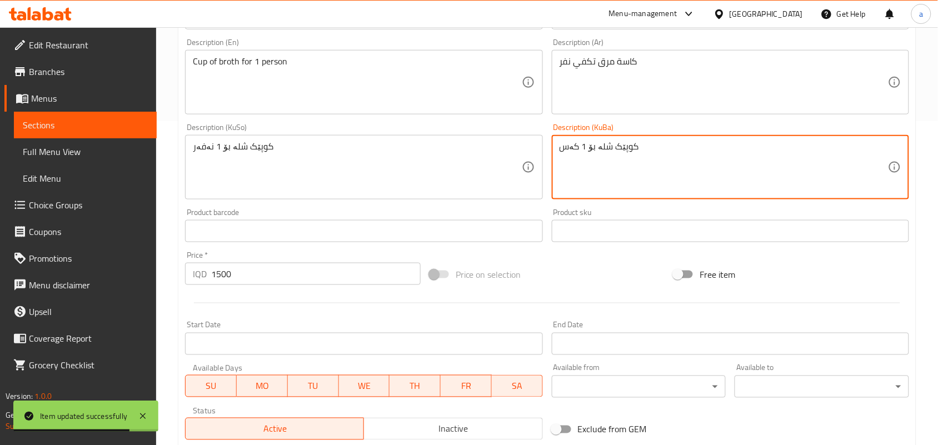
paste textarea "نەفەر"
type textarea "کوپێک شلە بۆ 1 نەفەر"
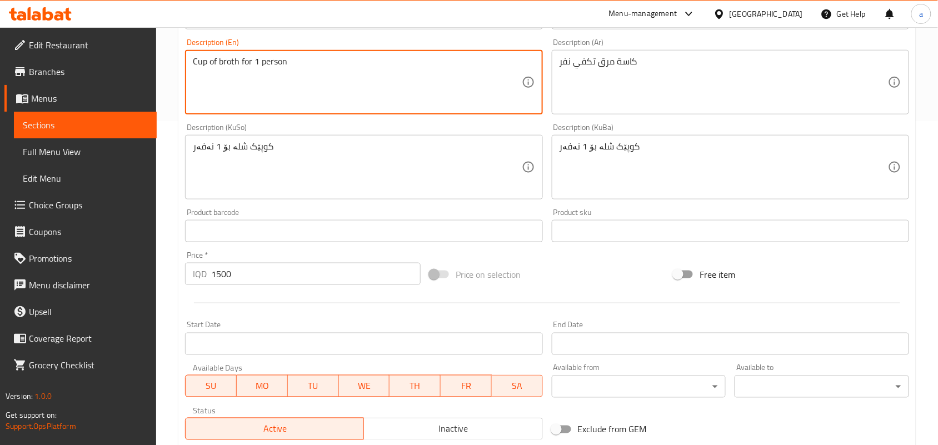
paste textarea "nafar"
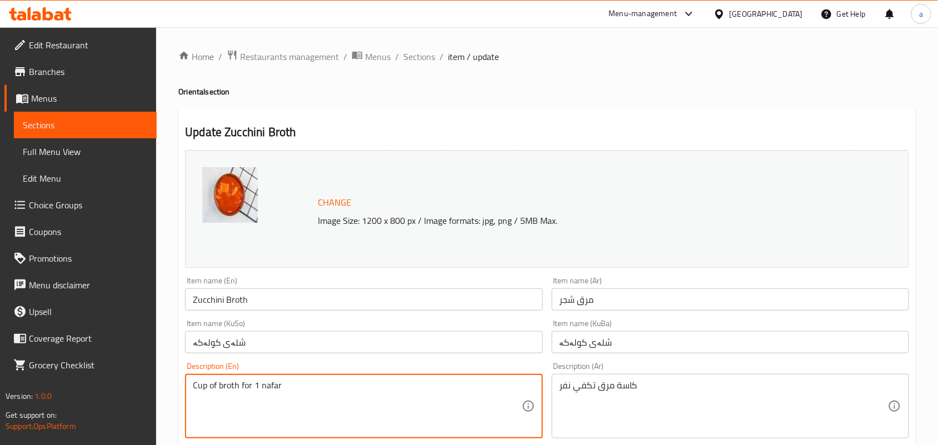
type textarea "Cup of broth for 1 nafar"
click at [274, 311] on input "Zucchini Broth" at bounding box center [363, 300] width 357 height 22
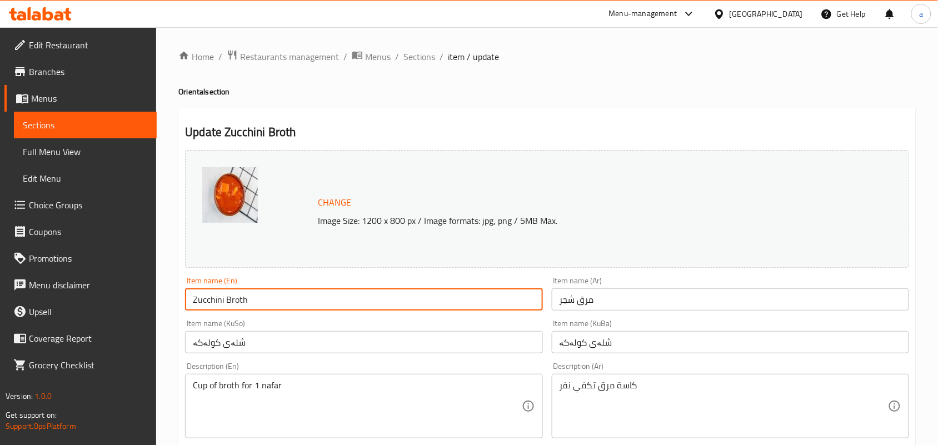
click at [435, 59] on span "Sections" at bounding box center [420, 56] width 32 height 13
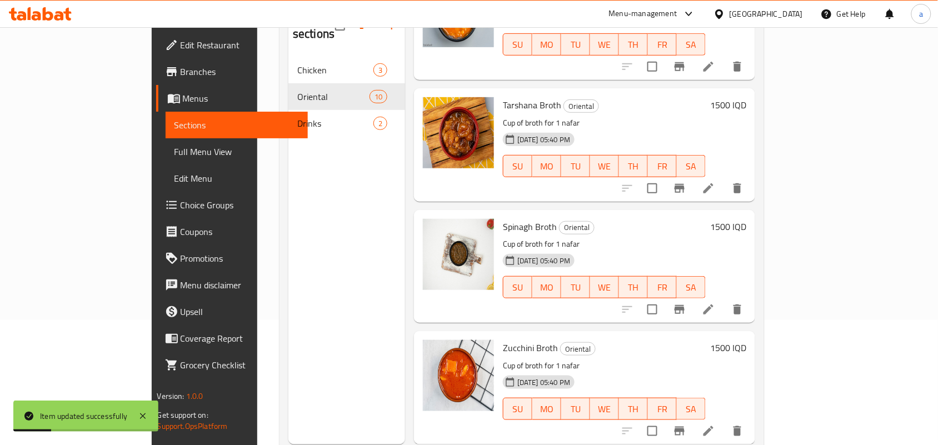
scroll to position [157, 0]
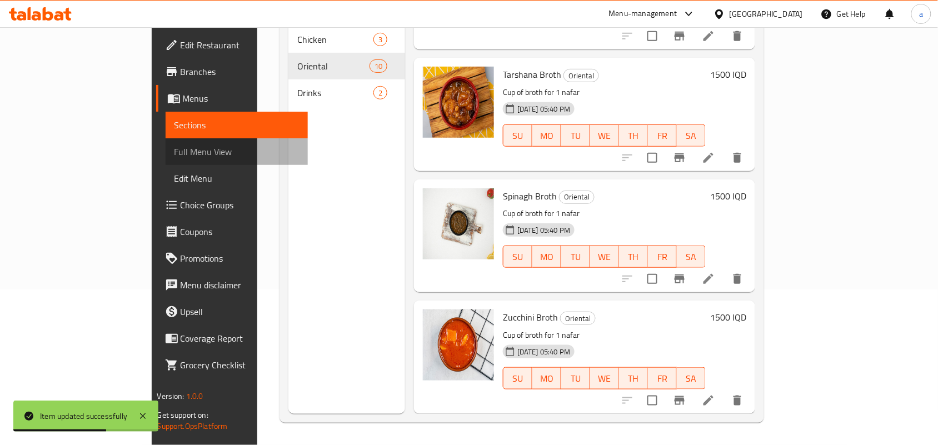
click at [175, 153] on span "Full Menu View" at bounding box center [237, 151] width 125 height 13
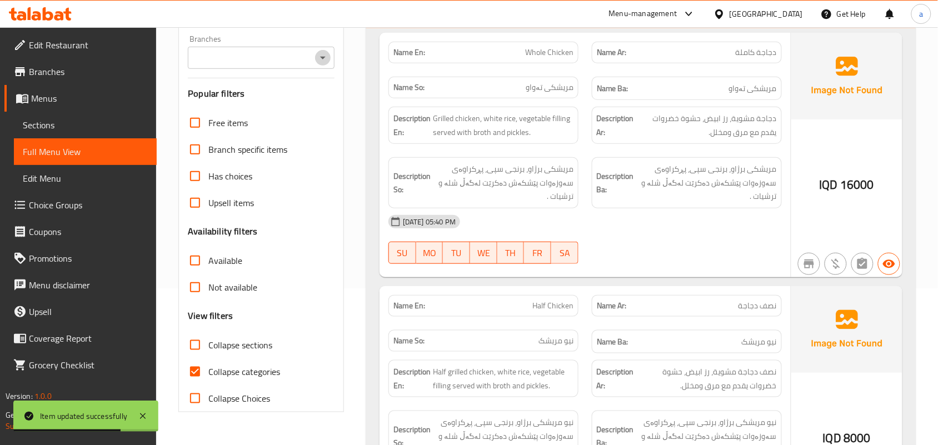
click at [320, 57] on icon "Open" at bounding box center [322, 57] width 13 height 13
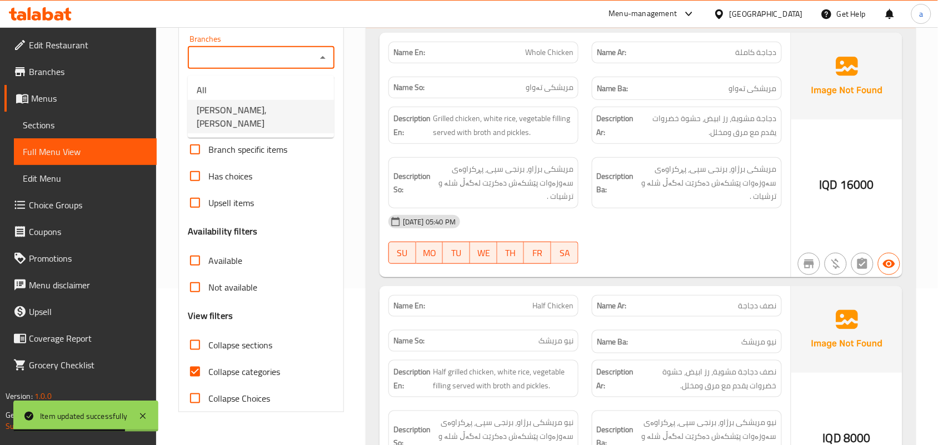
click at [280, 117] on span "[PERSON_NAME], [PERSON_NAME]" at bounding box center [261, 116] width 128 height 27
type input "[PERSON_NAME], [PERSON_NAME]"
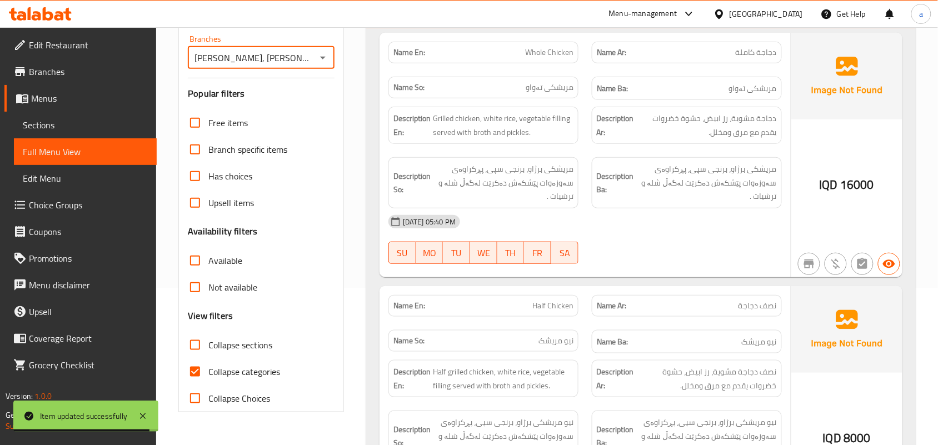
click at [212, 379] on span "Collapse categories" at bounding box center [244, 371] width 72 height 13
click at [208, 385] on input "Collapse categories" at bounding box center [195, 372] width 27 height 27
checkbox input "false"
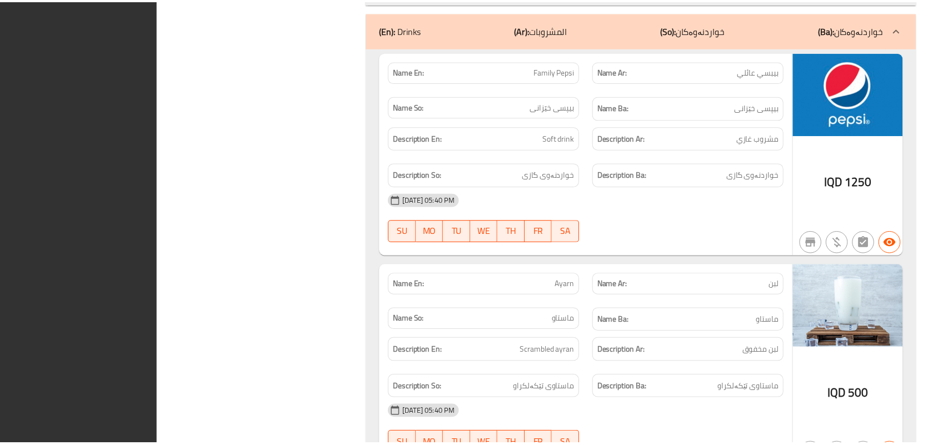
scroll to position [3683, 0]
